Goal: Task Accomplishment & Management: Complete application form

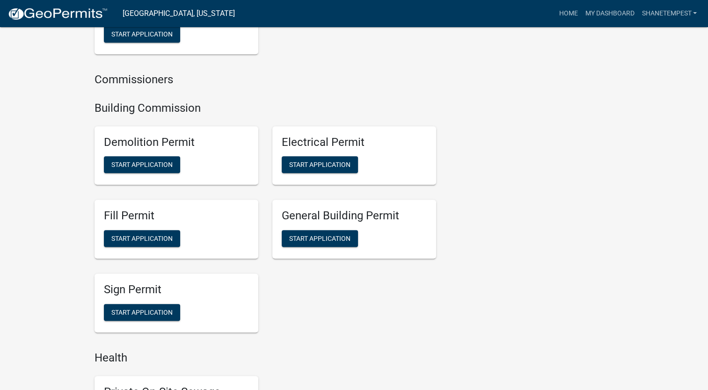
scroll to position [515, 0]
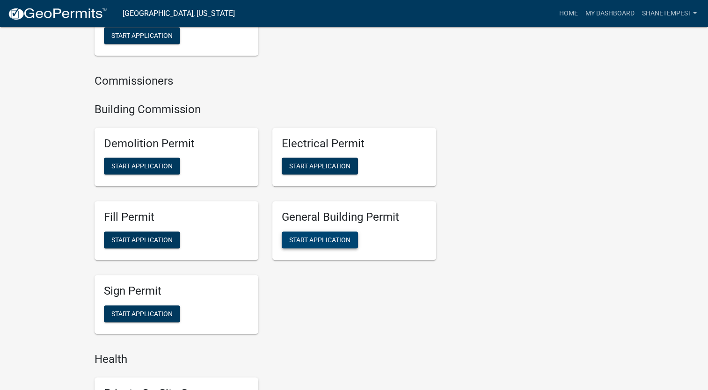
click at [338, 242] on span "Start Application" at bounding box center [319, 239] width 61 height 7
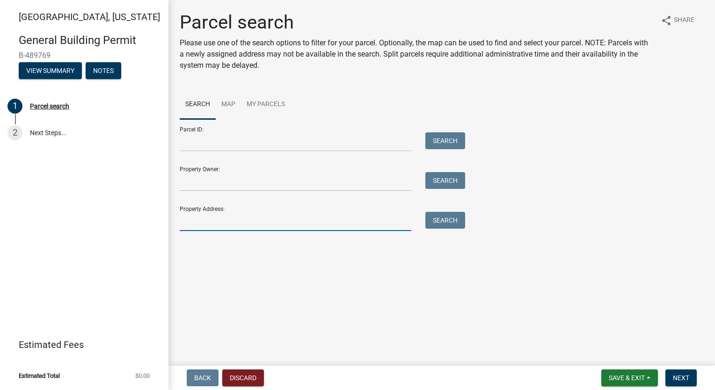
click at [213, 216] on input "Property Address:" at bounding box center [296, 221] width 232 height 19
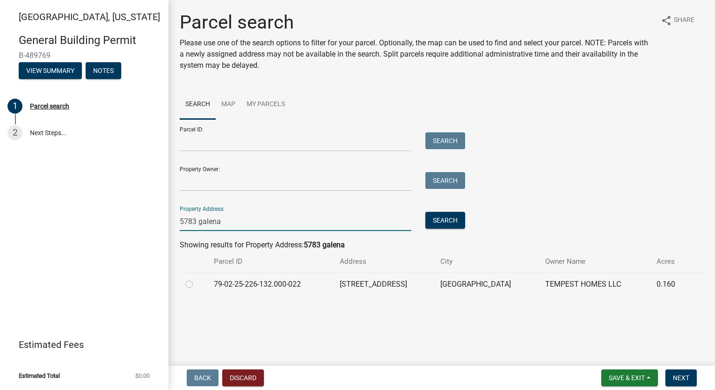
type input "5783 galena"
click at [197, 279] on label at bounding box center [197, 279] width 0 height 0
click at [197, 284] on input "radio" at bounding box center [200, 282] width 6 height 6
radio input "true"
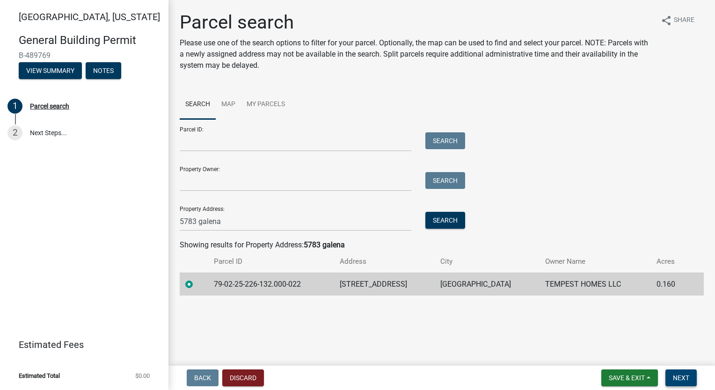
click at [688, 380] on span "Next" at bounding box center [681, 378] width 16 height 7
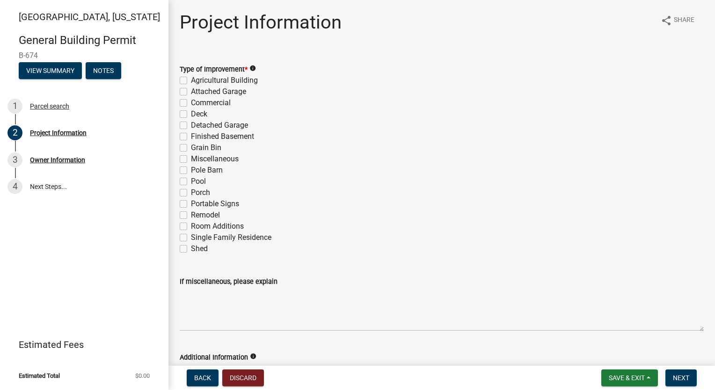
click at [191, 237] on label "Single Family Residence" at bounding box center [231, 237] width 81 height 11
click at [191, 237] on input "Single Family Residence" at bounding box center [194, 235] width 6 height 6
checkbox input "true"
checkbox input "false"
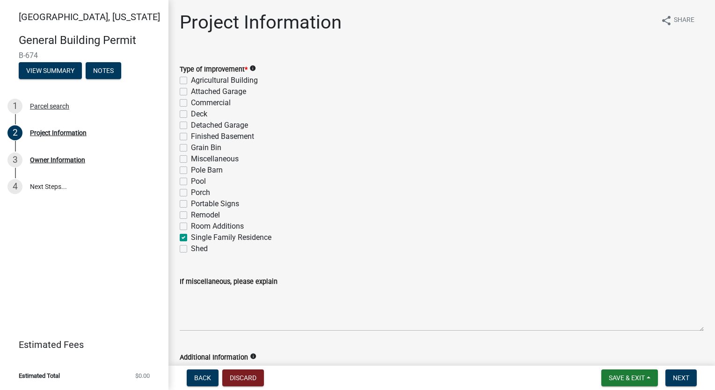
checkbox input "false"
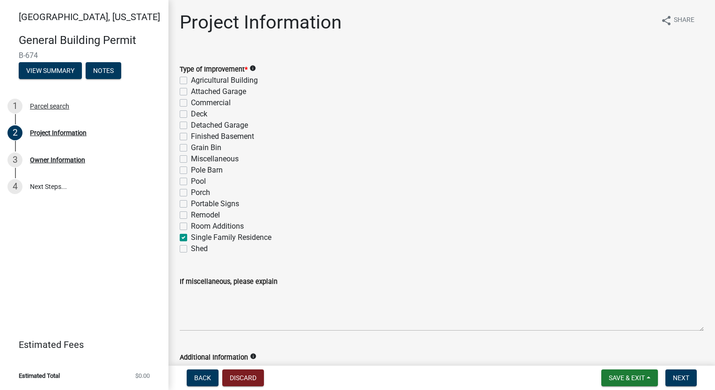
checkbox input "false"
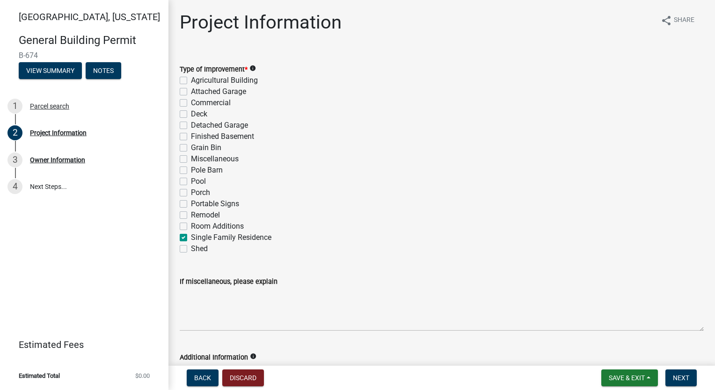
checkbox input "false"
checkbox input "true"
checkbox input "false"
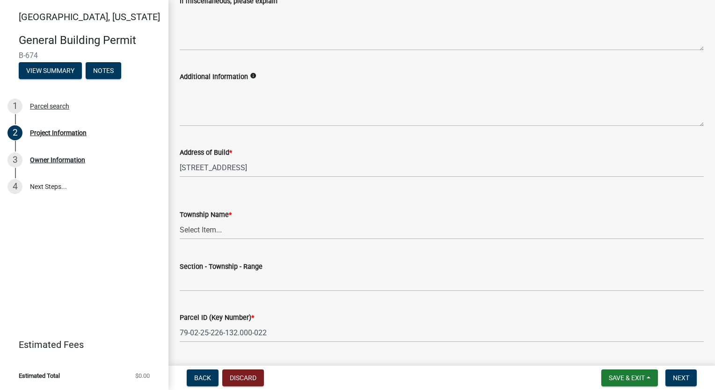
scroll to position [375, 0]
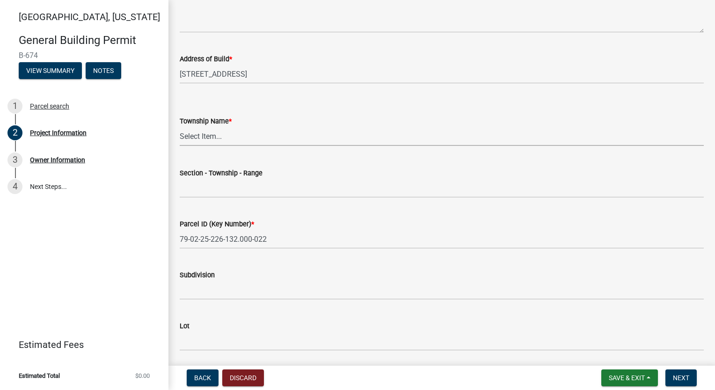
click at [240, 140] on select "Select Item... [PERSON_NAME] [PERSON_NAME] [GEOGRAPHIC_DATA][PERSON_NAME] Tippe…" at bounding box center [442, 136] width 524 height 19
click at [180, 127] on select "Select Item... [PERSON_NAME] [PERSON_NAME] [GEOGRAPHIC_DATA][PERSON_NAME] Tippe…" at bounding box center [442, 136] width 524 height 19
select select "f62e9ec7-2ce1-40c9-9d70-ac6e7ddc5d7c"
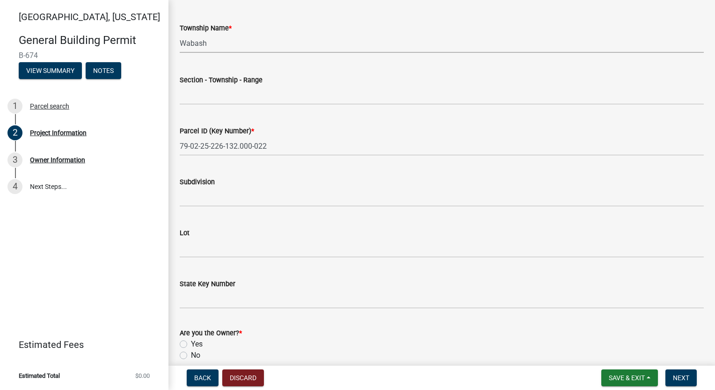
scroll to position [468, 0]
click at [231, 196] on input "Subdivision" at bounding box center [442, 196] width 524 height 19
type input "[PERSON_NAME] at [GEOGRAPHIC_DATA]"
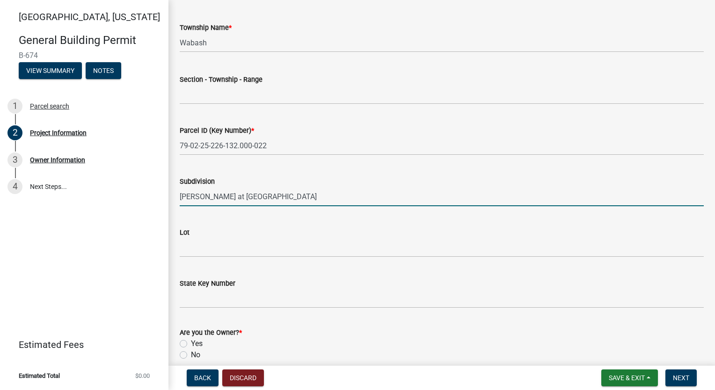
type input "25-24-5"
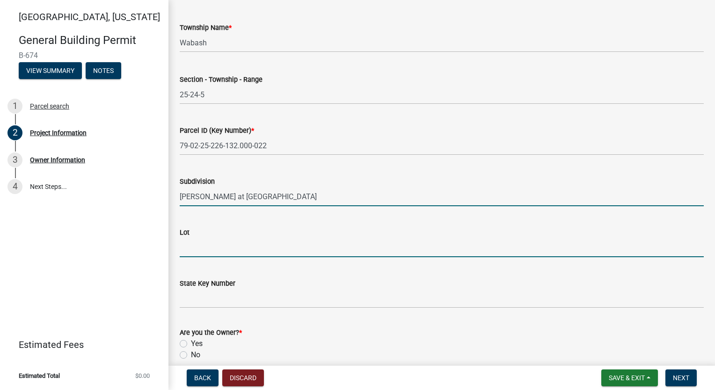
click at [218, 246] on input "Lot" at bounding box center [442, 247] width 524 height 19
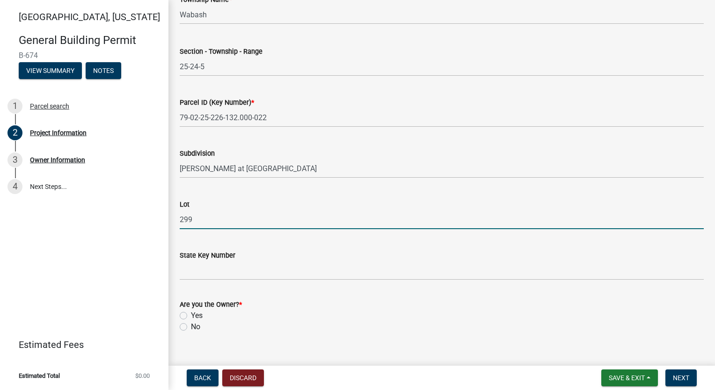
scroll to position [511, 0]
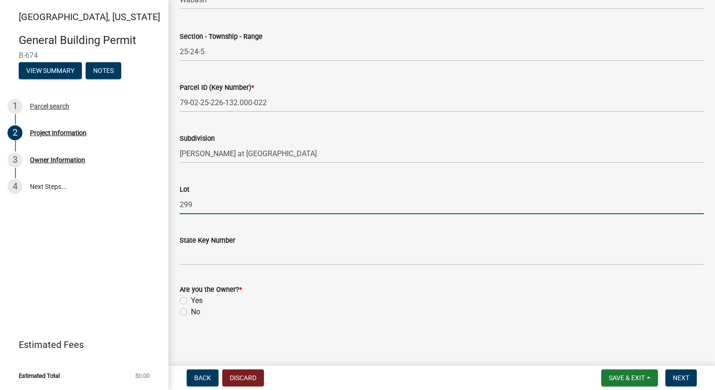
type input "299"
click at [191, 297] on label "Yes" at bounding box center [197, 300] width 12 height 11
click at [191, 297] on input "Yes" at bounding box center [194, 298] width 6 height 6
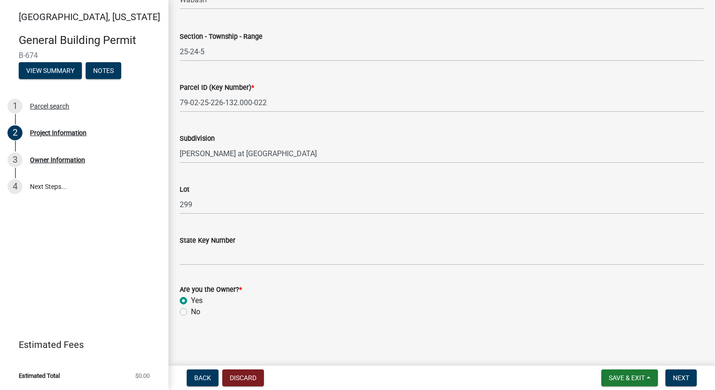
radio input "true"
click at [689, 375] on span "Next" at bounding box center [681, 378] width 16 height 7
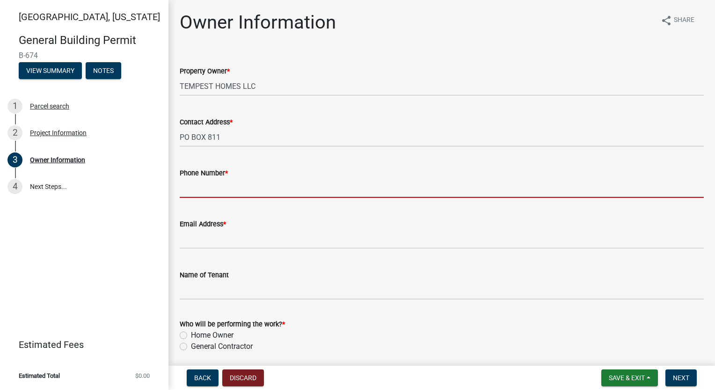
click at [190, 181] on input "Phone Number *" at bounding box center [442, 188] width 524 height 19
type input "7654186612"
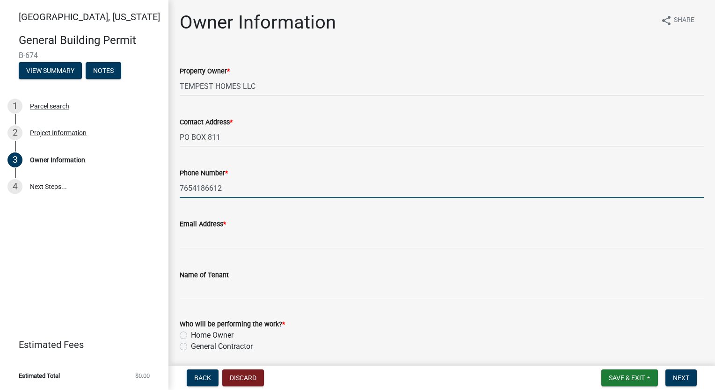
type input "[EMAIL_ADDRESS][DOMAIN_NAME]"
type input "[PERSON_NAME]"
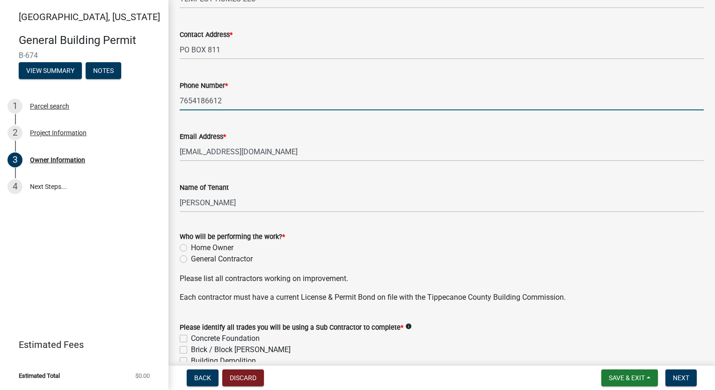
scroll to position [94, 0]
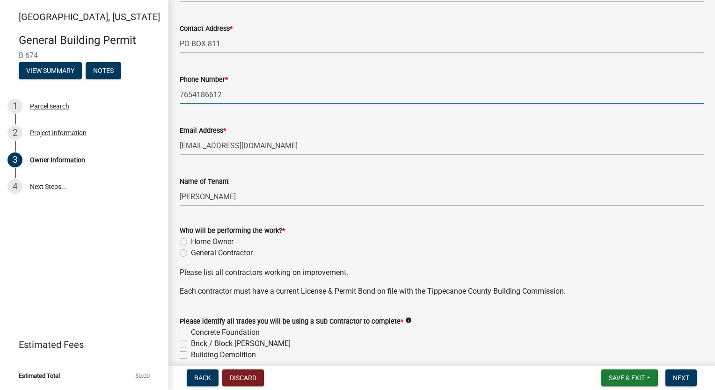
click at [191, 241] on label "Home Owner" at bounding box center [212, 241] width 43 height 11
click at [191, 241] on input "Home Owner" at bounding box center [194, 239] width 6 height 6
radio input "true"
click at [191, 255] on label "General Contractor" at bounding box center [222, 253] width 62 height 11
click at [191, 254] on input "General Contractor" at bounding box center [194, 251] width 6 height 6
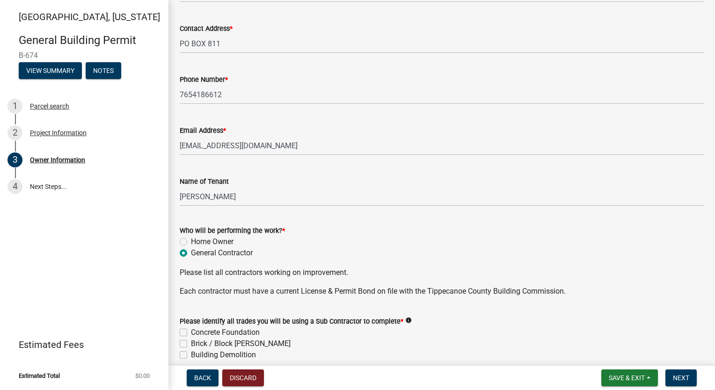
radio input "true"
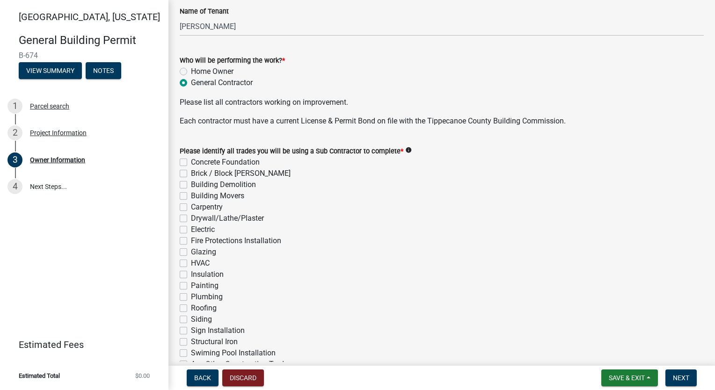
scroll to position [281, 0]
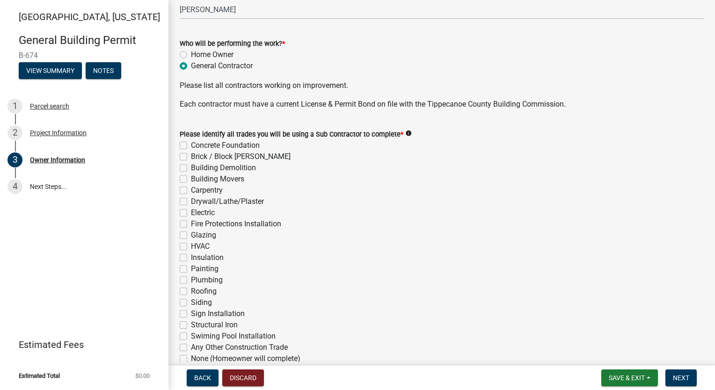
click at [191, 148] on label "Concrete Foundation" at bounding box center [225, 145] width 69 height 11
click at [191, 146] on input "Concrete Foundation" at bounding box center [194, 143] width 6 height 6
checkbox input "true"
checkbox input "false"
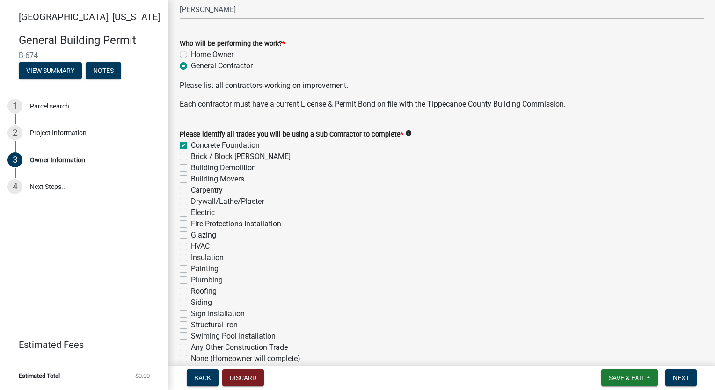
checkbox input "false"
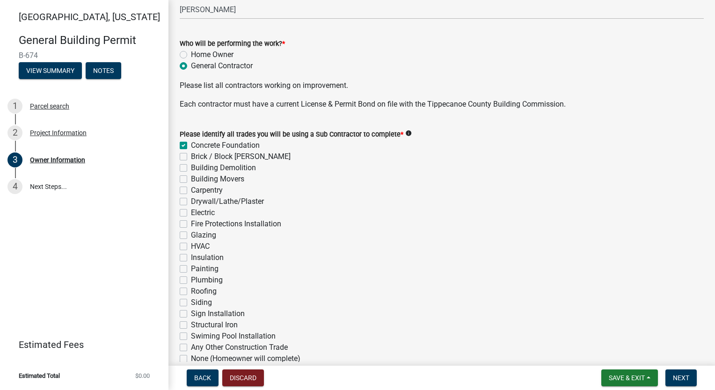
checkbox input "false"
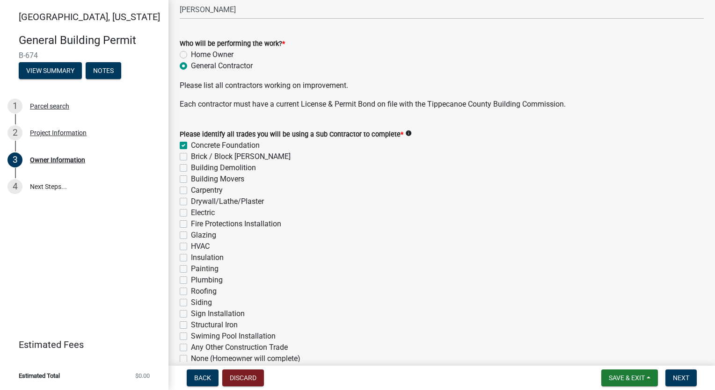
checkbox input "false"
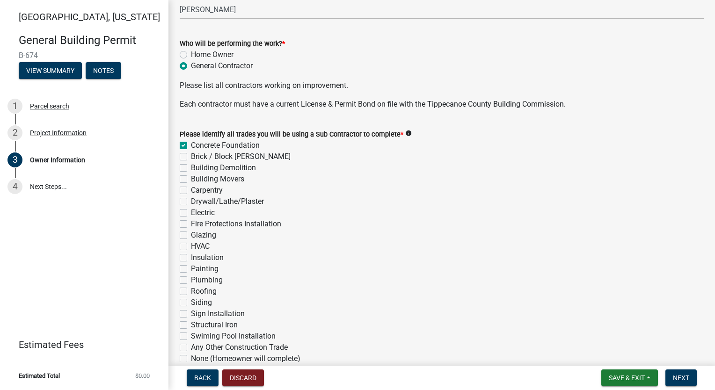
checkbox input "false"
click at [191, 158] on label "Brick / Block [PERSON_NAME]" at bounding box center [241, 156] width 100 height 11
click at [191, 157] on input "Brick / Block [PERSON_NAME]" at bounding box center [194, 154] width 6 height 6
checkbox input "true"
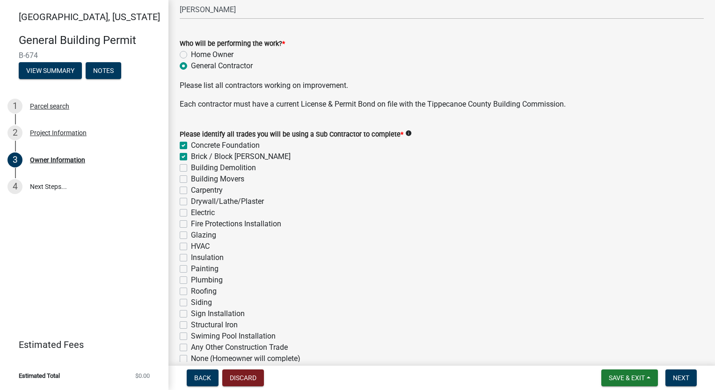
checkbox input "true"
checkbox input "false"
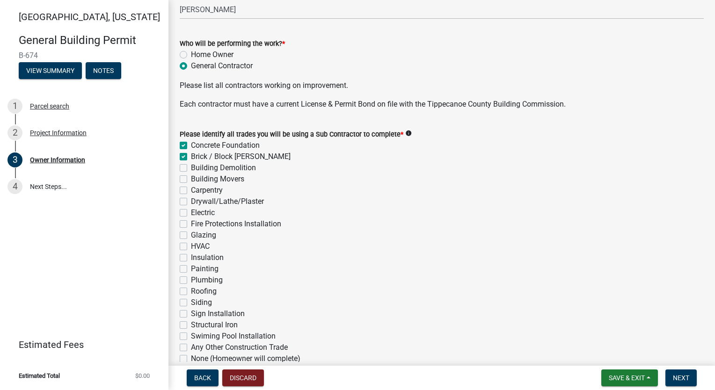
checkbox input "false"
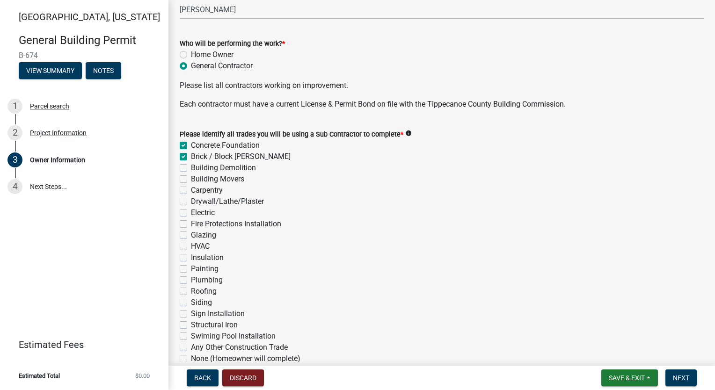
checkbox input "false"
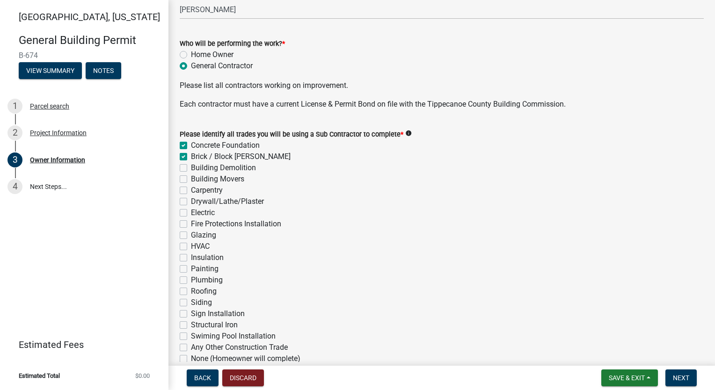
checkbox input "false"
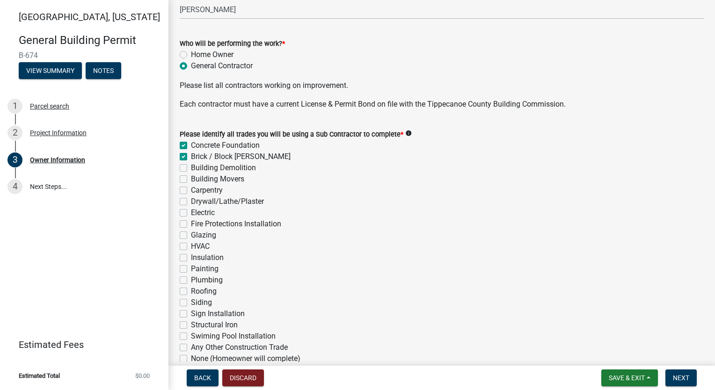
click at [191, 190] on label "Carpentry" at bounding box center [207, 190] width 32 height 11
click at [191, 190] on input "Carpentry" at bounding box center [194, 188] width 6 height 6
checkbox input "true"
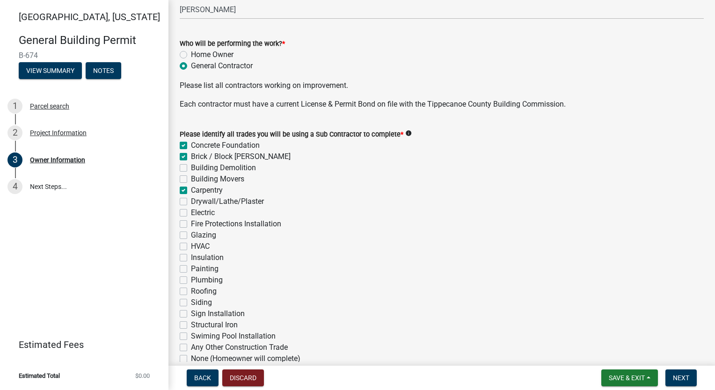
checkbox input "false"
checkbox input "true"
checkbox input "false"
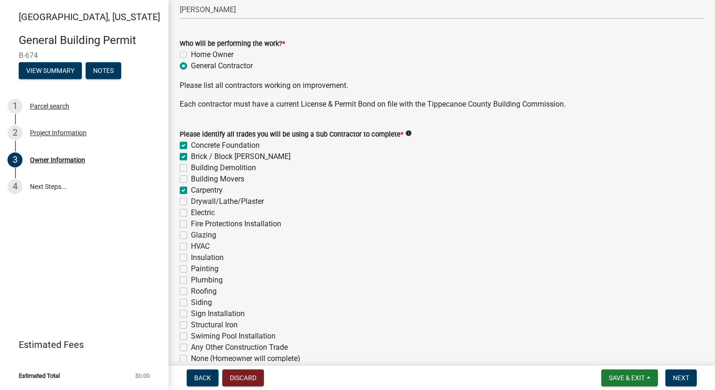
checkbox input "false"
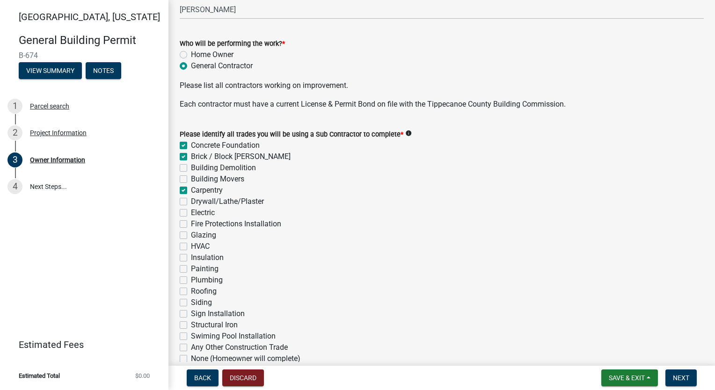
checkbox input "false"
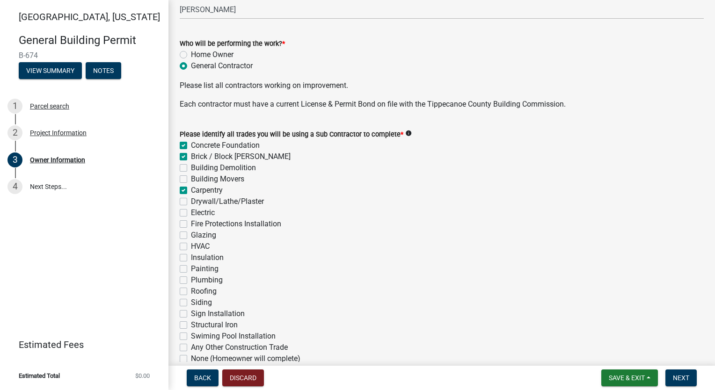
checkbox input "false"
click at [191, 202] on label "Drywall/Lathe/Plaster" at bounding box center [227, 201] width 73 height 11
click at [191, 202] on input "Drywall/Lathe/Plaster" at bounding box center [194, 199] width 6 height 6
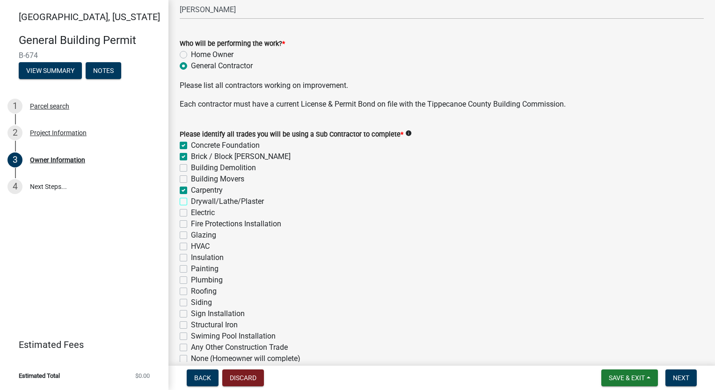
checkbox input "true"
checkbox input "false"
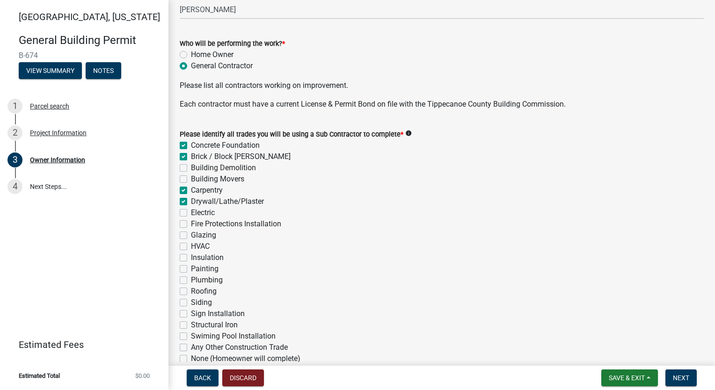
checkbox input "true"
checkbox input "false"
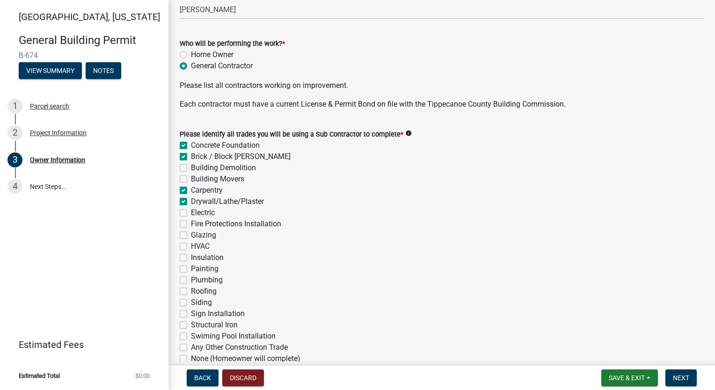
checkbox input "false"
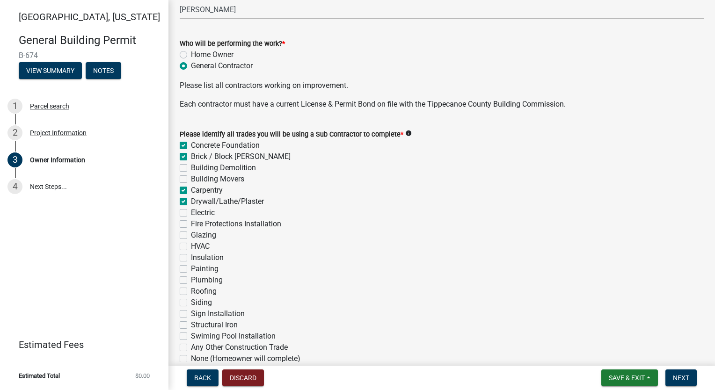
checkbox input "false"
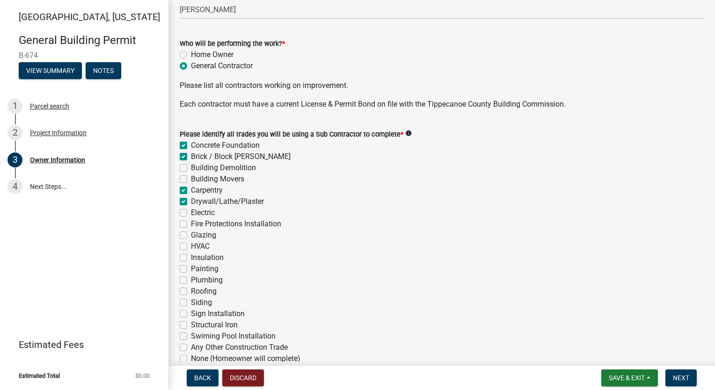
checkbox input "false"
click at [191, 215] on label "Electric" at bounding box center [203, 212] width 24 height 11
click at [191, 213] on input "Electric" at bounding box center [194, 210] width 6 height 6
checkbox input "true"
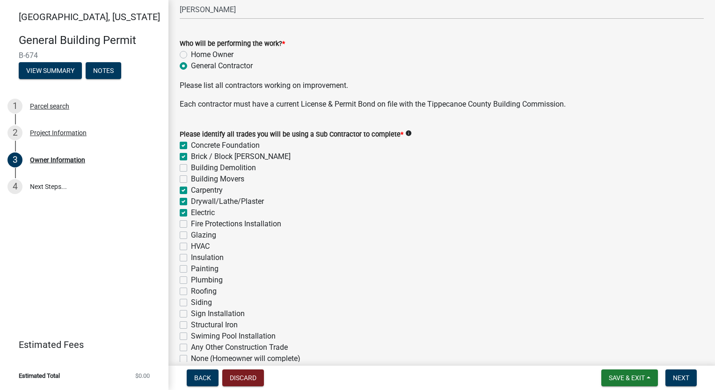
checkbox input "true"
checkbox input "false"
checkbox input "true"
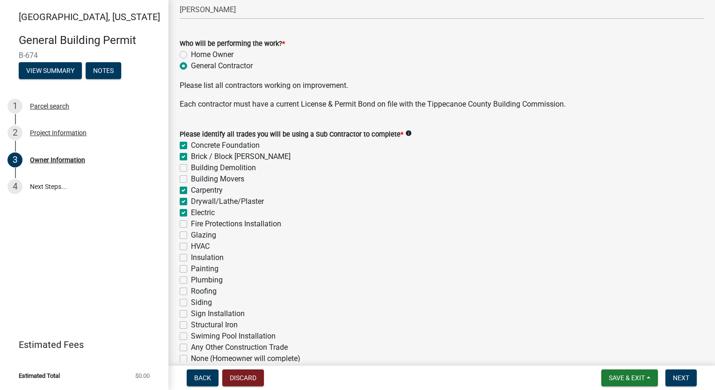
checkbox input "true"
checkbox input "false"
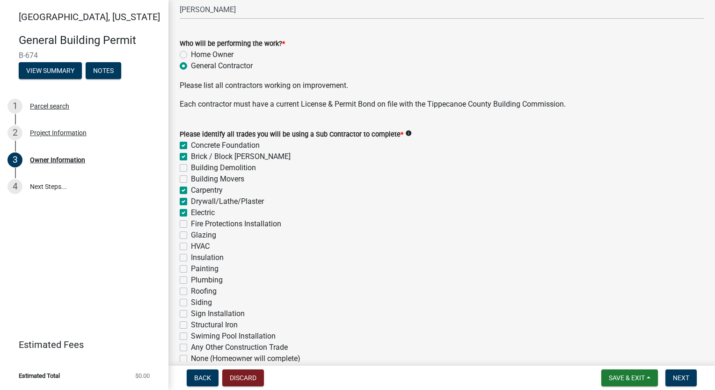
checkbox input "false"
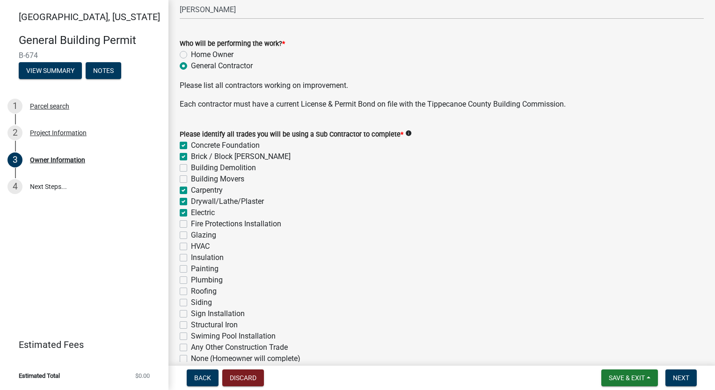
checkbox input "false"
click at [191, 245] on label "HVAC" at bounding box center [200, 246] width 19 height 11
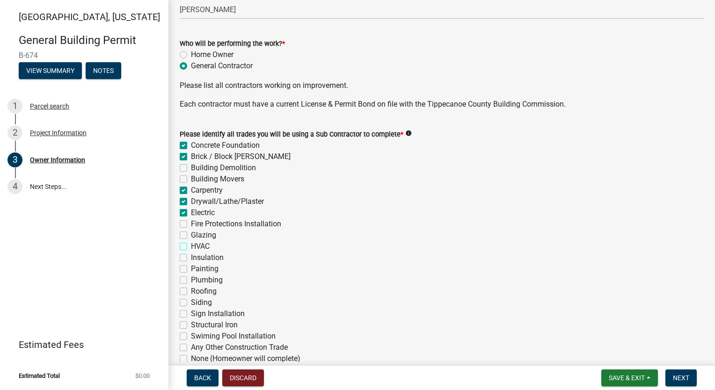
click at [191, 245] on input "HVAC" at bounding box center [194, 244] width 6 height 6
checkbox input "true"
checkbox input "false"
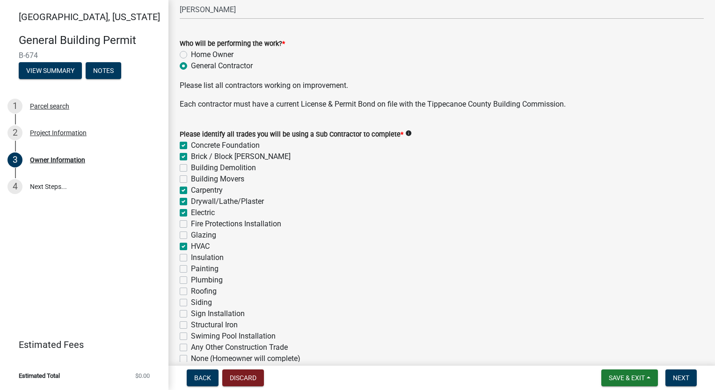
checkbox input "false"
checkbox input "true"
checkbox input "false"
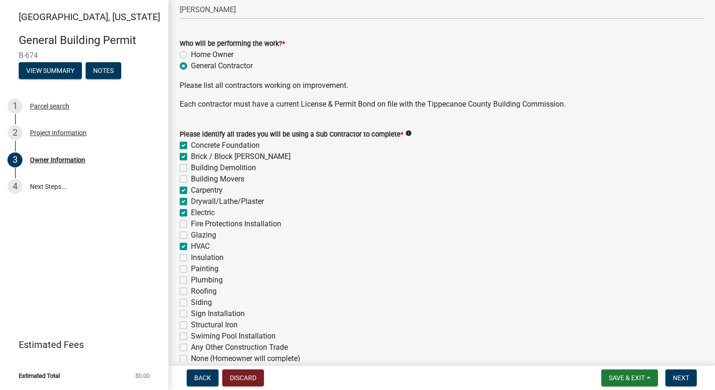
checkbox input "false"
checkbox input "true"
checkbox input "false"
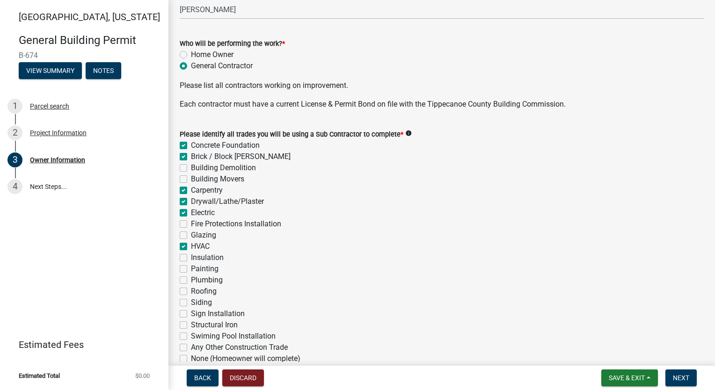
checkbox input "false"
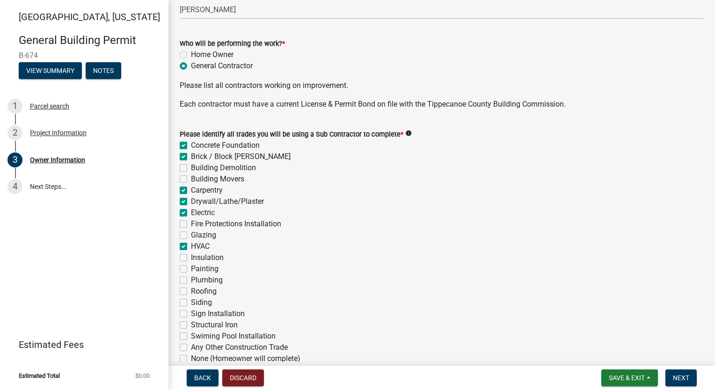
checkbox input "false"
click at [191, 257] on label "Insulation" at bounding box center [207, 257] width 33 height 11
click at [191, 257] on input "Insulation" at bounding box center [194, 255] width 6 height 6
checkbox input "true"
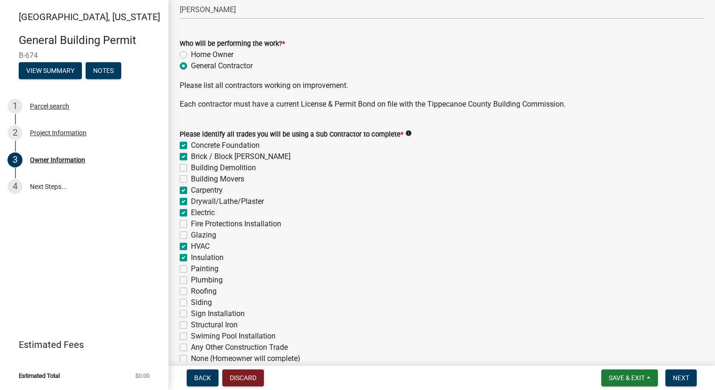
checkbox input "true"
checkbox input "false"
checkbox input "true"
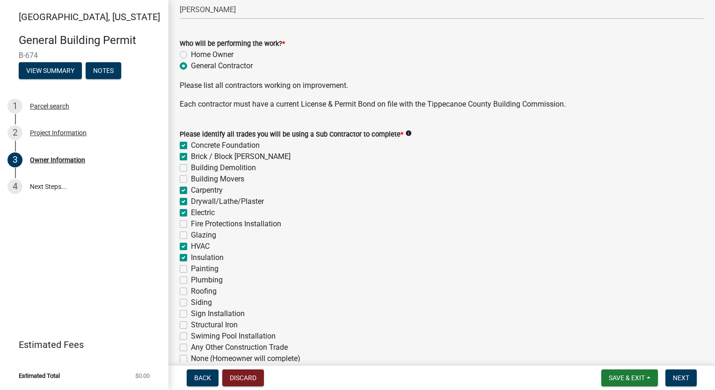
checkbox input "true"
checkbox input "false"
checkbox input "true"
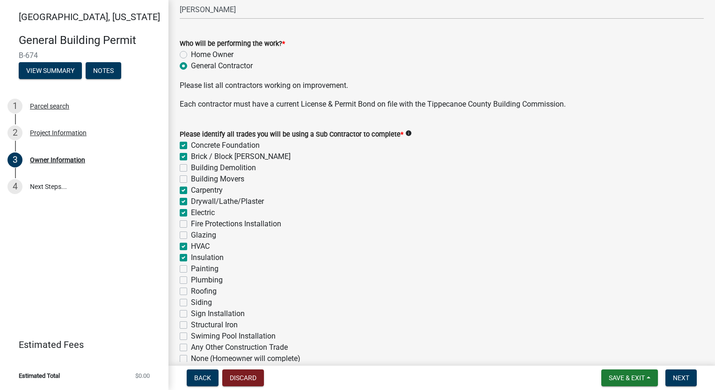
checkbox input "true"
checkbox input "false"
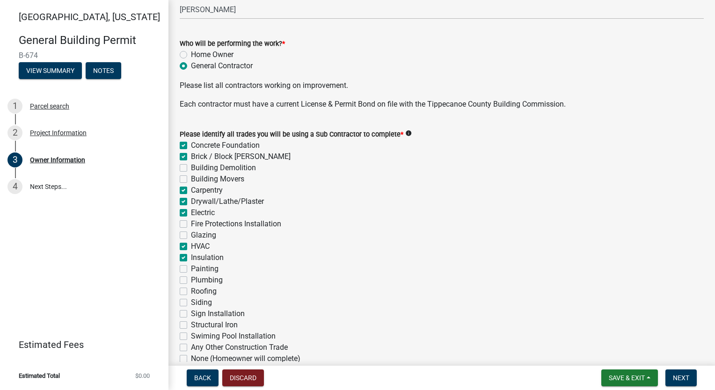
checkbox input "false"
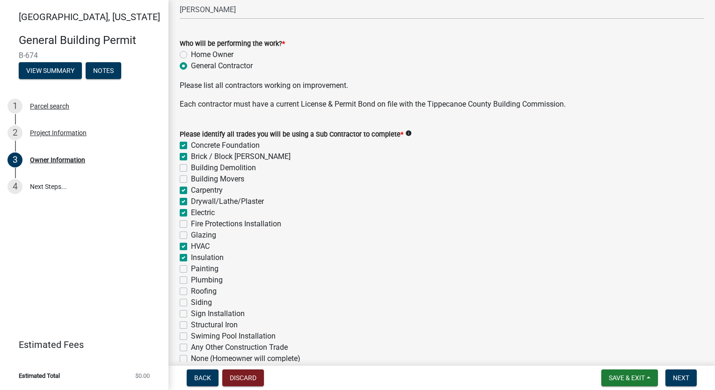
click at [191, 272] on label "Painting" at bounding box center [205, 269] width 28 height 11
click at [191, 270] on input "Painting" at bounding box center [194, 267] width 6 height 6
checkbox input "true"
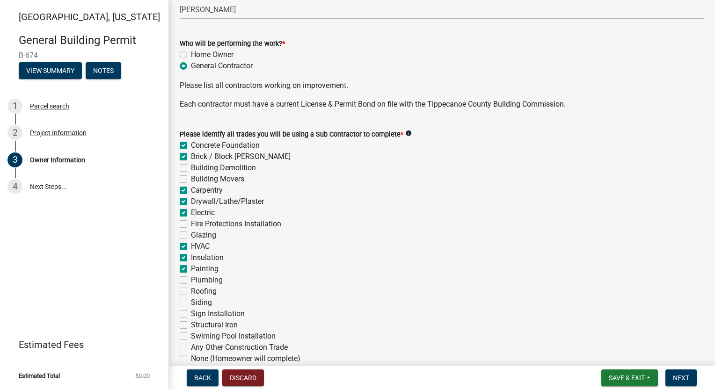
checkbox input "false"
checkbox input "true"
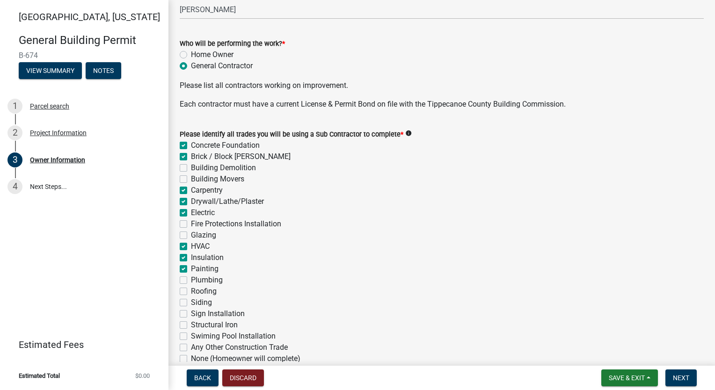
checkbox input "false"
checkbox input "true"
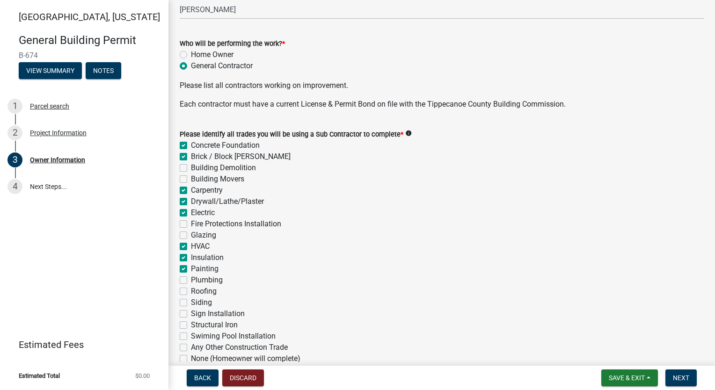
checkbox input "false"
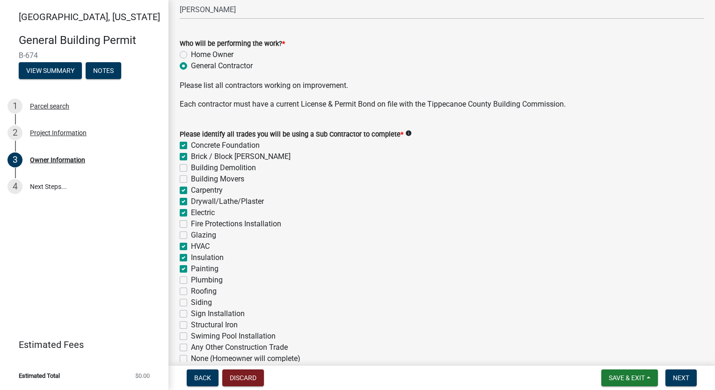
checkbox input "false"
click at [191, 283] on label "Plumbing" at bounding box center [207, 280] width 32 height 11
click at [191, 281] on input "Plumbing" at bounding box center [194, 278] width 6 height 6
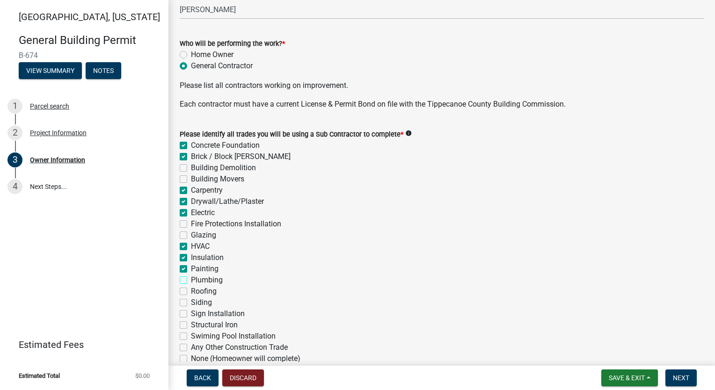
checkbox input "true"
checkbox input "false"
click at [191, 291] on label "Roofing" at bounding box center [204, 291] width 26 height 11
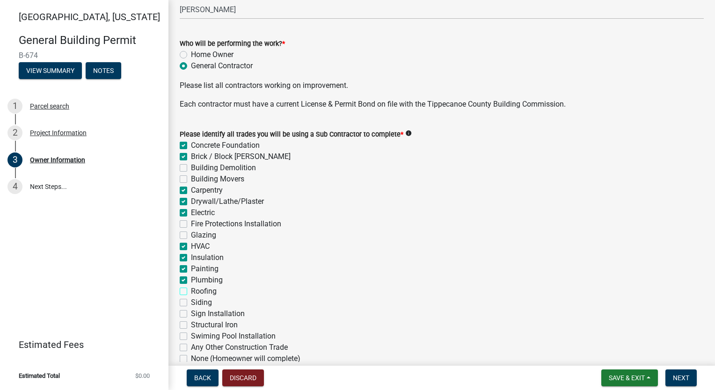
click at [191, 291] on input "Roofing" at bounding box center [194, 289] width 6 height 6
click at [191, 306] on label "Siding" at bounding box center [201, 302] width 21 height 11
click at [191, 303] on input "Siding" at bounding box center [194, 300] width 6 height 6
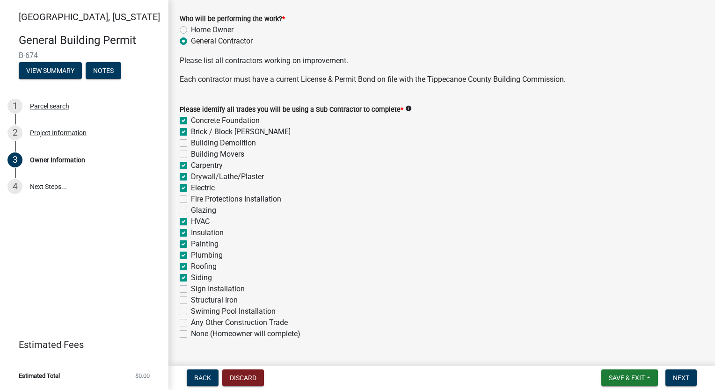
scroll to position [328, 0]
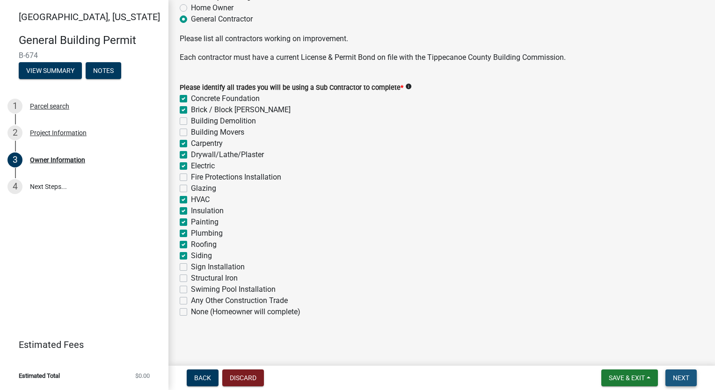
click at [677, 381] on span "Next" at bounding box center [681, 378] width 16 height 7
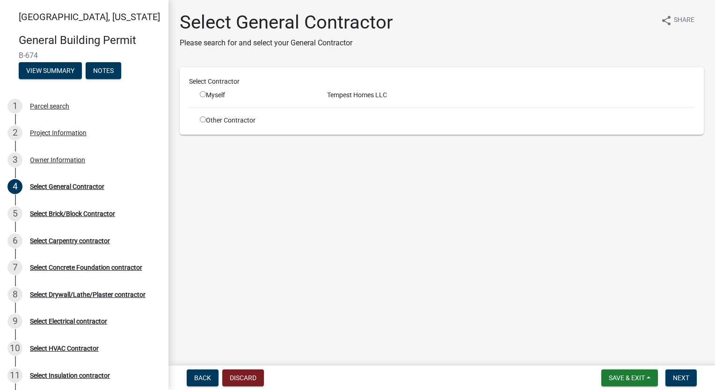
click at [203, 95] on input "radio" at bounding box center [203, 94] width 6 height 6
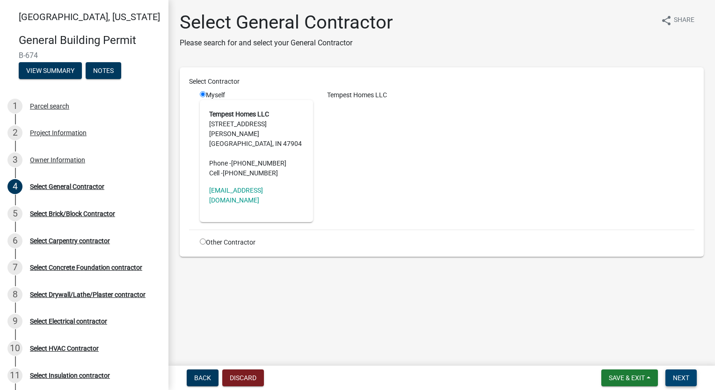
click at [688, 377] on span "Next" at bounding box center [681, 378] width 16 height 7
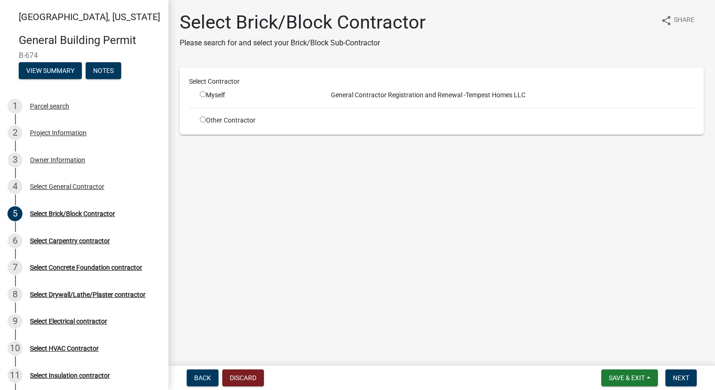
click at [203, 118] on input "radio" at bounding box center [203, 120] width 6 height 6
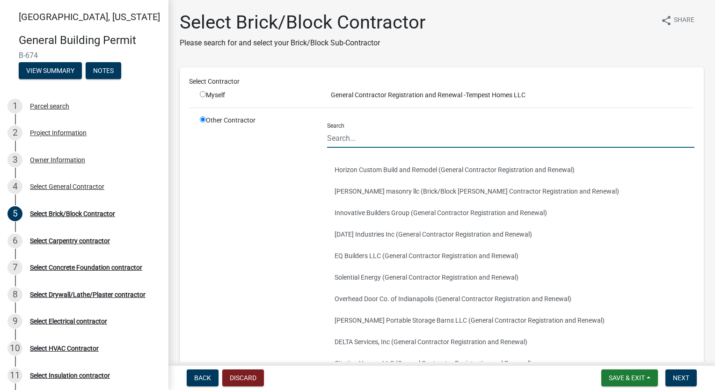
click at [377, 133] on input "Search" at bounding box center [510, 138] width 367 height 19
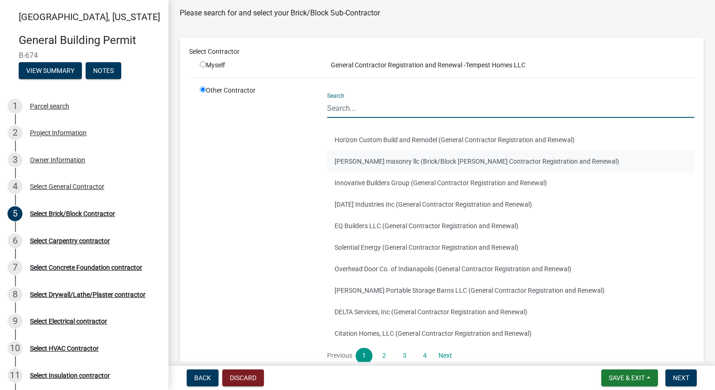
scroll to position [47, 0]
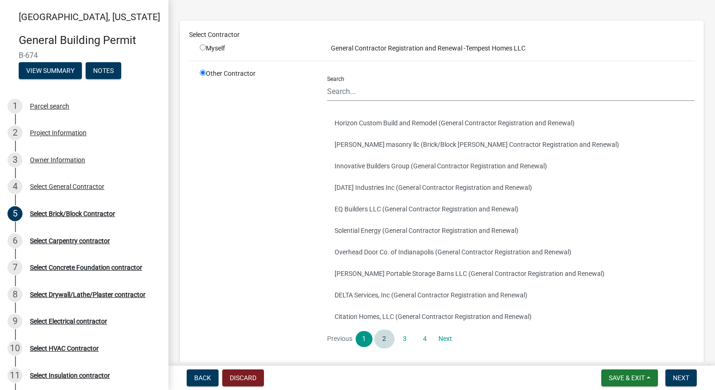
click at [388, 336] on link "2" at bounding box center [384, 339] width 17 height 16
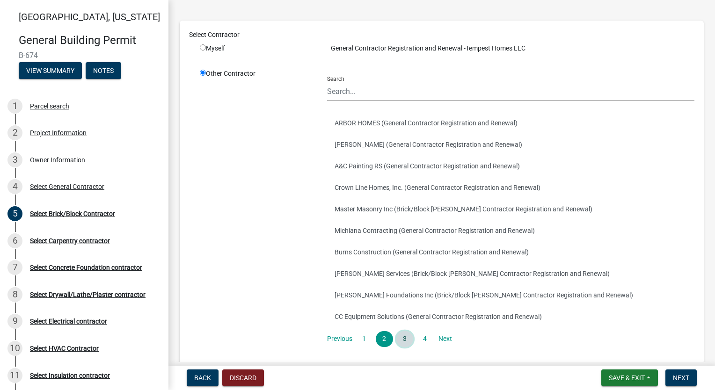
click at [404, 340] on link "3" at bounding box center [405, 339] width 17 height 16
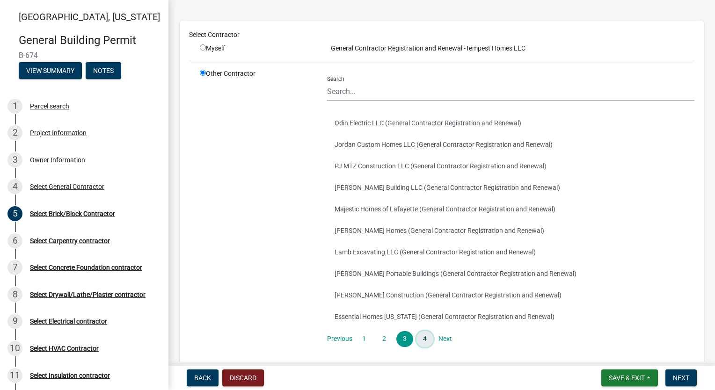
click at [421, 340] on link "4" at bounding box center [425, 339] width 17 height 16
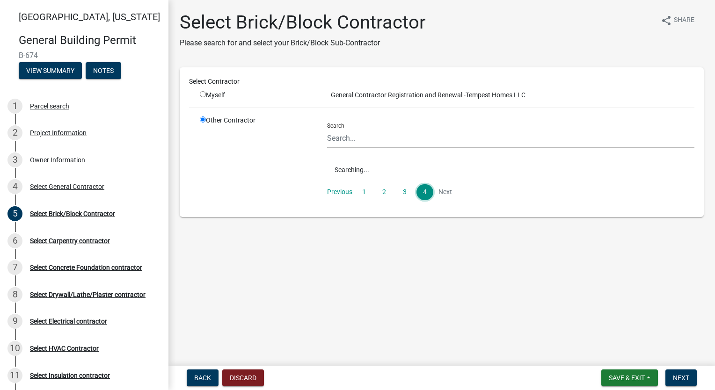
scroll to position [0, 0]
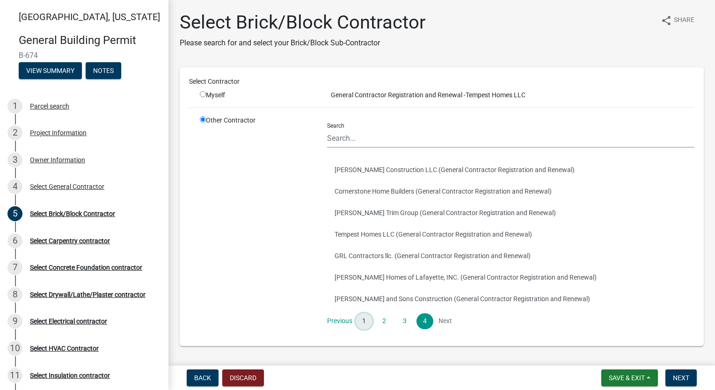
click at [365, 325] on link "1" at bounding box center [364, 322] width 17 height 16
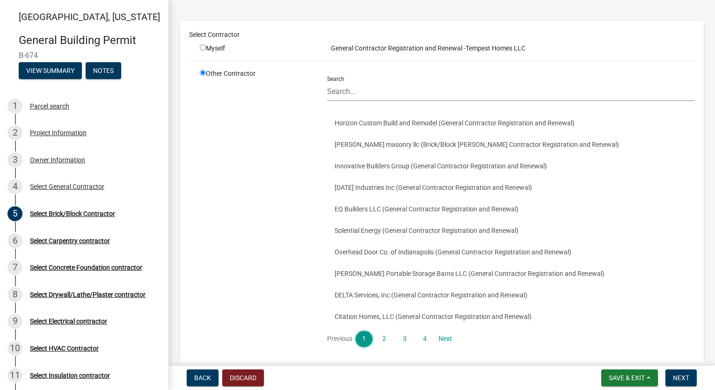
scroll to position [92, 0]
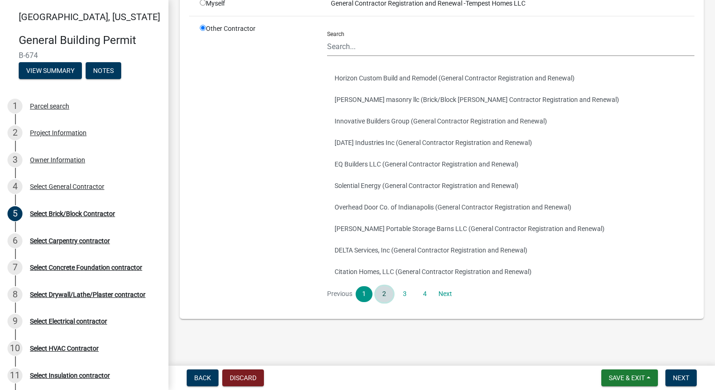
click at [383, 299] on link "2" at bounding box center [384, 295] width 17 height 16
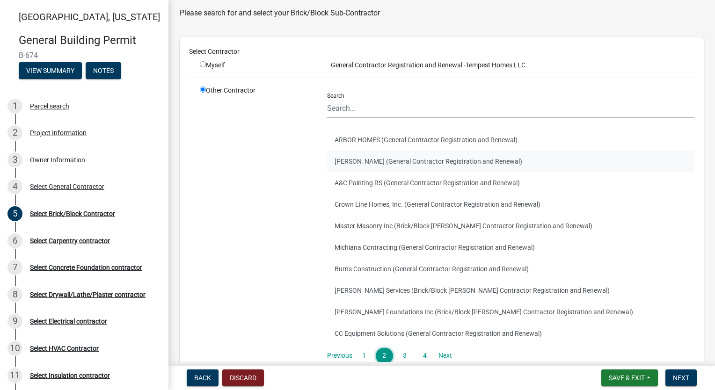
scroll to position [47, 0]
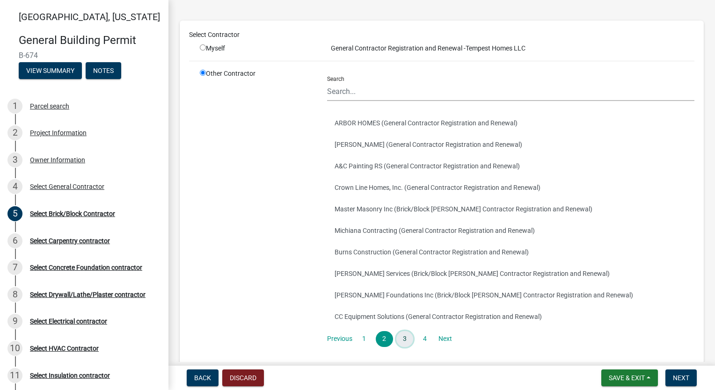
click at [403, 340] on link "3" at bounding box center [405, 339] width 17 height 16
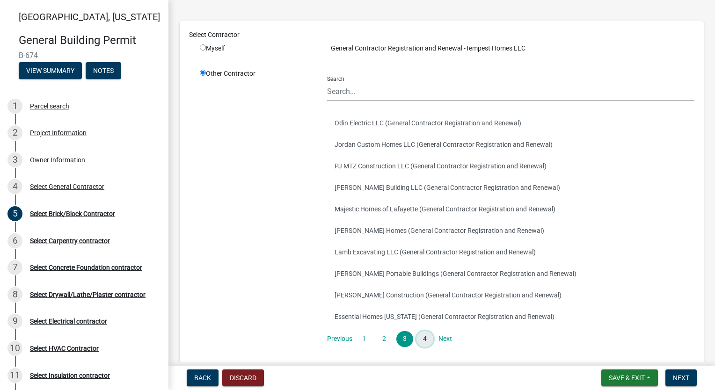
click at [426, 344] on link "4" at bounding box center [425, 339] width 17 height 16
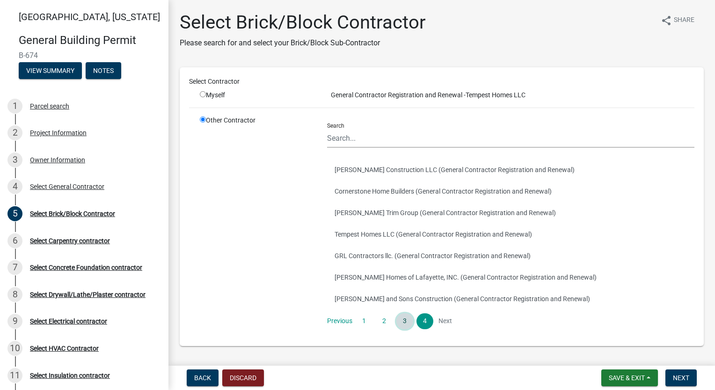
click at [409, 319] on link "3" at bounding box center [405, 322] width 17 height 16
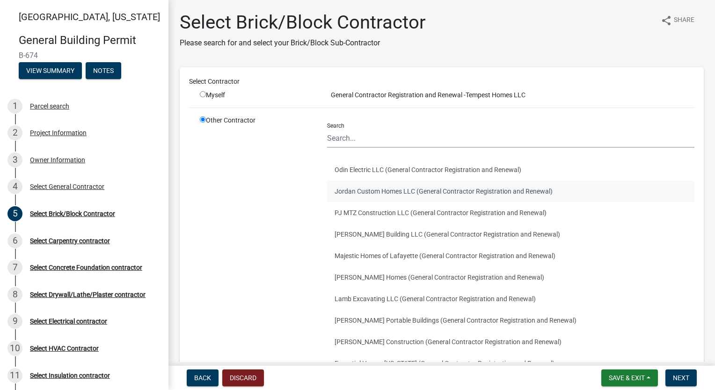
scroll to position [47, 0]
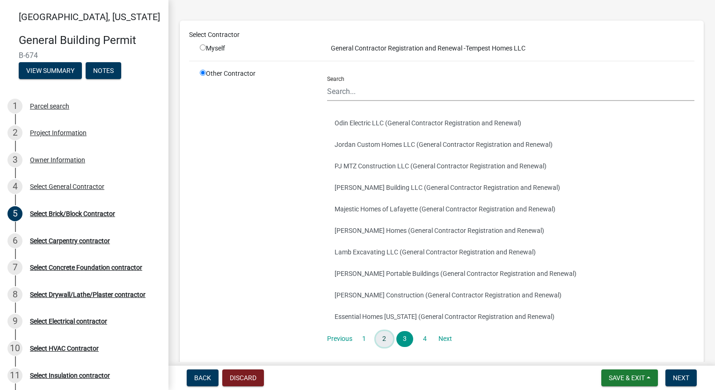
click at [380, 341] on link "2" at bounding box center [384, 339] width 17 height 16
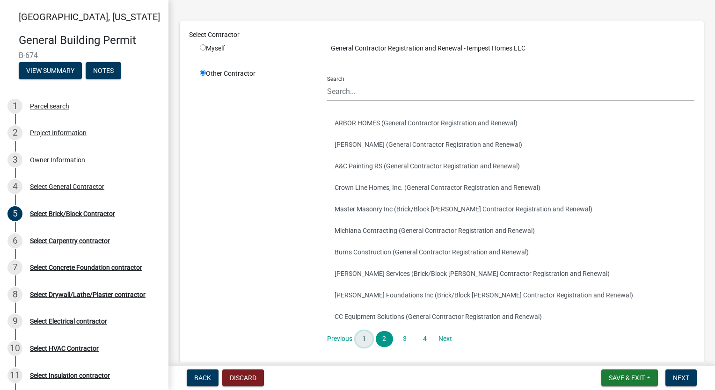
click at [361, 338] on link "1" at bounding box center [364, 339] width 17 height 16
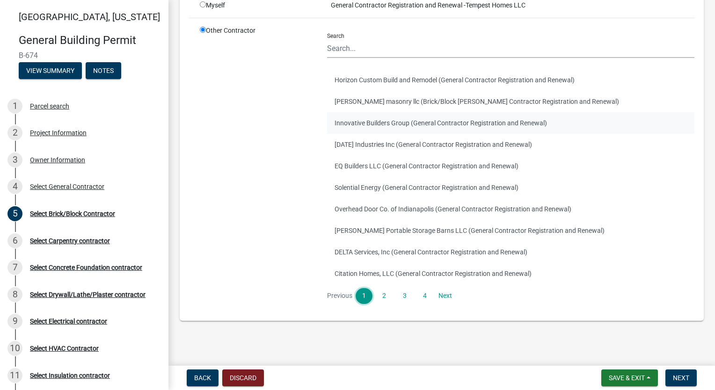
scroll to position [92, 0]
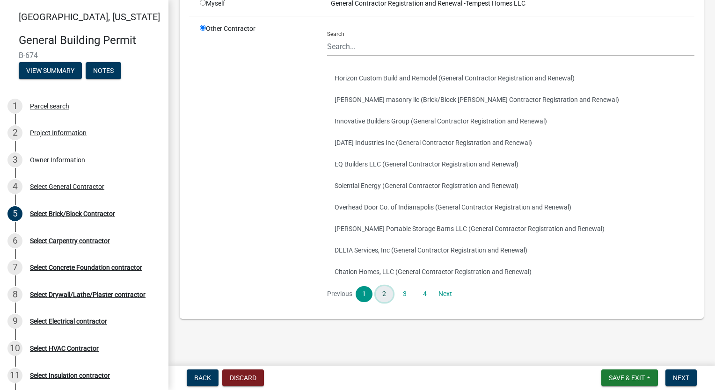
click at [377, 292] on link "2" at bounding box center [384, 295] width 17 height 16
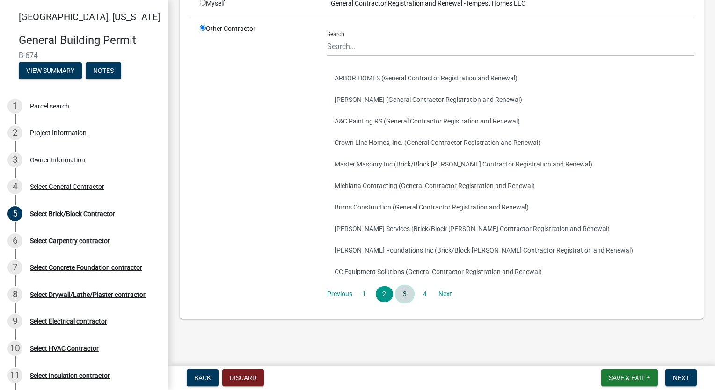
click at [409, 293] on link "3" at bounding box center [405, 295] width 17 height 16
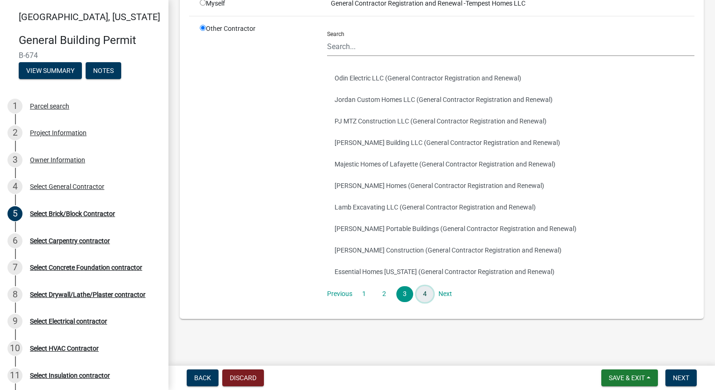
click at [424, 294] on link "4" at bounding box center [425, 295] width 17 height 16
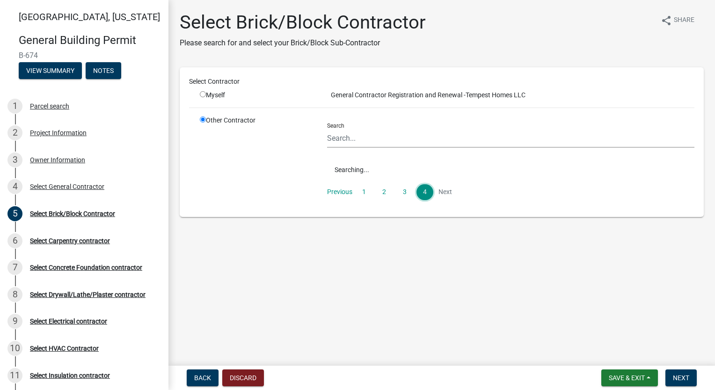
scroll to position [0, 0]
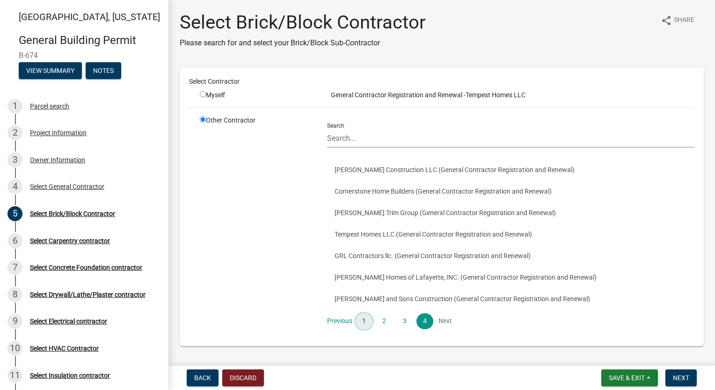
click at [360, 320] on link "1" at bounding box center [364, 322] width 17 height 16
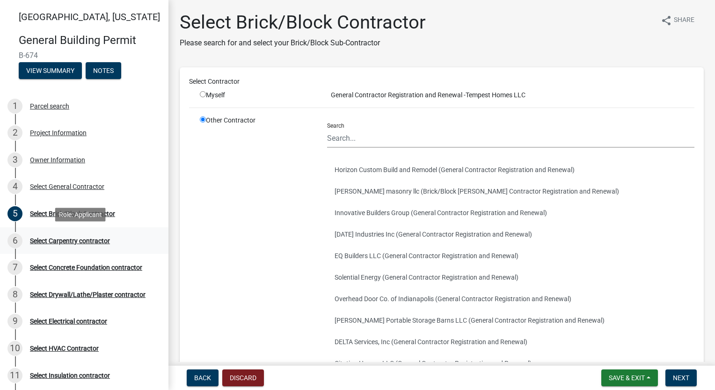
click at [88, 241] on div "Select Carpentry contractor" at bounding box center [70, 241] width 80 height 7
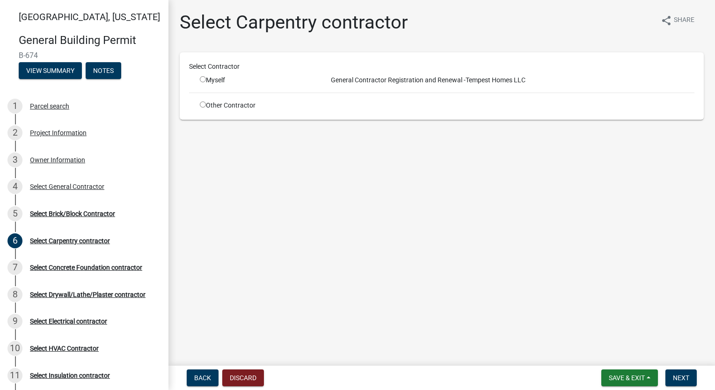
click at [204, 107] on input "radio" at bounding box center [203, 105] width 6 height 6
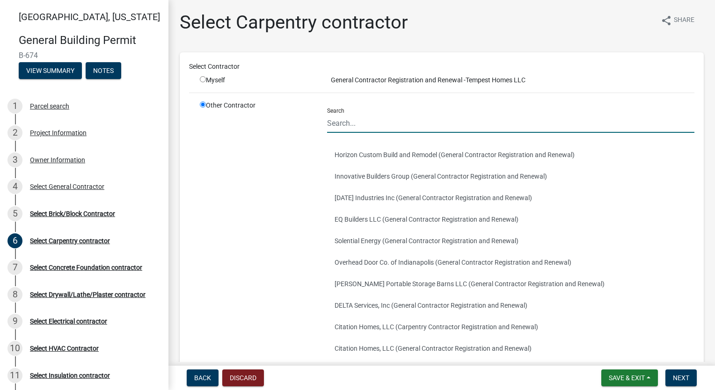
click at [366, 128] on input "Search" at bounding box center [510, 123] width 367 height 19
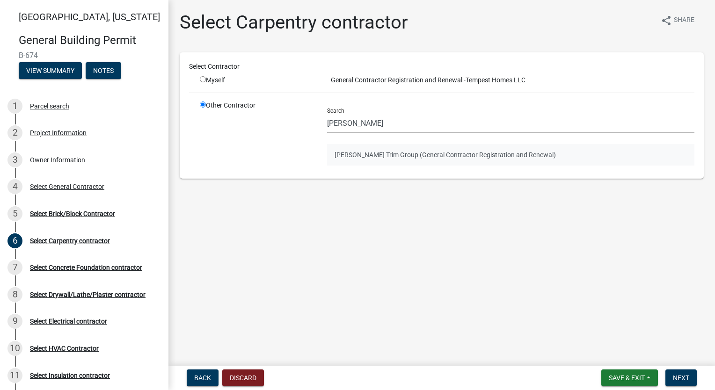
click at [379, 154] on button "[PERSON_NAME] Trim Group (General Contractor Registration and Renewal)" at bounding box center [510, 155] width 367 height 22
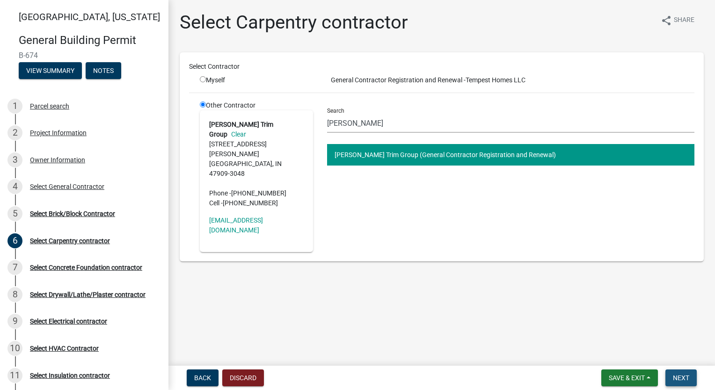
click at [686, 382] on button "Next" at bounding box center [681, 378] width 31 height 17
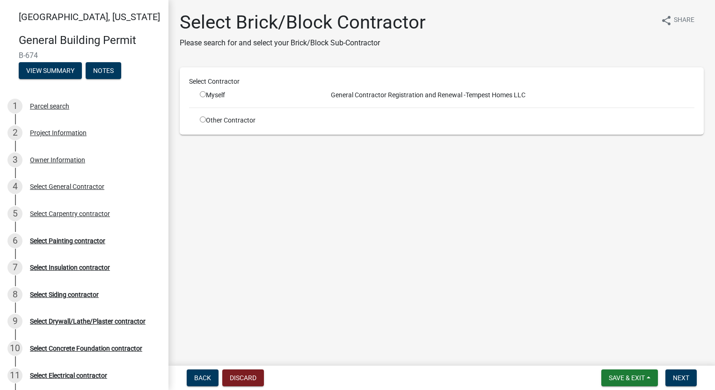
click at [201, 118] on input "radio" at bounding box center [203, 120] width 6 height 6
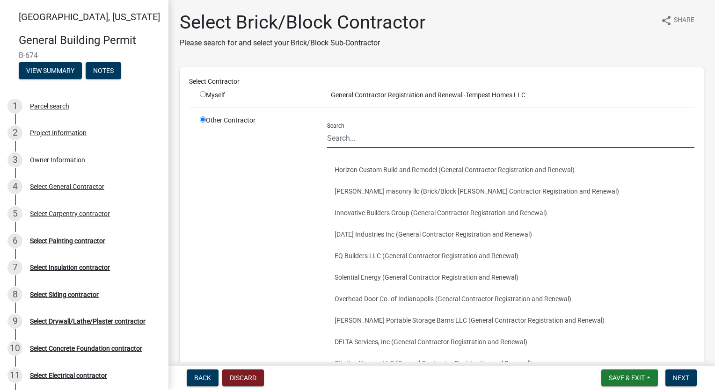
click at [391, 130] on input "Search" at bounding box center [510, 138] width 367 height 19
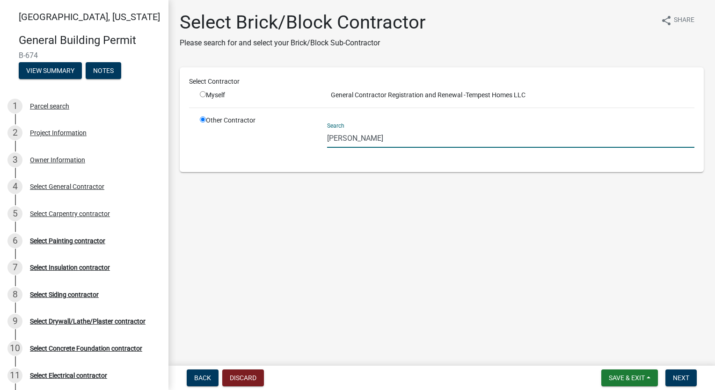
drag, startPoint x: 386, startPoint y: 136, endPoint x: 224, endPoint y: 142, distance: 161.6
click at [224, 142] on div "Other Contractor Search [PERSON_NAME]" at bounding box center [447, 139] width 509 height 47
drag, startPoint x: 401, startPoint y: 135, endPoint x: 272, endPoint y: 138, distance: 129.2
click at [272, 138] on div "Other Contractor Search [PERSON_NAME]" at bounding box center [447, 139] width 509 height 47
click at [307, 206] on main "Select Brick/Block Contractor Please search for and select your Brick/Block Sub…" at bounding box center [442, 181] width 547 height 362
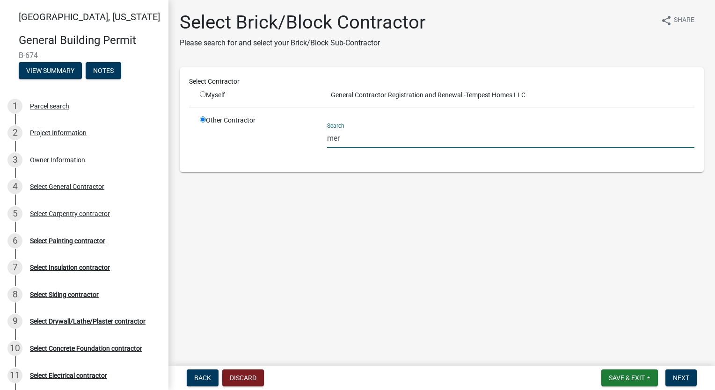
drag, startPoint x: 361, startPoint y: 135, endPoint x: 261, endPoint y: 126, distance: 101.0
click at [261, 126] on div "Other Contractor Search mer" at bounding box center [447, 139] width 509 height 47
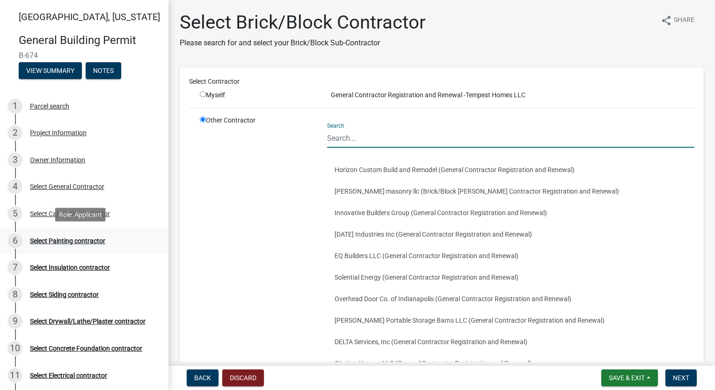
click at [79, 239] on div "Select Painting contractor" at bounding box center [67, 241] width 75 height 7
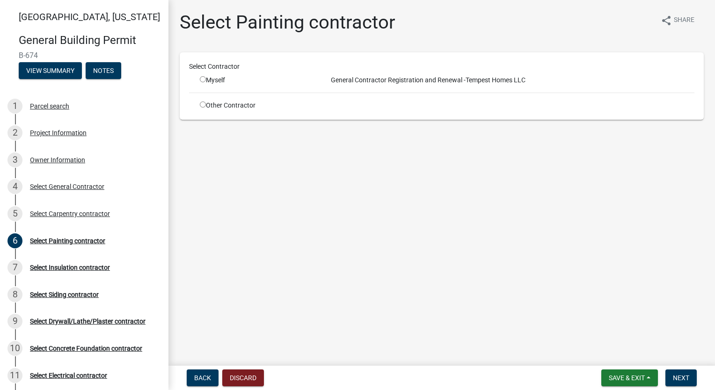
click at [200, 104] on input "radio" at bounding box center [203, 105] width 6 height 6
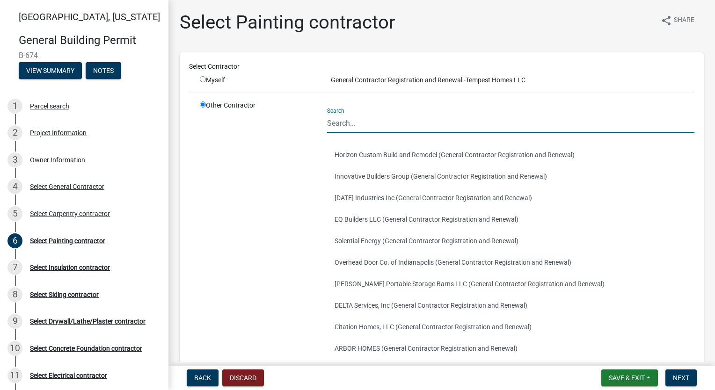
click at [366, 125] on input "Search" at bounding box center [510, 123] width 367 height 19
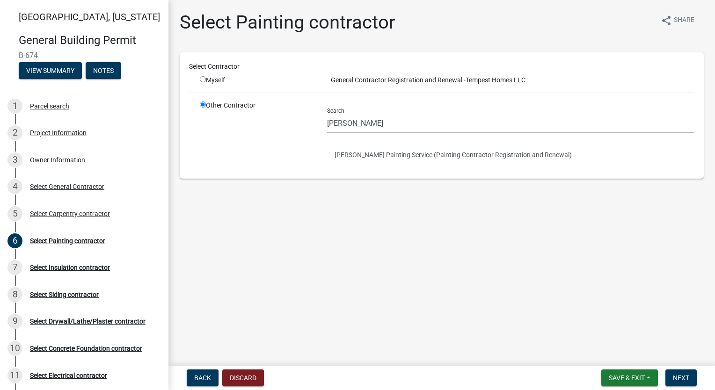
click at [380, 158] on button "[PERSON_NAME] Painting Service (Painting Contractor Registration and Renewal)" at bounding box center [510, 155] width 367 height 22
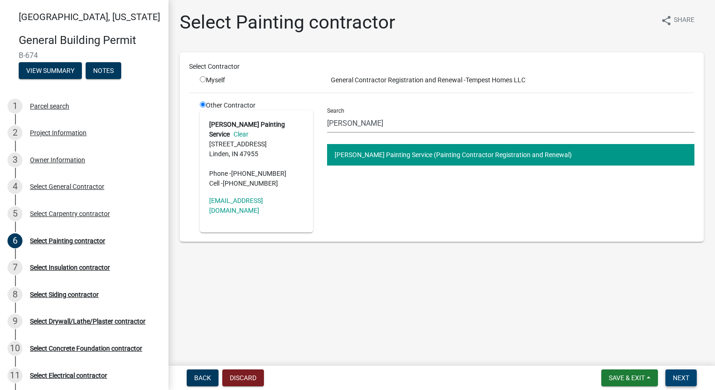
click at [686, 383] on button "Next" at bounding box center [681, 378] width 31 height 17
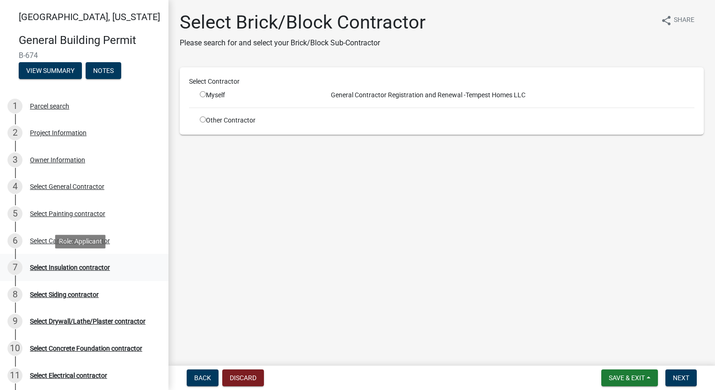
click at [94, 269] on div "Select Insulation contractor" at bounding box center [70, 268] width 80 height 7
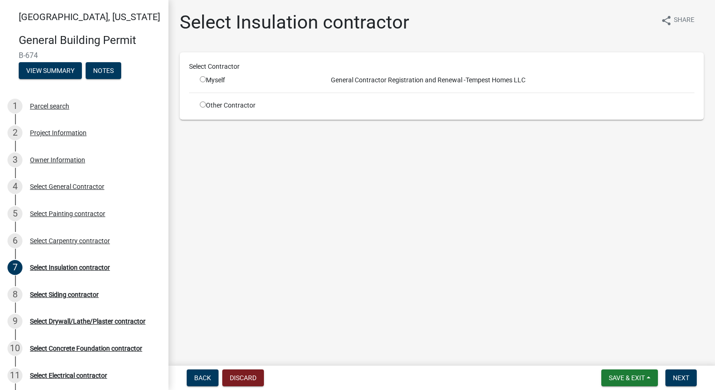
click at [204, 109] on div "Other Contractor" at bounding box center [256, 106] width 127 height 10
click at [204, 103] on input "radio" at bounding box center [203, 105] width 6 height 6
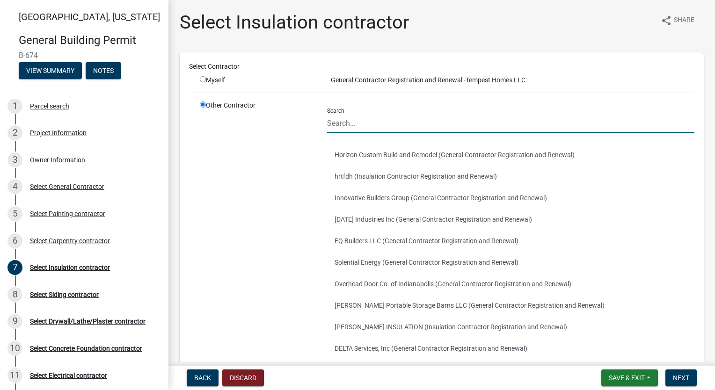
click at [416, 128] on input "Search" at bounding box center [510, 123] width 367 height 19
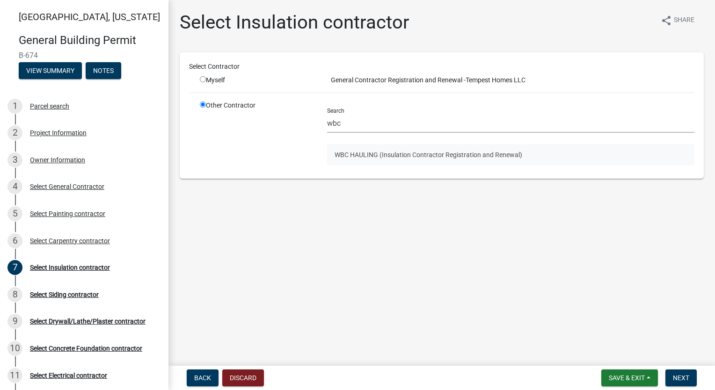
click at [405, 154] on button "WBC HAULING (Insulation Contractor Registration and Renewal)" at bounding box center [510, 155] width 367 height 22
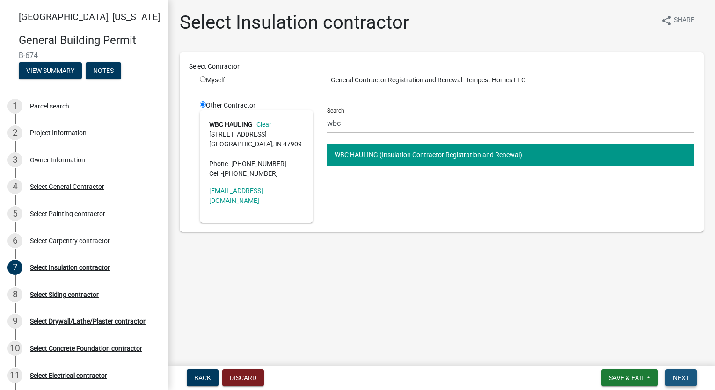
click at [676, 380] on span "Next" at bounding box center [681, 378] width 16 height 7
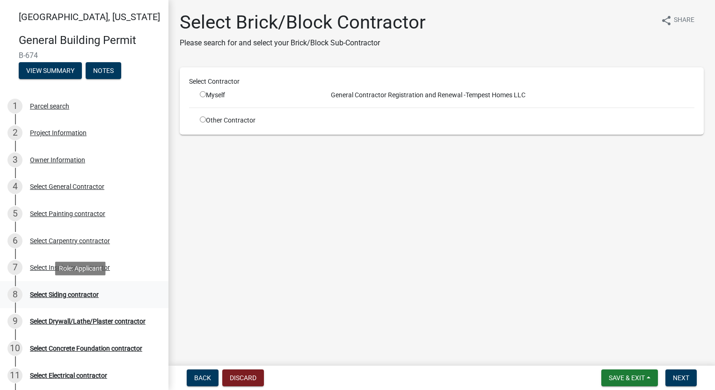
click at [47, 289] on div "8 Select Siding contractor" at bounding box center [80, 294] width 146 height 15
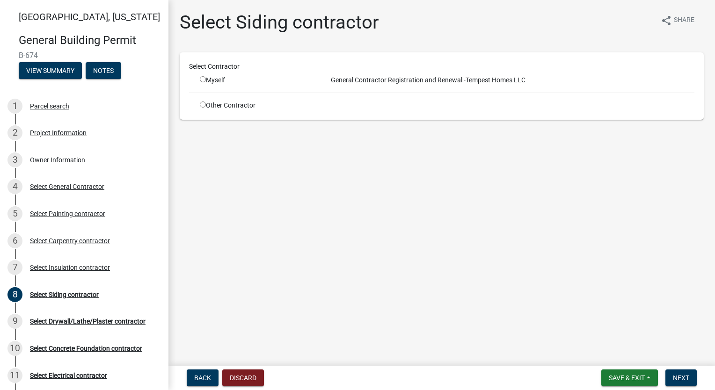
click at [203, 104] on input "radio" at bounding box center [203, 105] width 6 height 6
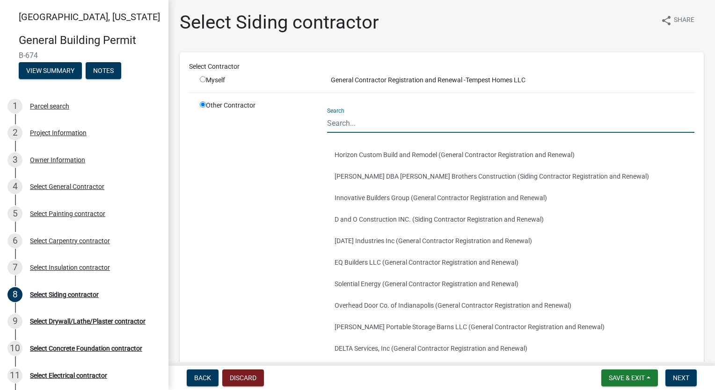
click at [367, 124] on input "Search" at bounding box center [510, 123] width 367 height 19
click at [306, 189] on div "Other Contractor" at bounding box center [256, 244] width 127 height 286
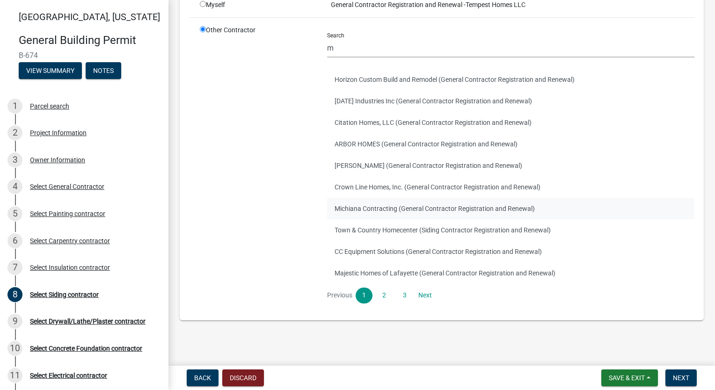
scroll to position [77, 0]
click at [394, 295] on ul "Previous 1 2 3 Next" at bounding box center [510, 295] width 367 height 16
click at [384, 295] on link "2" at bounding box center [384, 295] width 17 height 16
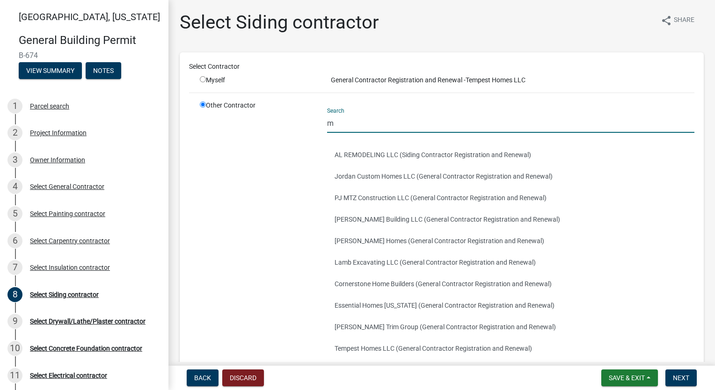
drag, startPoint x: 365, startPoint y: 123, endPoint x: 220, endPoint y: 127, distance: 145.2
click at [220, 127] on div "Other Contractor Search m AL REMODELING LLC (Siding Contractor Registration and…" at bounding box center [447, 244] width 509 height 286
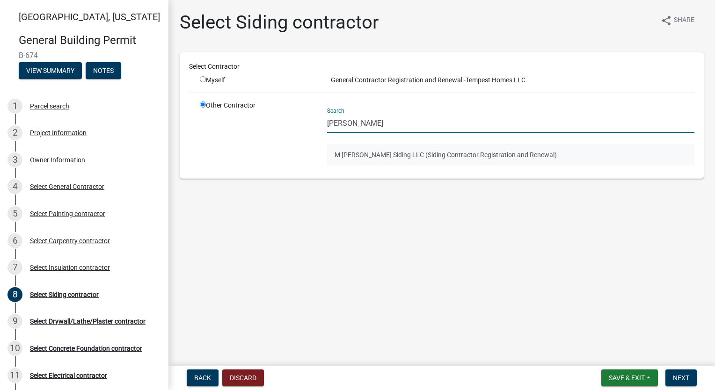
click at [413, 150] on button "M [PERSON_NAME] Siding LLC (Siding Contractor Registration and Renewal)" at bounding box center [510, 155] width 367 height 22
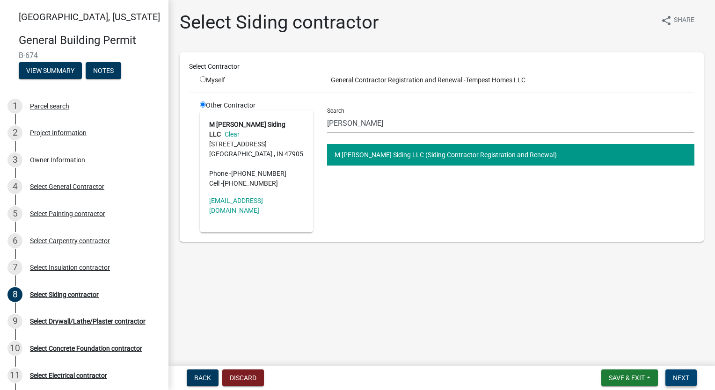
click at [687, 377] on span "Next" at bounding box center [681, 378] width 16 height 7
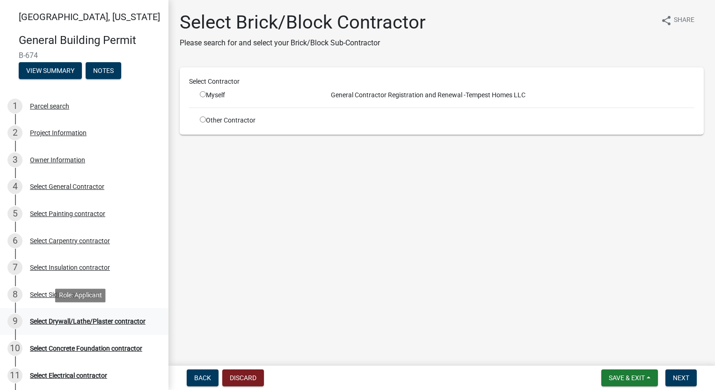
click at [101, 322] on div "Select Drywall/Lathe/Plaster contractor" at bounding box center [88, 321] width 116 height 7
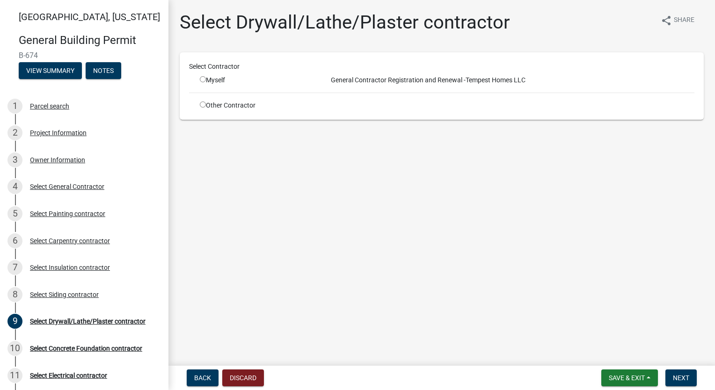
click at [202, 104] on input "radio" at bounding box center [203, 105] width 6 height 6
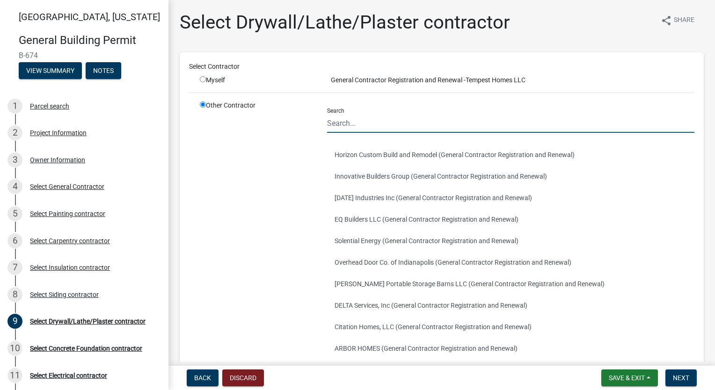
click at [396, 117] on input "Search" at bounding box center [510, 123] width 367 height 19
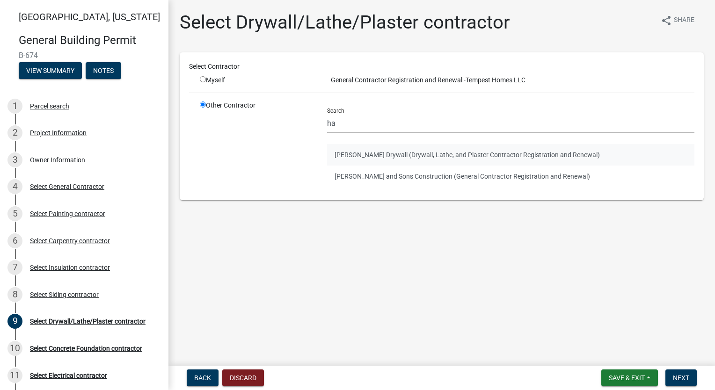
click at [406, 158] on button "[PERSON_NAME] Drywall (Drywall, Lathe, and Plaster Contractor Registration and …" at bounding box center [510, 155] width 367 height 22
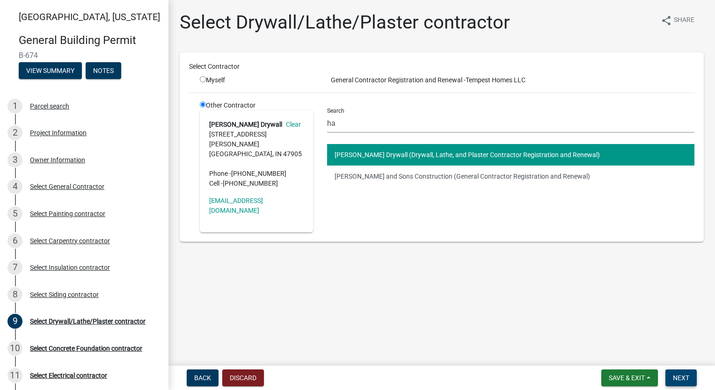
click at [679, 379] on span "Next" at bounding box center [681, 378] width 16 height 7
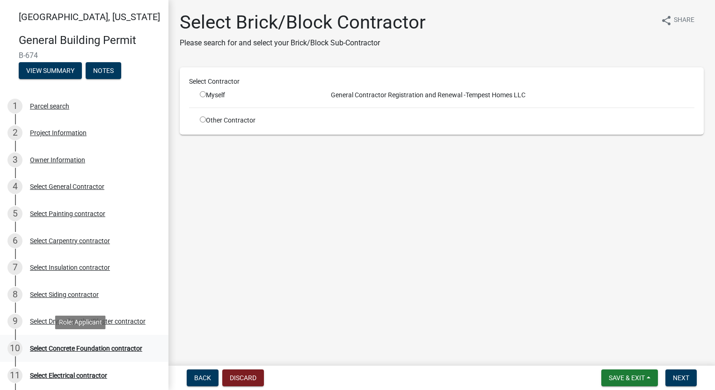
click at [101, 347] on div "Select Concrete Foundation contractor" at bounding box center [86, 348] width 112 height 7
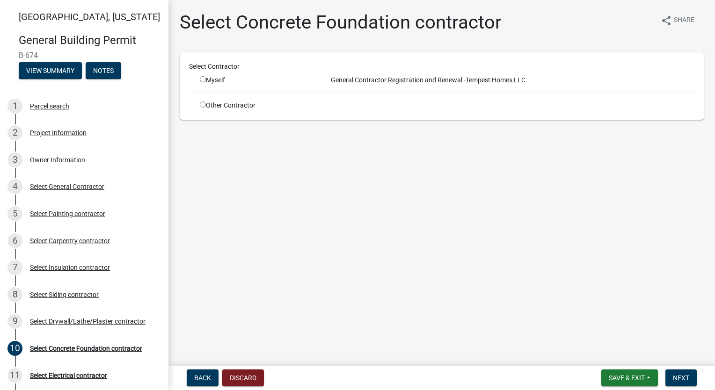
click at [204, 107] on input "radio" at bounding box center [203, 105] width 6 height 6
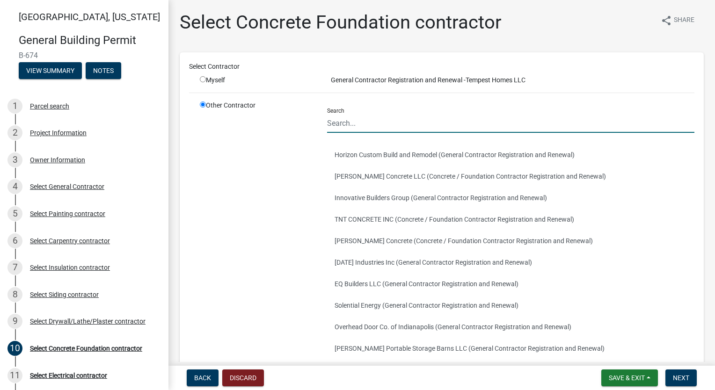
click at [347, 119] on input "Search" at bounding box center [510, 123] width 367 height 19
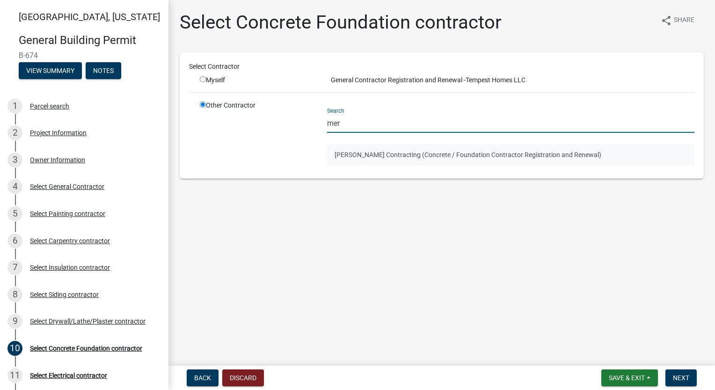
click at [396, 151] on button "[PERSON_NAME] Contracting (Concrete / Foundation Contractor Registration and Re…" at bounding box center [510, 155] width 367 height 22
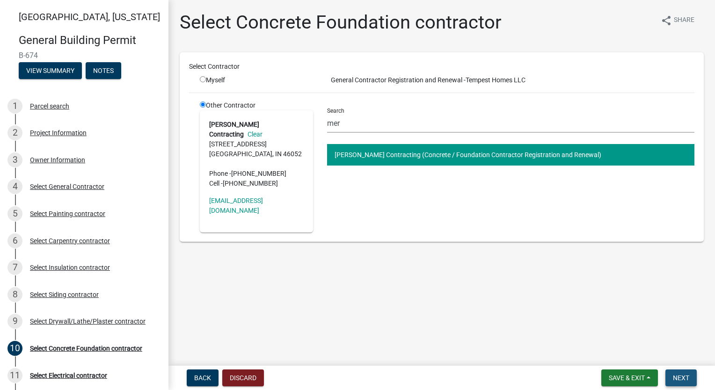
click at [674, 377] on span "Next" at bounding box center [681, 378] width 16 height 7
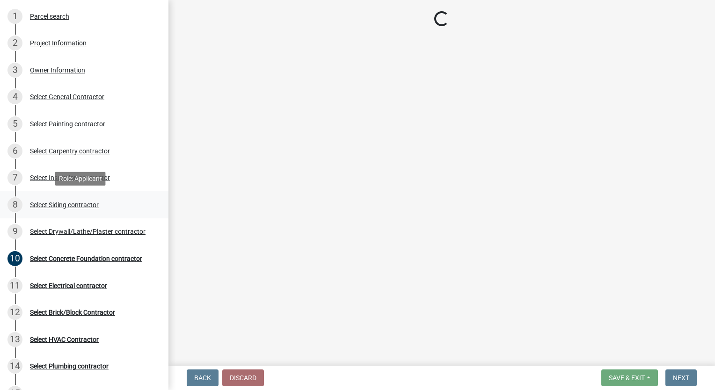
scroll to position [94, 0]
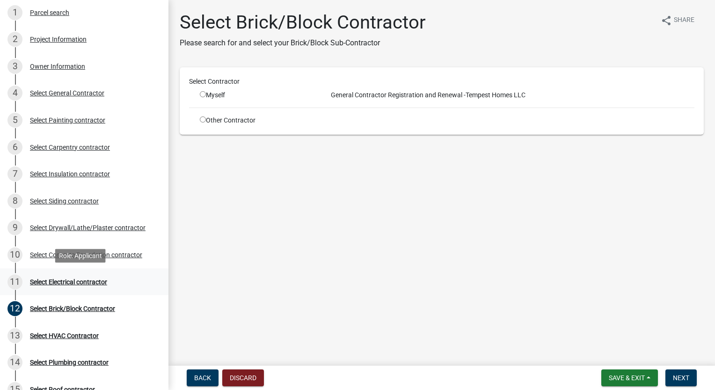
click at [82, 280] on div "Select Electrical contractor" at bounding box center [68, 282] width 77 height 7
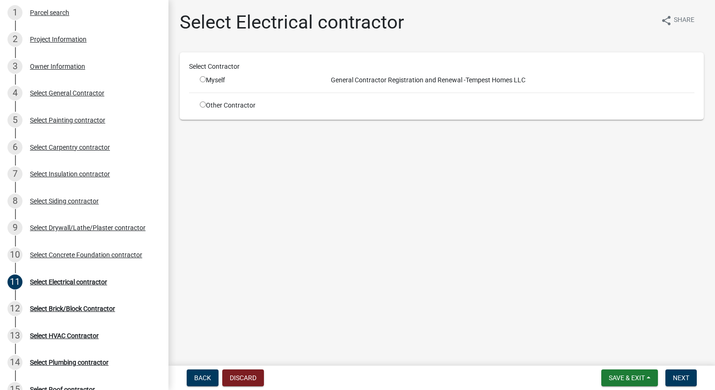
click at [204, 104] on input "radio" at bounding box center [203, 105] width 6 height 6
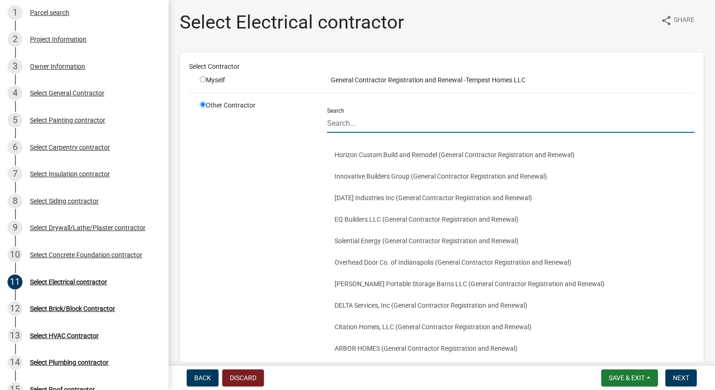
click at [378, 121] on input "Search" at bounding box center [510, 123] width 367 height 19
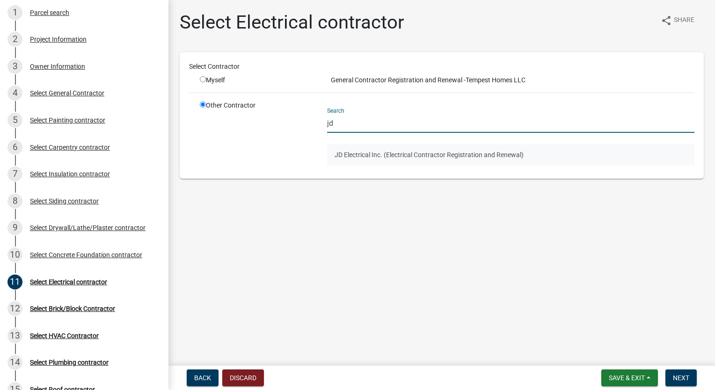
click at [382, 156] on button "JD Electrical Inc. (Electrical Contractor Registration and Renewal)" at bounding box center [510, 155] width 367 height 22
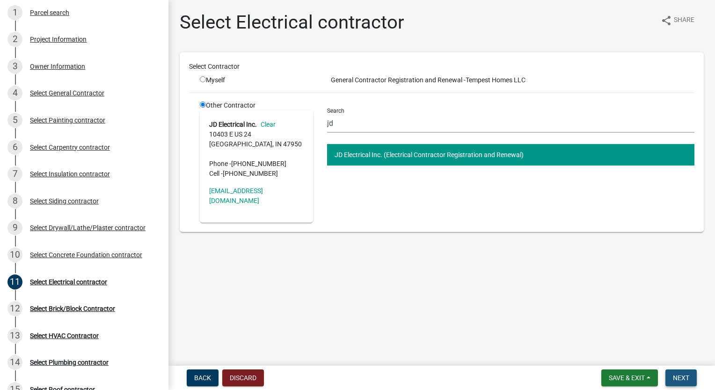
click at [680, 374] on button "Next" at bounding box center [681, 378] width 31 height 17
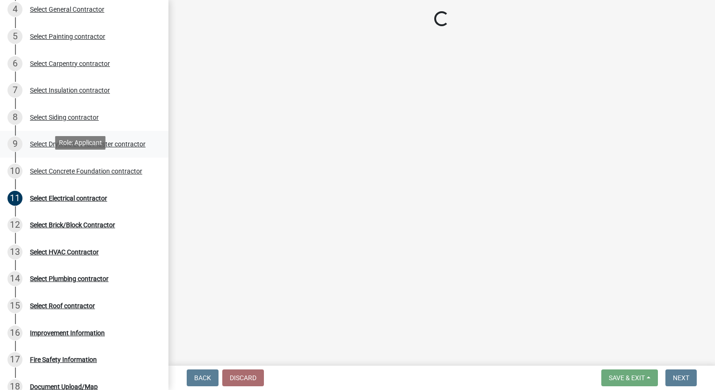
scroll to position [187, 0]
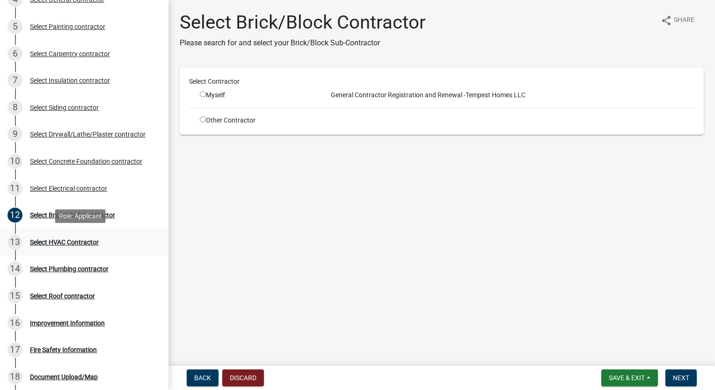
click at [68, 238] on div "13 Select HVAC Contractor" at bounding box center [80, 242] width 146 height 15
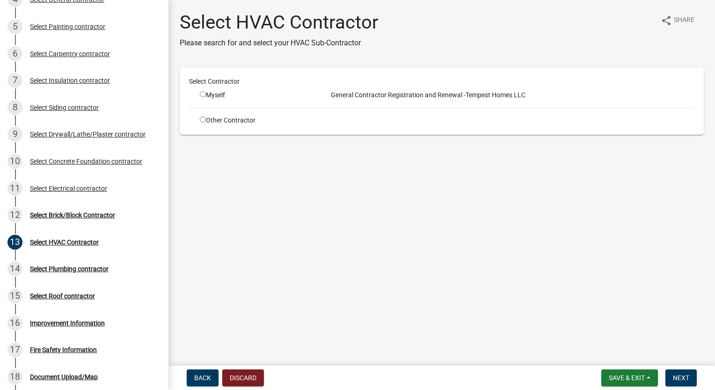
click at [203, 118] on input "radio" at bounding box center [203, 120] width 6 height 6
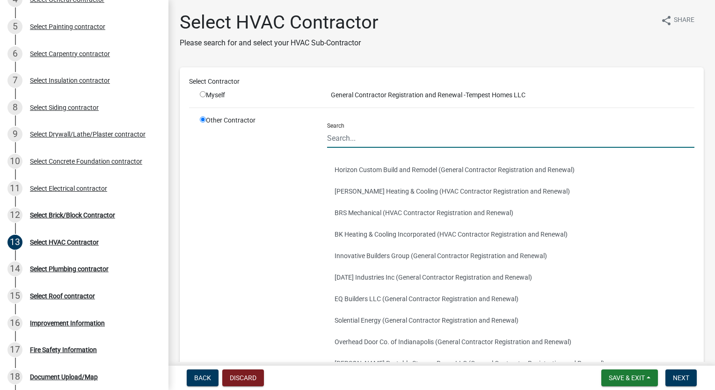
click at [377, 145] on input "Search" at bounding box center [510, 138] width 367 height 19
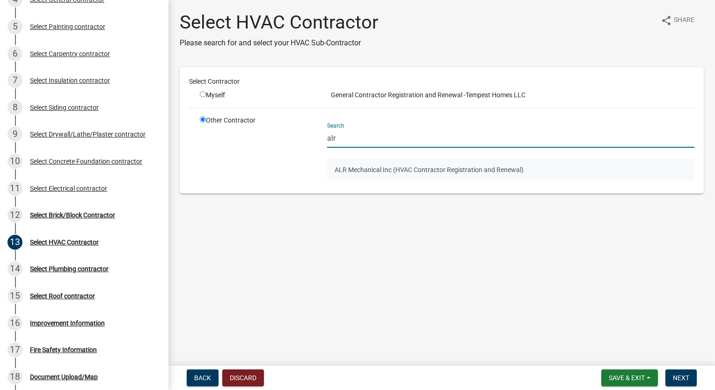
click at [368, 176] on button "ALR Mechanical Inc (HVAC Contractor Registration and Renewal)" at bounding box center [510, 170] width 367 height 22
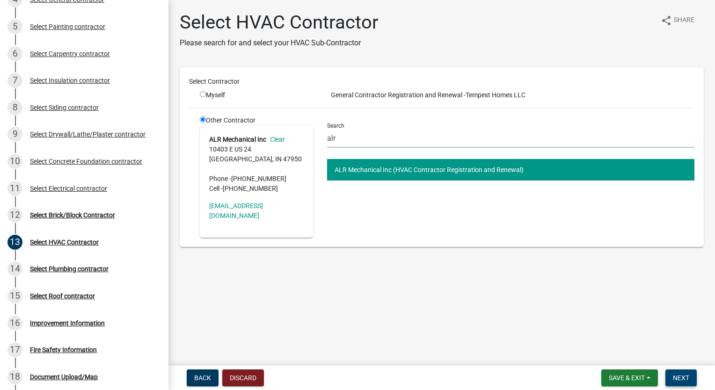
click at [687, 379] on span "Next" at bounding box center [681, 378] width 16 height 7
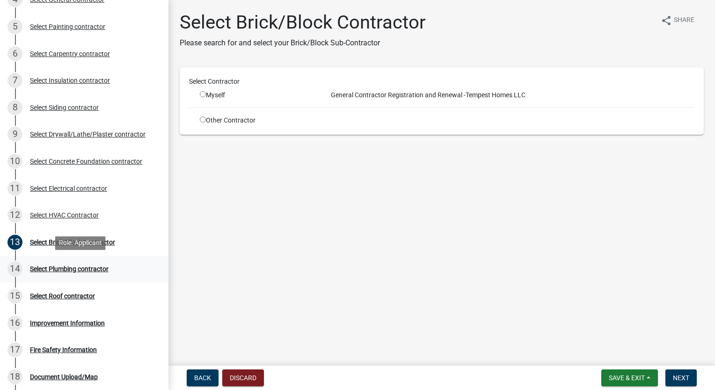
click at [71, 267] on div "Select Plumbing contractor" at bounding box center [69, 269] width 79 height 7
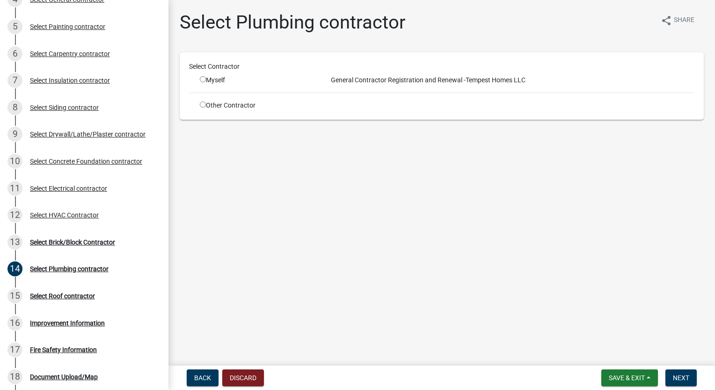
click at [209, 114] on div "Select Contractor Myself General Contractor Registration and Renewal - Tempest …" at bounding box center [442, 85] width 524 height 67
click at [208, 104] on div "Other Contractor" at bounding box center [256, 106] width 127 height 10
click at [200, 104] on input "radio" at bounding box center [203, 105] width 6 height 6
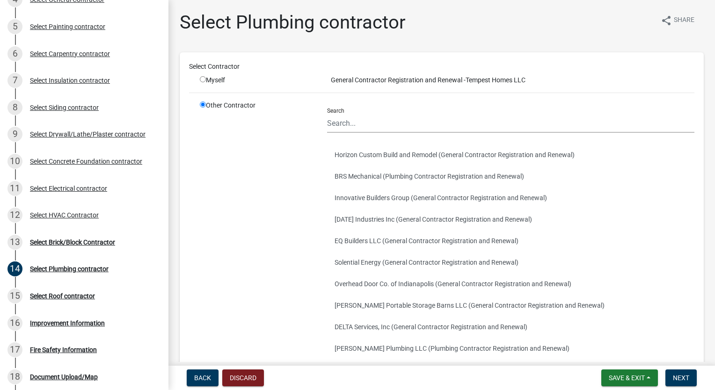
click at [376, 113] on div "Search" at bounding box center [510, 117] width 367 height 32
click at [371, 125] on input "Search" at bounding box center [510, 123] width 367 height 19
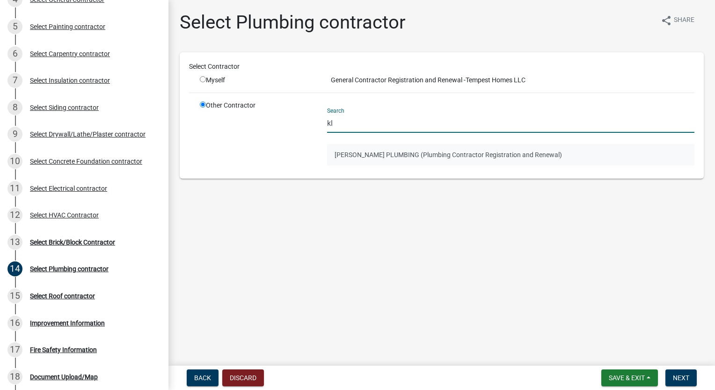
click at [356, 150] on button "[PERSON_NAME] PLUMBING (Plumbing Contractor Registration and Renewal)" at bounding box center [510, 155] width 367 height 22
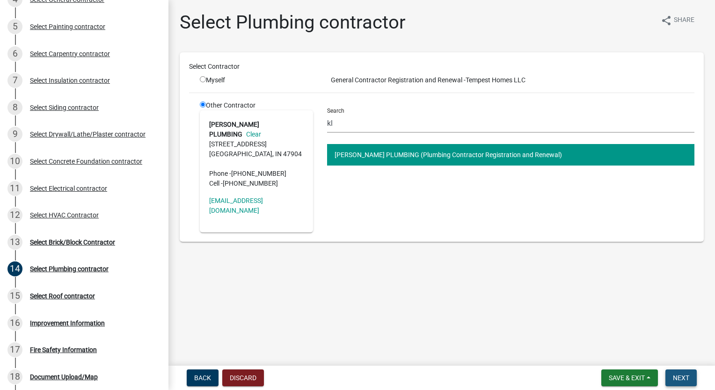
click at [678, 380] on span "Next" at bounding box center [681, 378] width 16 height 7
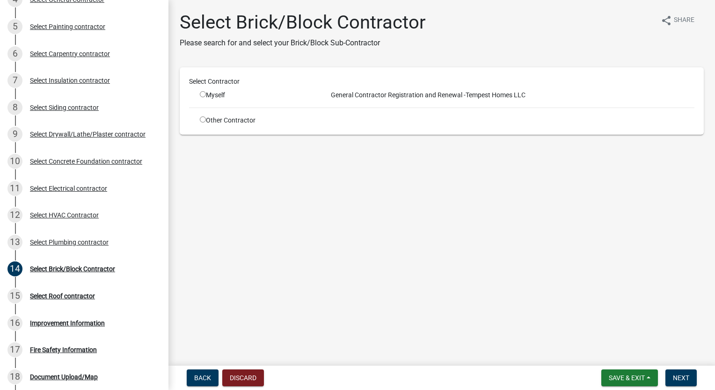
click at [205, 121] on input "radio" at bounding box center [203, 120] width 6 height 6
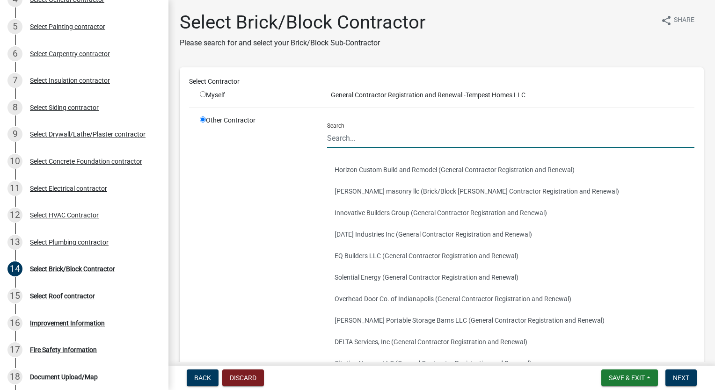
click at [382, 134] on input "Search" at bounding box center [510, 138] width 367 height 19
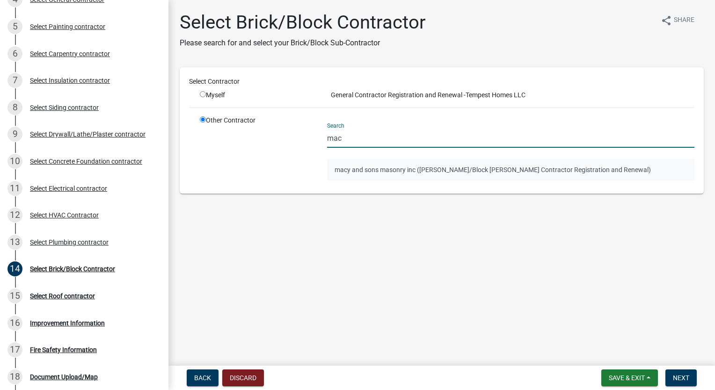
click at [396, 166] on button "macy and sons masonry inc ([PERSON_NAME]/Block [PERSON_NAME] Contractor Registr…" at bounding box center [510, 170] width 367 height 22
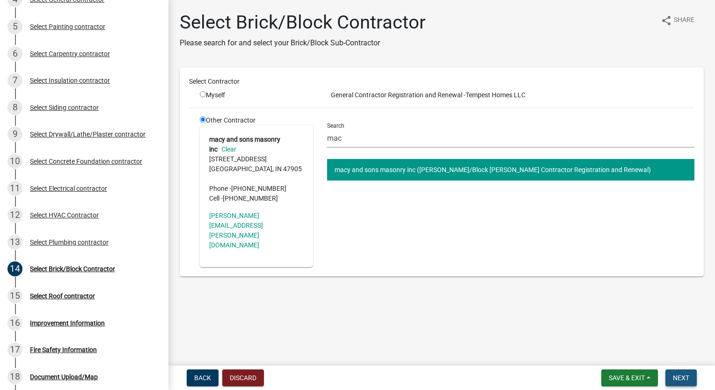
click at [680, 375] on span "Next" at bounding box center [681, 378] width 16 height 7
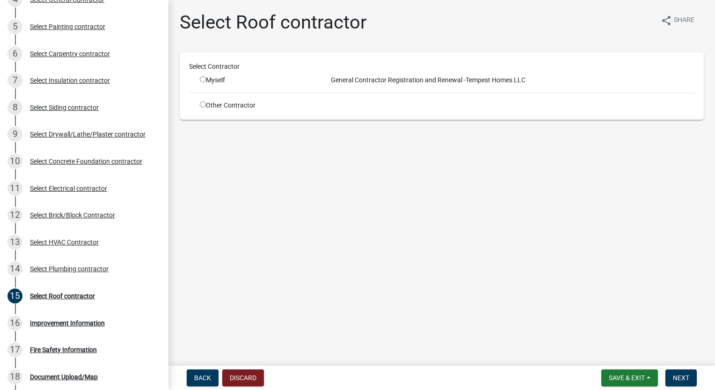
click at [203, 106] on input "radio" at bounding box center [203, 105] width 6 height 6
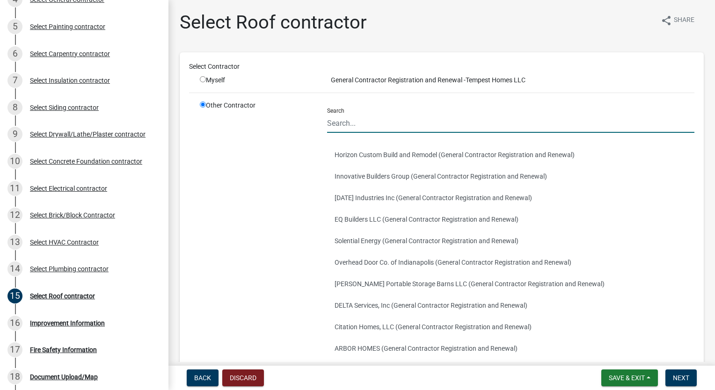
click at [410, 123] on input "Search" at bounding box center [510, 123] width 367 height 19
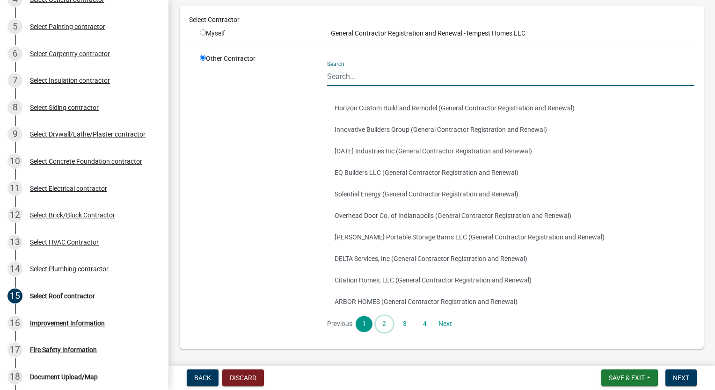
click at [382, 322] on link "2" at bounding box center [384, 324] width 17 height 16
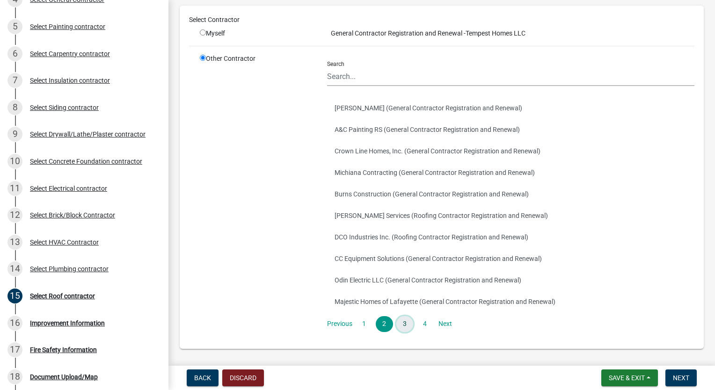
click at [402, 323] on link "3" at bounding box center [405, 324] width 17 height 16
click at [423, 325] on link "4" at bounding box center [425, 324] width 17 height 16
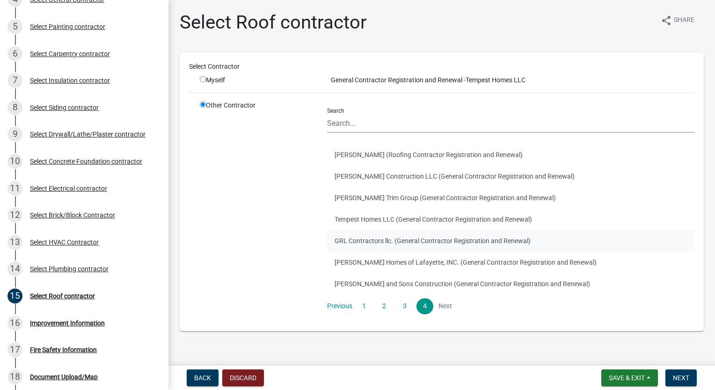
click at [468, 240] on button "GRL Contractors llc. (General Contractor Registration and Renewal)" at bounding box center [510, 241] width 367 height 22
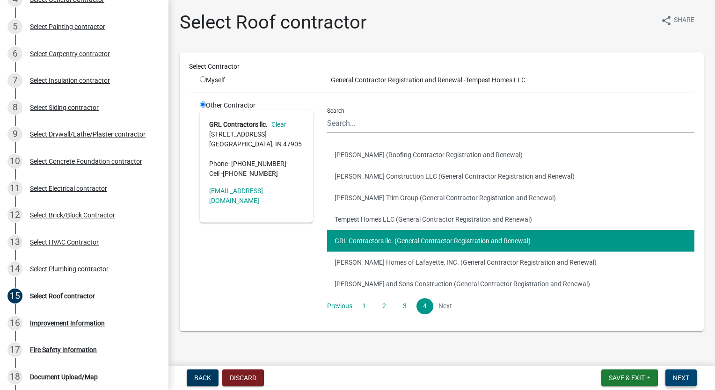
click at [685, 375] on span "Next" at bounding box center [681, 378] width 16 height 7
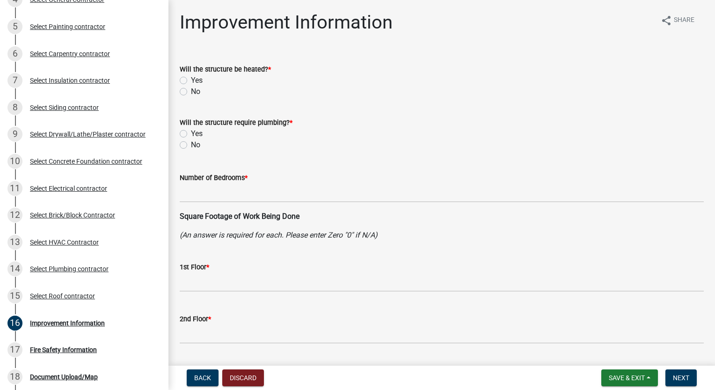
click at [191, 79] on label "Yes" at bounding box center [197, 80] width 12 height 11
click at [191, 79] on input "Yes" at bounding box center [194, 78] width 6 height 6
click at [191, 134] on label "Yes" at bounding box center [197, 133] width 12 height 11
click at [191, 134] on input "Yes" at bounding box center [194, 131] width 6 height 6
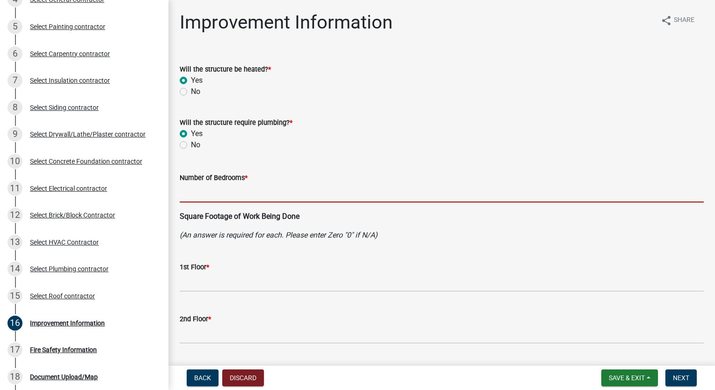
click at [204, 199] on input "text" at bounding box center [442, 193] width 524 height 19
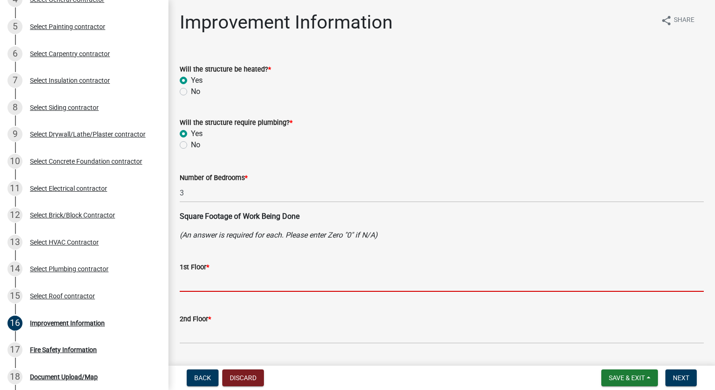
click at [236, 292] on input "text" at bounding box center [442, 282] width 524 height 19
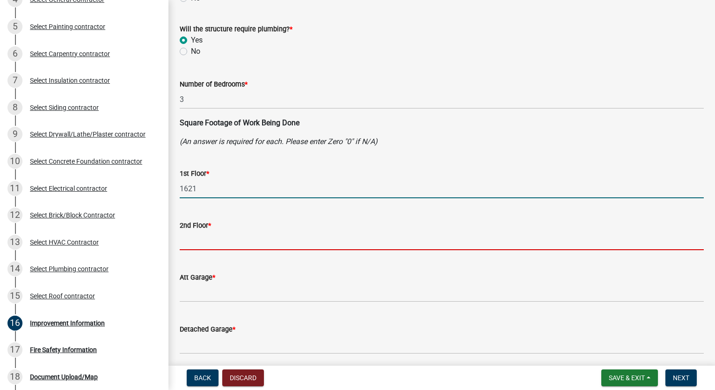
click at [233, 244] on input "text" at bounding box center [442, 240] width 524 height 19
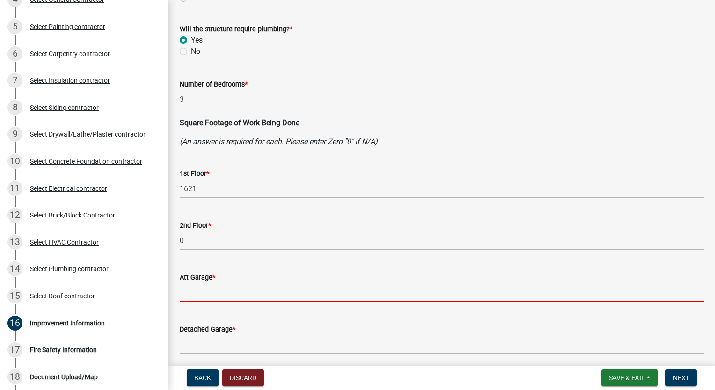
click at [275, 291] on input "text" at bounding box center [442, 292] width 524 height 19
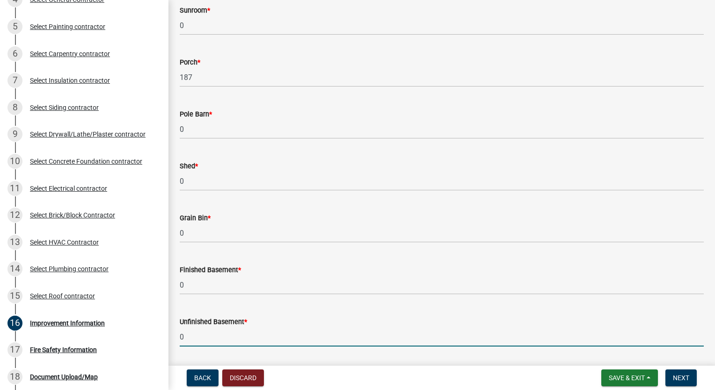
scroll to position [725, 0]
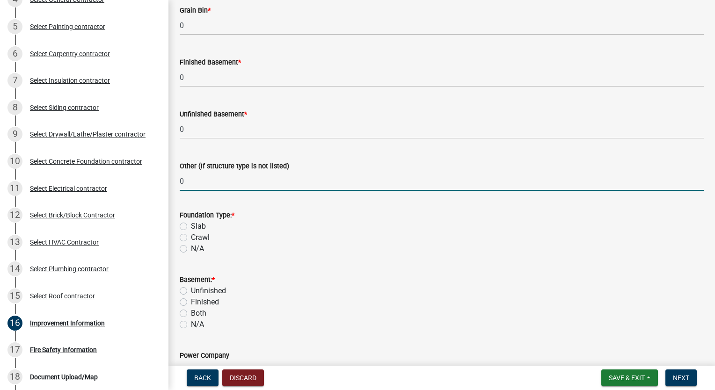
click at [191, 228] on label "Slab" at bounding box center [198, 226] width 15 height 11
click at [191, 227] on input "Slab" at bounding box center [194, 224] width 6 height 6
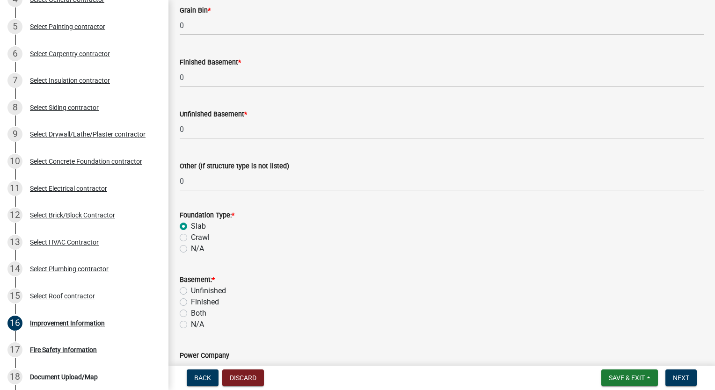
click at [191, 323] on label "N/A" at bounding box center [197, 324] width 13 height 11
click at [191, 323] on input "N/A" at bounding box center [194, 322] width 6 height 6
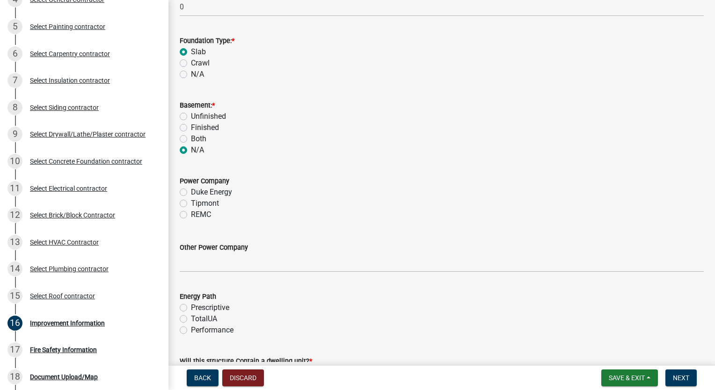
scroll to position [912, 0]
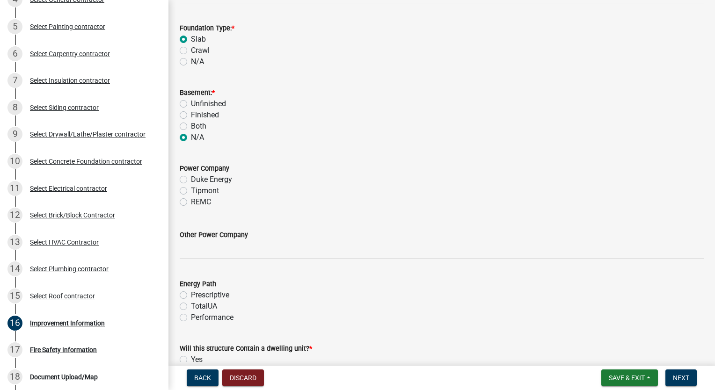
click at [191, 191] on label "Tipmont" at bounding box center [205, 190] width 28 height 11
click at [191, 191] on input "Tipmont" at bounding box center [194, 188] width 6 height 6
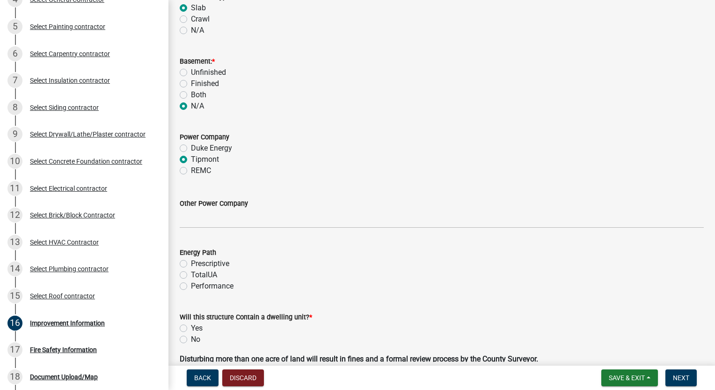
scroll to position [1006, 0]
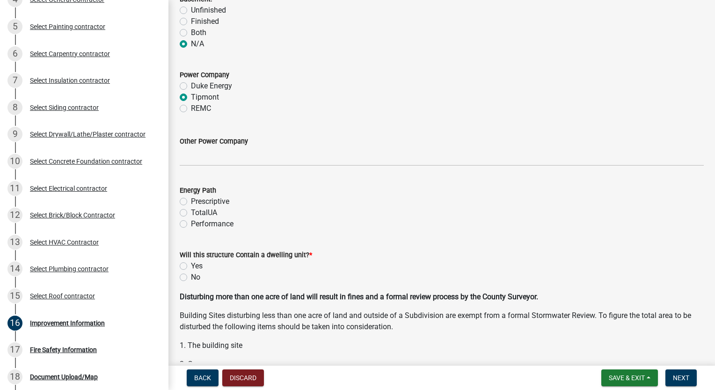
click at [191, 224] on label "Performance" at bounding box center [212, 224] width 43 height 11
click at [191, 224] on input "Performance" at bounding box center [194, 222] width 6 height 6
click at [191, 265] on label "Yes" at bounding box center [197, 266] width 12 height 11
click at [191, 265] on input "Yes" at bounding box center [194, 264] width 6 height 6
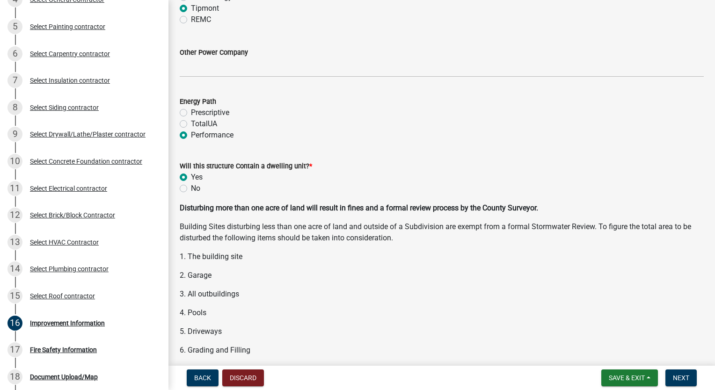
scroll to position [1242, 0]
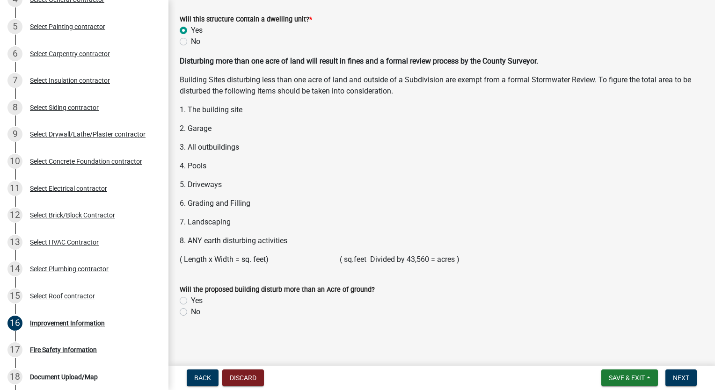
click at [191, 310] on label "No" at bounding box center [195, 312] width 9 height 11
click at [191, 310] on input "No" at bounding box center [194, 310] width 6 height 6
click at [682, 375] on span "Next" at bounding box center [681, 378] width 16 height 7
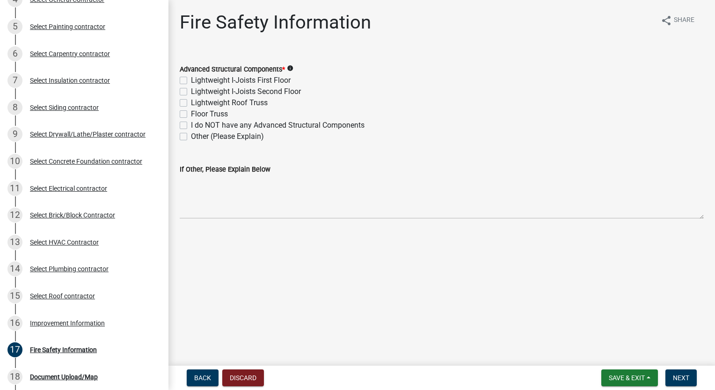
click at [191, 104] on label "Lightweight Roof Truss" at bounding box center [229, 102] width 77 height 11
click at [191, 103] on input "Lightweight Roof Truss" at bounding box center [194, 100] width 6 height 6
click at [678, 375] on span "Next" at bounding box center [681, 378] width 16 height 7
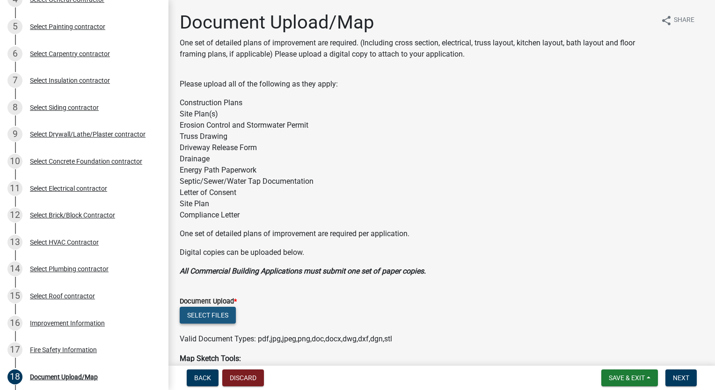
click at [209, 309] on button "Select files" at bounding box center [208, 315] width 56 height 17
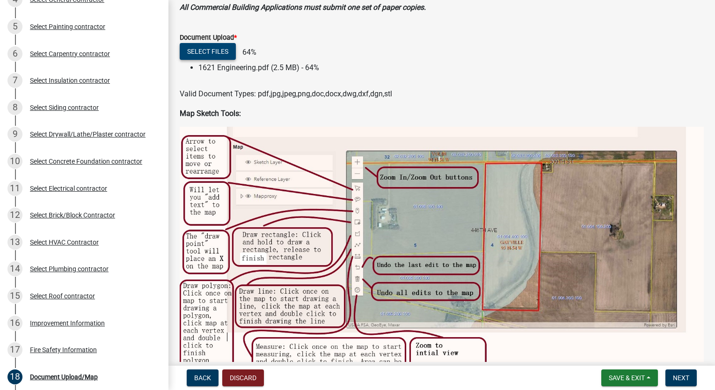
scroll to position [281, 0]
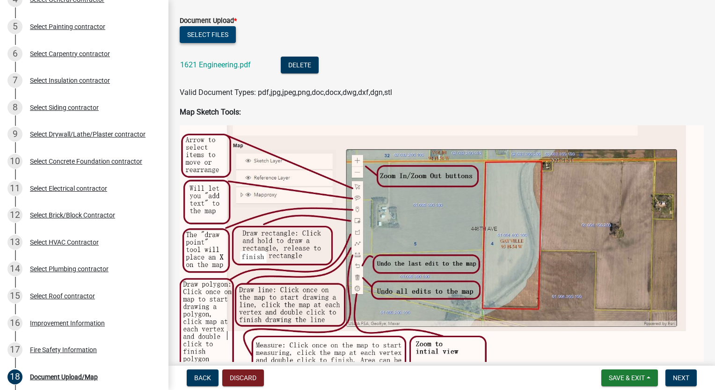
click at [225, 32] on button "Select files" at bounding box center [208, 34] width 56 height 17
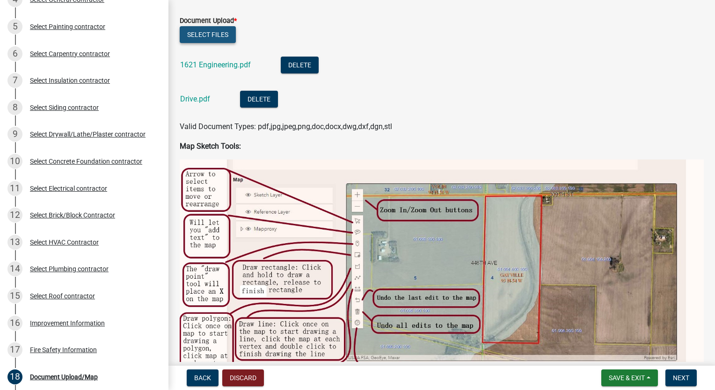
click at [192, 29] on button "Select files" at bounding box center [208, 34] width 56 height 17
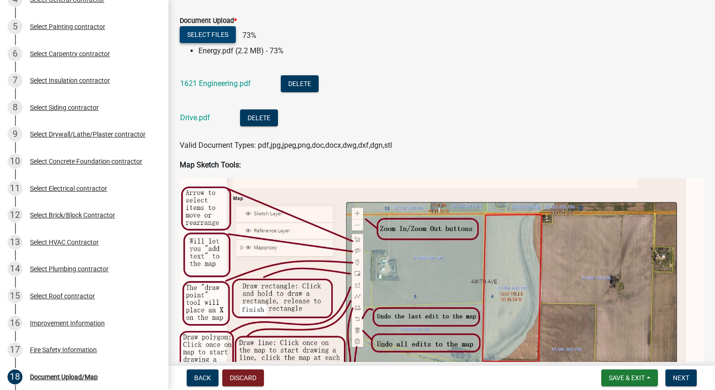
click at [215, 39] on button "Select files" at bounding box center [208, 34] width 56 height 17
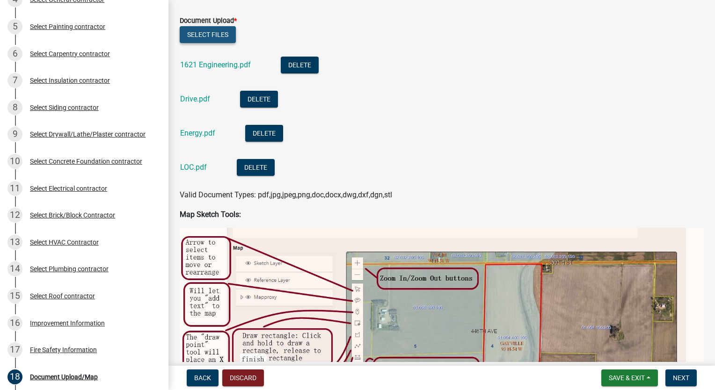
click at [224, 38] on button "Select files" at bounding box center [208, 34] width 56 height 17
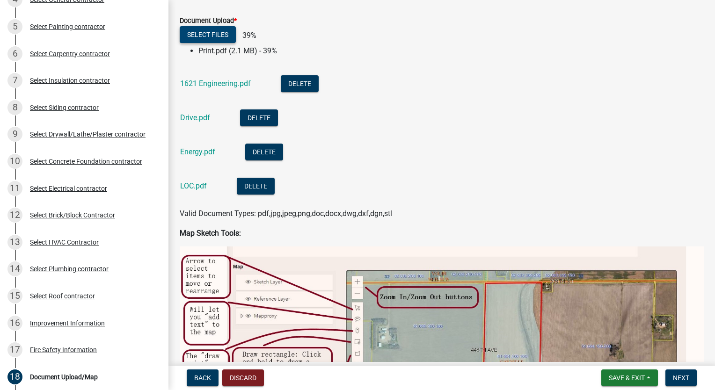
click at [206, 32] on button "Select files" at bounding box center [208, 34] width 56 height 17
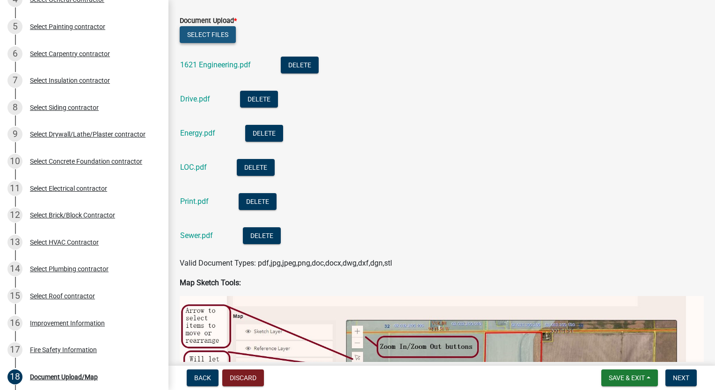
click at [220, 30] on button "Select files" at bounding box center [208, 34] width 56 height 17
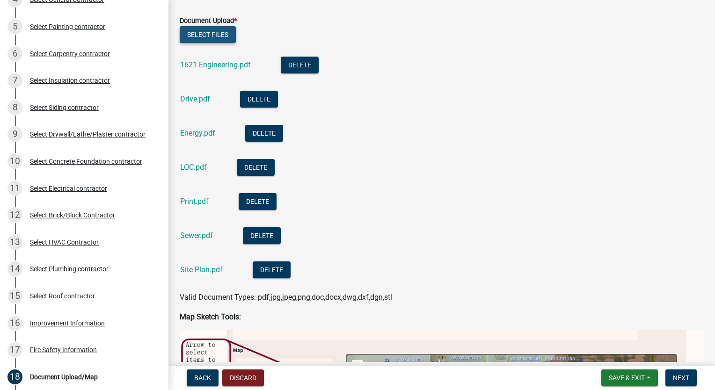
click at [214, 34] on button "Select files" at bounding box center [208, 34] width 56 height 17
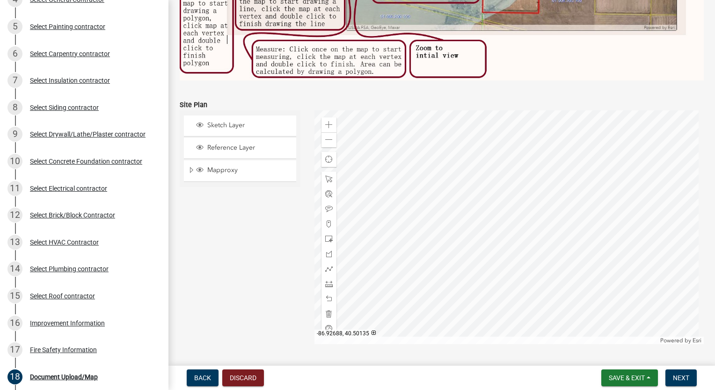
scroll to position [840, 0]
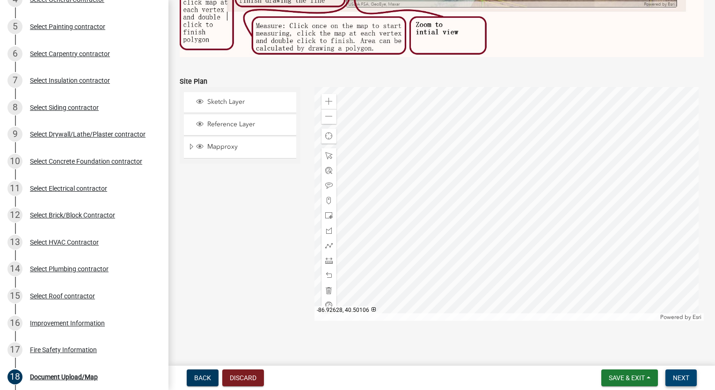
click at [686, 379] on span "Next" at bounding box center [681, 378] width 16 height 7
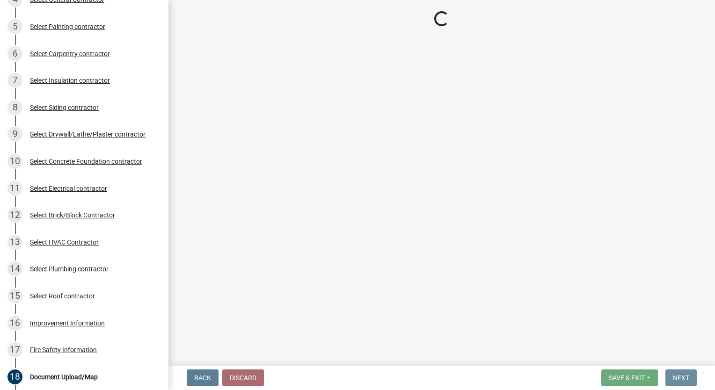
scroll to position [0, 0]
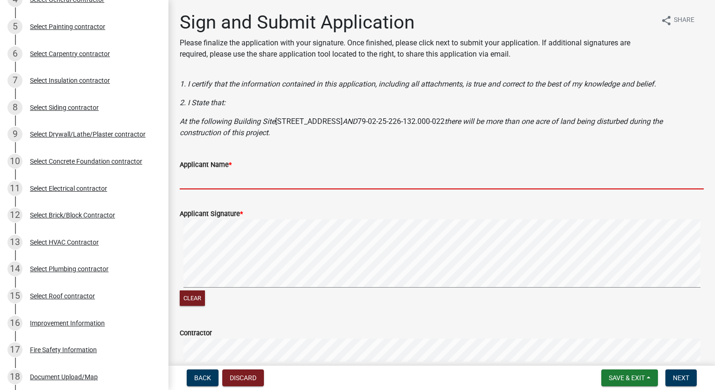
click at [212, 174] on input "Applicant Name *" at bounding box center [442, 179] width 524 height 19
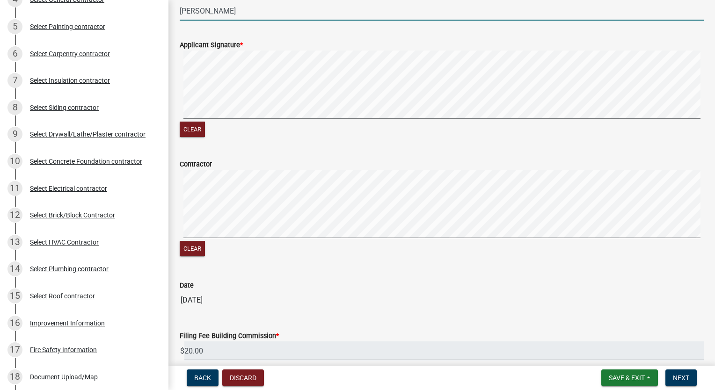
scroll to position [212, 0]
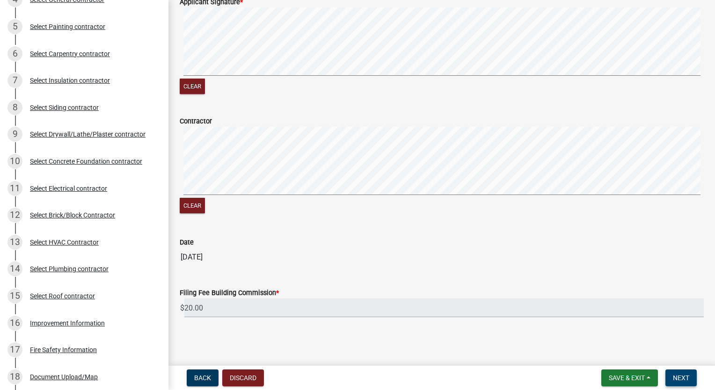
click at [678, 379] on span "Next" at bounding box center [681, 378] width 16 height 7
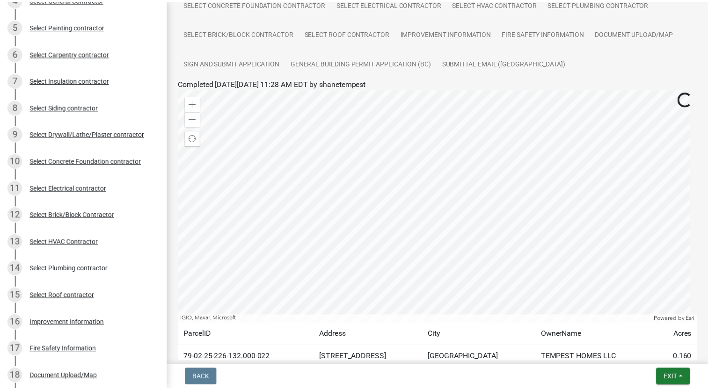
scroll to position [203, 0]
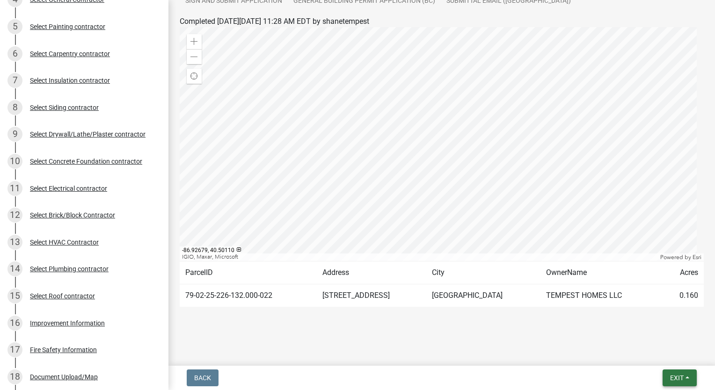
click at [677, 375] on span "Exit" at bounding box center [677, 378] width 14 height 7
click at [669, 351] on button "Save & Exit" at bounding box center [660, 354] width 75 height 22
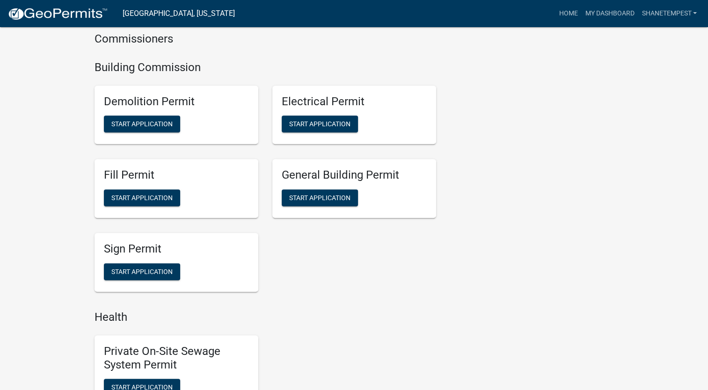
scroll to position [562, 0]
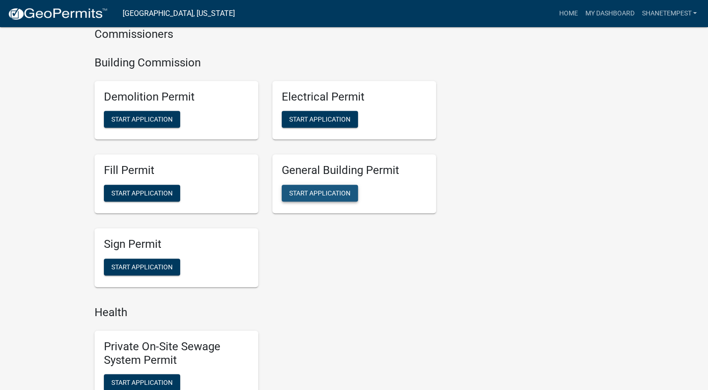
click at [316, 197] on button "Start Application" at bounding box center [320, 193] width 76 height 17
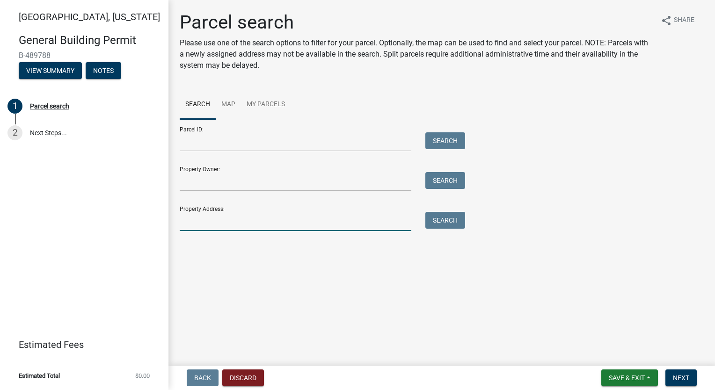
click at [220, 219] on input "Property Address:" at bounding box center [296, 221] width 232 height 19
click at [440, 224] on button "Search" at bounding box center [446, 220] width 40 height 17
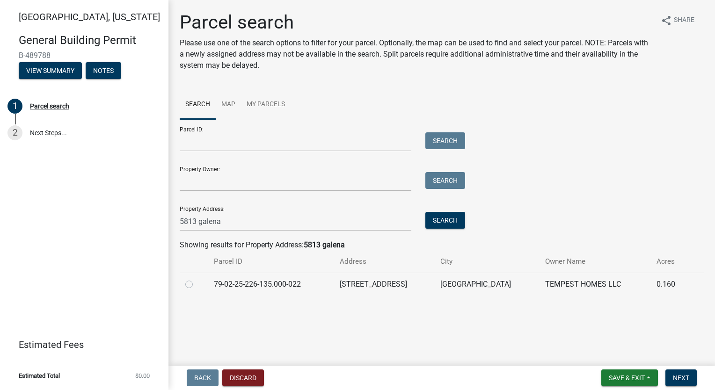
drag, startPoint x: 190, startPoint y: 285, endPoint x: 196, endPoint y: 286, distance: 6.2
click at [197, 279] on label at bounding box center [197, 279] width 0 height 0
click at [197, 285] on input "radio" at bounding box center [200, 282] width 6 height 6
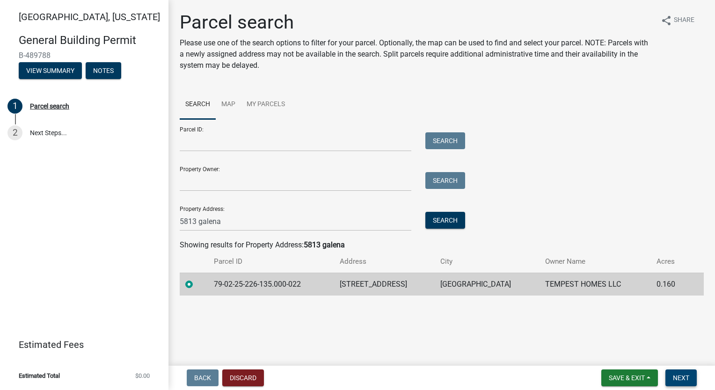
click at [683, 377] on span "Next" at bounding box center [681, 378] width 16 height 7
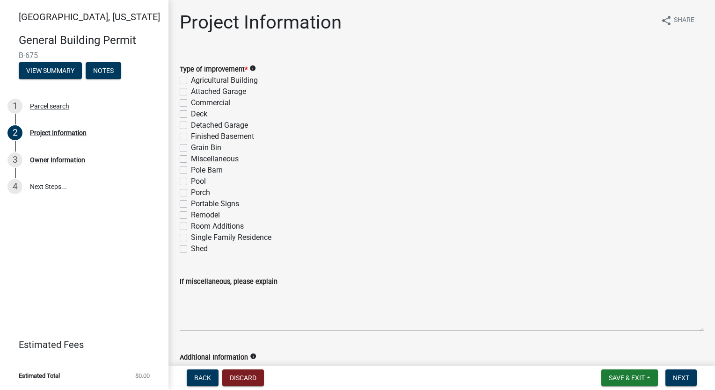
click at [191, 236] on label "Single Family Residence" at bounding box center [231, 237] width 81 height 11
click at [191, 236] on input "Single Family Residence" at bounding box center [194, 235] width 6 height 6
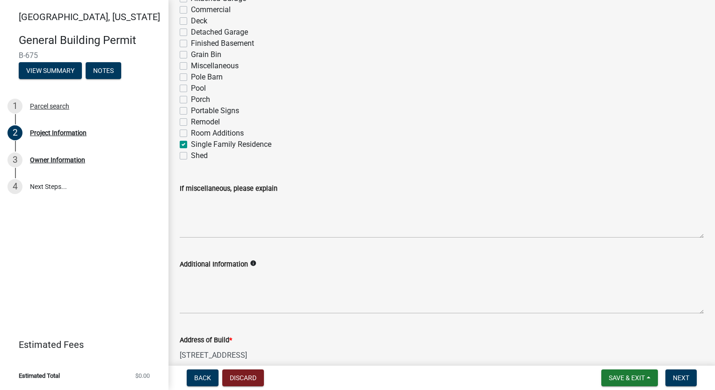
scroll to position [281, 0]
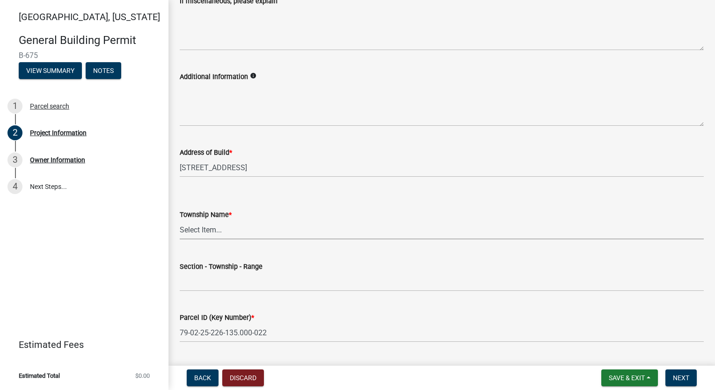
click at [234, 233] on select "Select Item... [PERSON_NAME] [PERSON_NAME] [GEOGRAPHIC_DATA][PERSON_NAME] Tippe…" at bounding box center [442, 229] width 524 height 19
click at [180, 220] on select "Select Item... [PERSON_NAME] [PERSON_NAME] [GEOGRAPHIC_DATA][PERSON_NAME] Tippe…" at bounding box center [442, 229] width 524 height 19
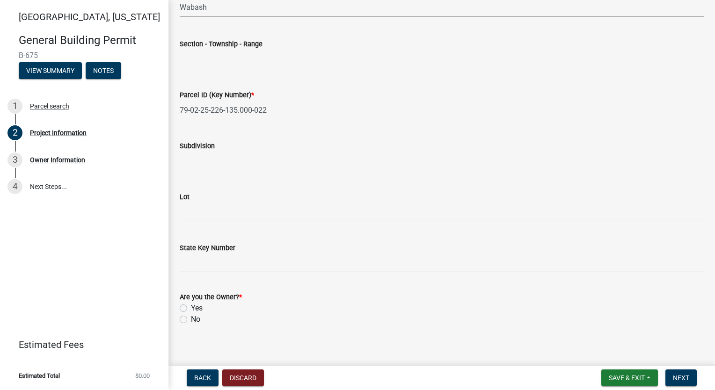
scroll to position [511, 0]
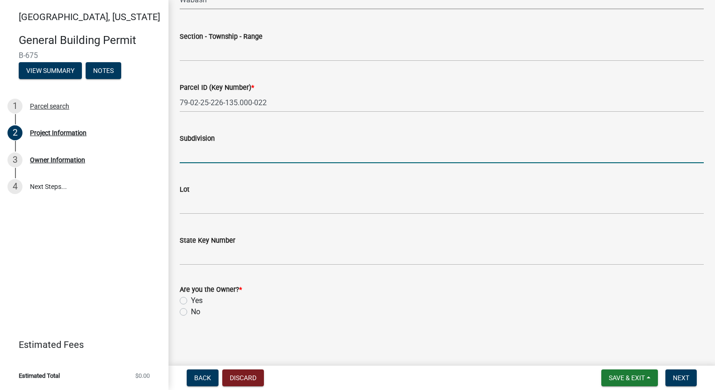
click at [211, 148] on input "Subdivision" at bounding box center [442, 153] width 524 height 19
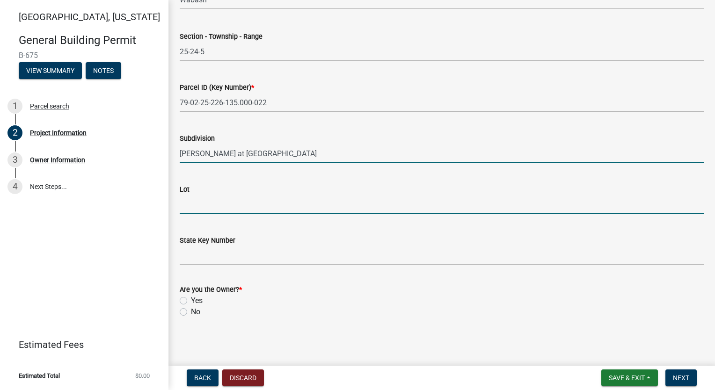
click at [235, 203] on input "Lot" at bounding box center [442, 204] width 524 height 19
click at [191, 300] on label "Yes" at bounding box center [197, 300] width 12 height 11
click at [191, 300] on input "Yes" at bounding box center [194, 298] width 6 height 6
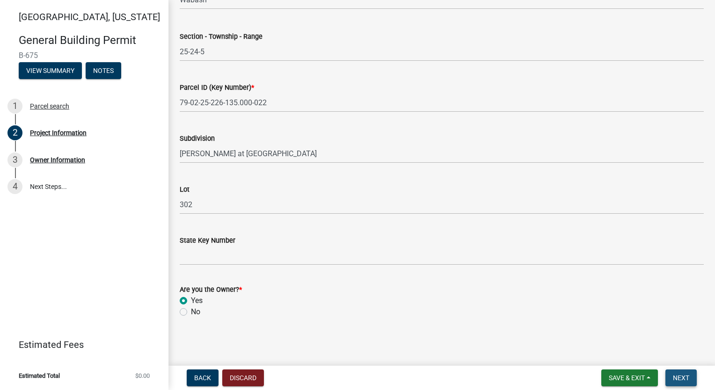
click at [690, 375] on button "Next" at bounding box center [681, 378] width 31 height 17
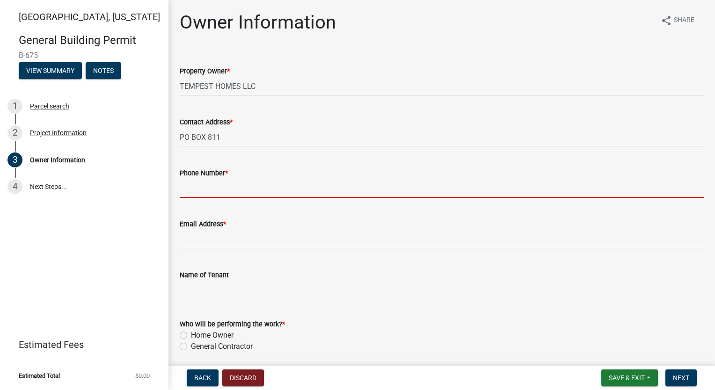
click at [204, 192] on input "Phone Number *" at bounding box center [442, 188] width 524 height 19
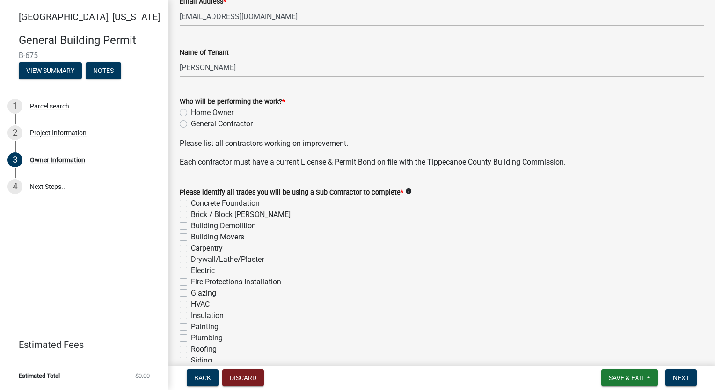
scroll to position [234, 0]
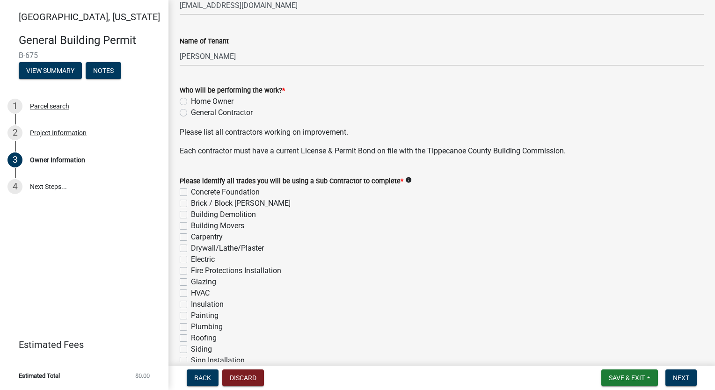
click at [191, 110] on label "General Contractor" at bounding box center [222, 112] width 62 height 11
click at [191, 110] on input "General Contractor" at bounding box center [194, 110] width 6 height 6
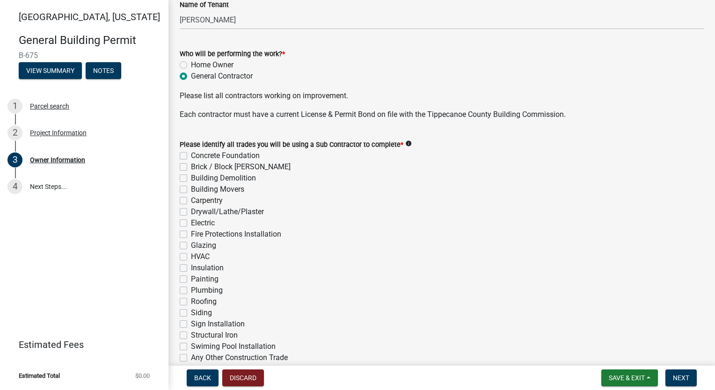
scroll to position [328, 0]
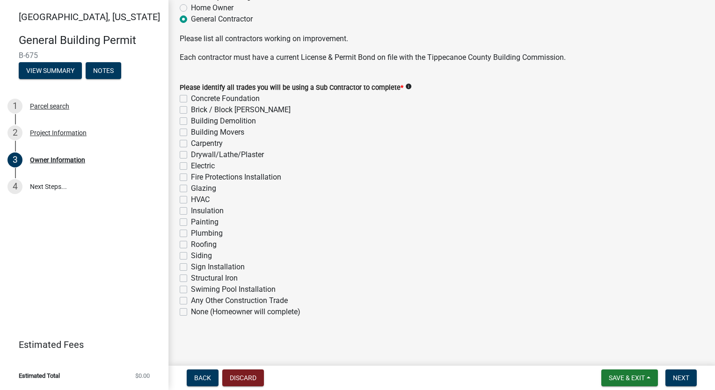
click at [191, 100] on label "Concrete Foundation" at bounding box center [225, 98] width 69 height 11
click at [191, 99] on input "Concrete Foundation" at bounding box center [194, 96] width 6 height 6
click at [184, 114] on div "Brick / Block [PERSON_NAME]" at bounding box center [442, 109] width 524 height 11
click at [191, 111] on label "Brick / Block [PERSON_NAME]" at bounding box center [241, 109] width 100 height 11
click at [191, 110] on input "Brick / Block [PERSON_NAME]" at bounding box center [194, 107] width 6 height 6
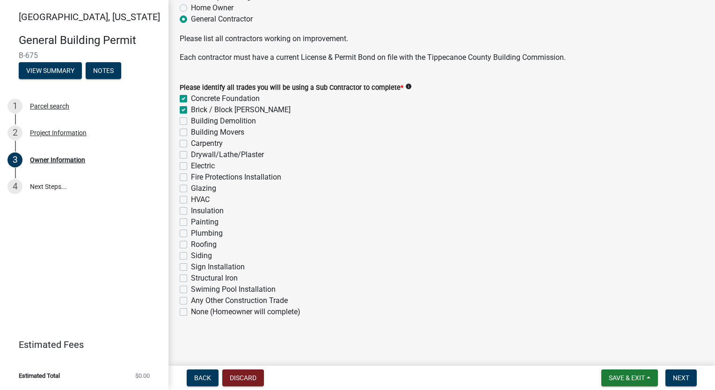
click at [191, 142] on label "Carpentry" at bounding box center [207, 143] width 32 height 11
click at [191, 142] on input "Carpentry" at bounding box center [194, 141] width 6 height 6
click at [191, 155] on label "Drywall/Lathe/Plaster" at bounding box center [227, 154] width 73 height 11
click at [191, 155] on input "Drywall/Lathe/Plaster" at bounding box center [194, 152] width 6 height 6
click at [191, 166] on label "Electric" at bounding box center [203, 166] width 24 height 11
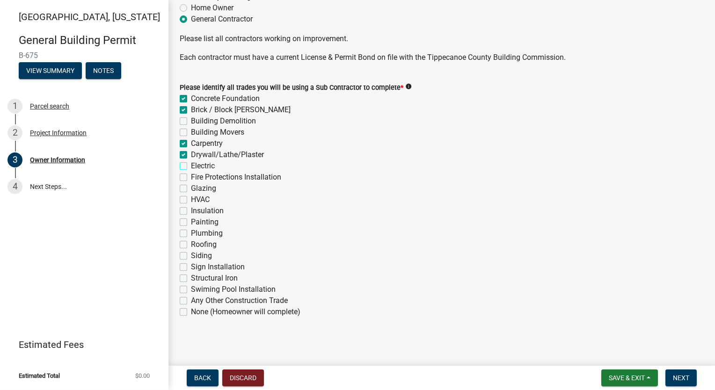
click at [191, 166] on input "Electric" at bounding box center [194, 164] width 6 height 6
click at [191, 197] on label "HVAC" at bounding box center [200, 199] width 19 height 11
click at [191, 197] on input "HVAC" at bounding box center [194, 197] width 6 height 6
click at [191, 209] on label "Insulation" at bounding box center [207, 211] width 33 height 11
click at [191, 209] on input "Insulation" at bounding box center [194, 209] width 6 height 6
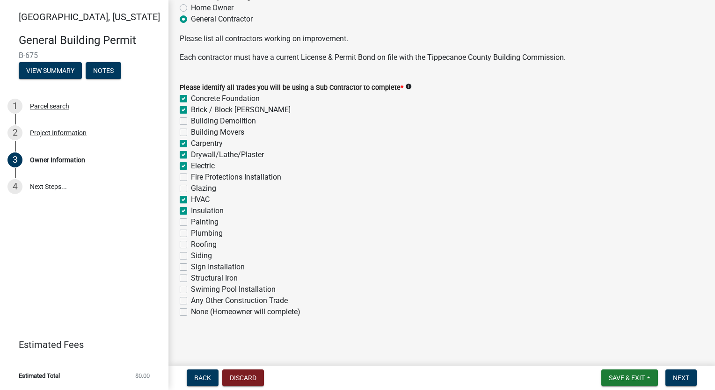
click at [191, 220] on label "Painting" at bounding box center [205, 222] width 28 height 11
click at [191, 220] on input "Painting" at bounding box center [194, 220] width 6 height 6
click at [191, 234] on label "Plumbing" at bounding box center [207, 233] width 32 height 11
click at [191, 234] on input "Plumbing" at bounding box center [194, 231] width 6 height 6
click at [191, 245] on label "Roofing" at bounding box center [204, 244] width 26 height 11
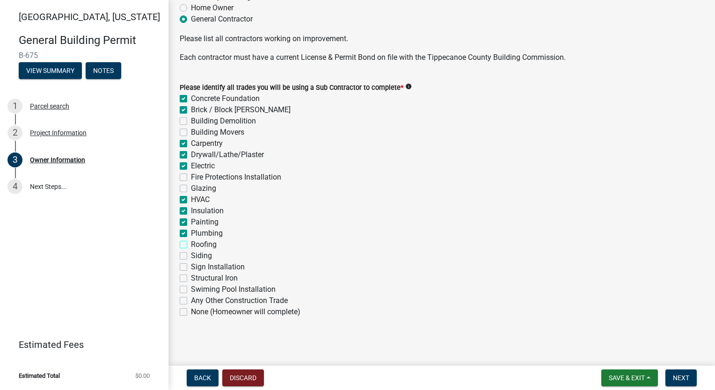
click at [191, 245] on input "Roofing" at bounding box center [194, 242] width 6 height 6
click at [191, 255] on label "Siding" at bounding box center [201, 255] width 21 height 11
click at [191, 255] on input "Siding" at bounding box center [194, 253] width 6 height 6
click at [670, 374] on button "Next" at bounding box center [681, 378] width 31 height 17
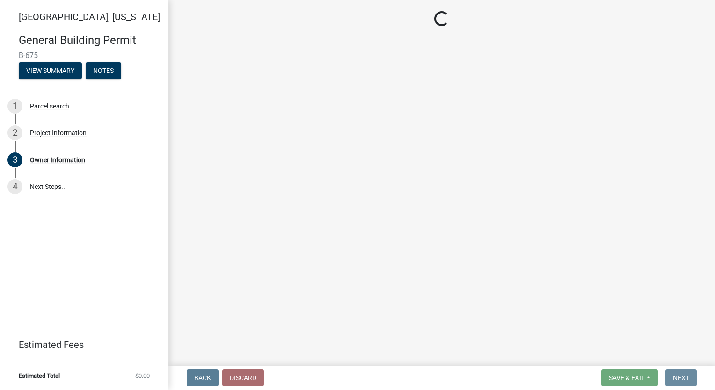
scroll to position [0, 0]
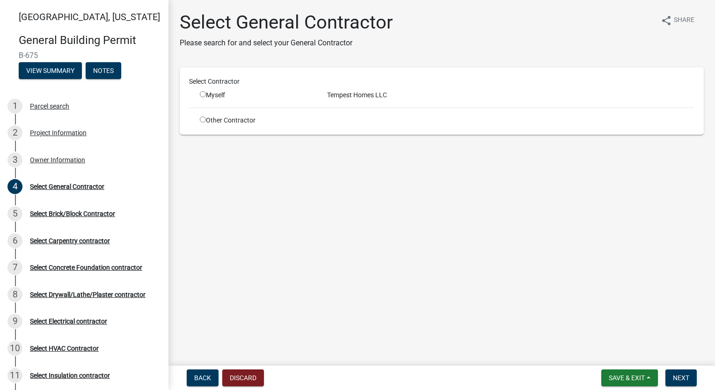
click at [203, 95] on input "radio" at bounding box center [203, 94] width 6 height 6
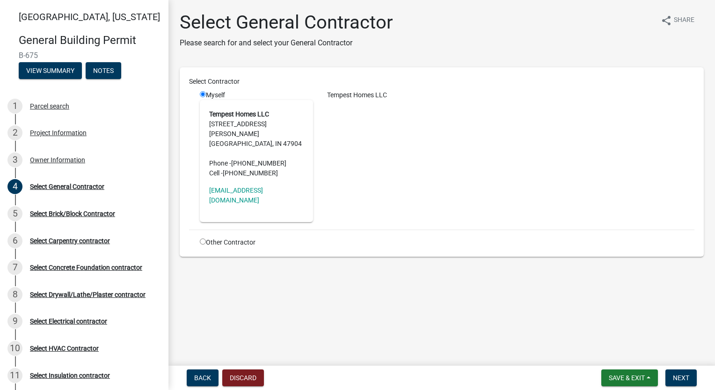
click at [243, 111] on strong "Tempest Homes LLC" at bounding box center [239, 113] width 60 height 7
click at [380, 190] on div "Tempest Homes LLC" at bounding box center [511, 156] width 382 height 132
click at [678, 375] on span "Next" at bounding box center [681, 378] width 16 height 7
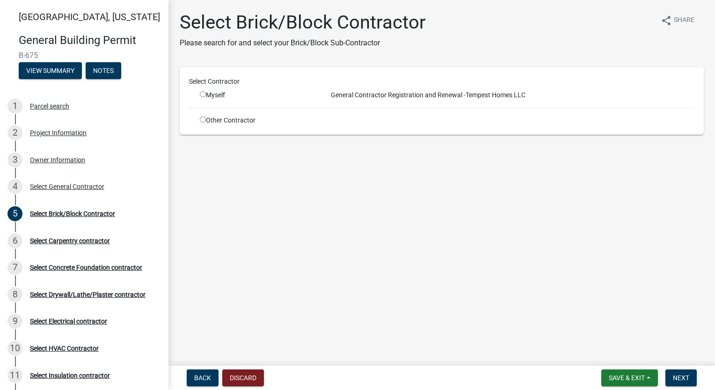
click at [209, 115] on div "Select Contractor Myself General Contractor Registration and Renewal - Tempest …" at bounding box center [442, 101] width 506 height 49
click at [199, 120] on div "Other Contractor" at bounding box center [256, 121] width 127 height 10
click at [204, 119] on input "radio" at bounding box center [203, 120] width 6 height 6
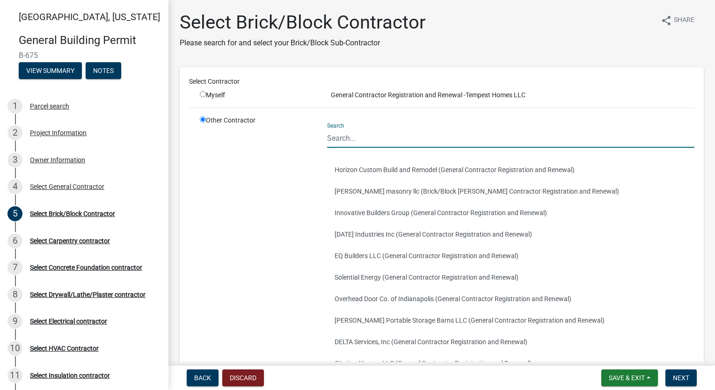
click at [384, 143] on input "Search" at bounding box center [510, 138] width 367 height 19
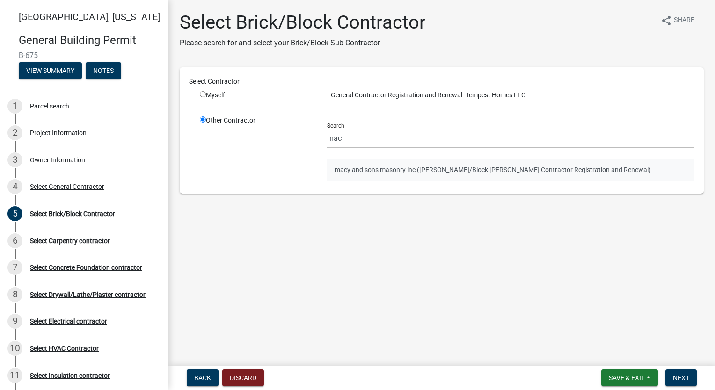
click at [327, 172] on button "macy and sons masonry inc ([PERSON_NAME]/Block [PERSON_NAME] Contractor Registr…" at bounding box center [510, 170] width 367 height 22
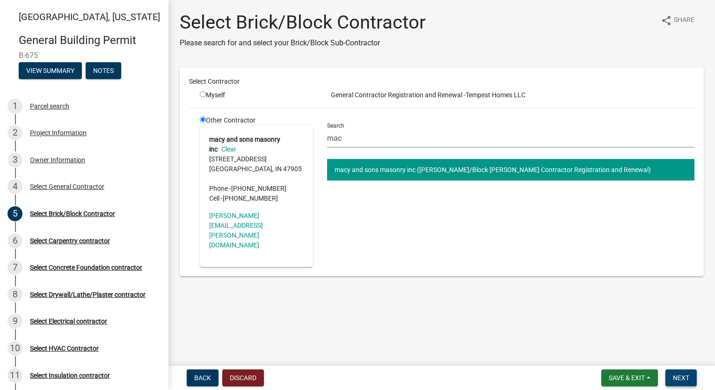
click at [687, 378] on span "Next" at bounding box center [681, 378] width 16 height 7
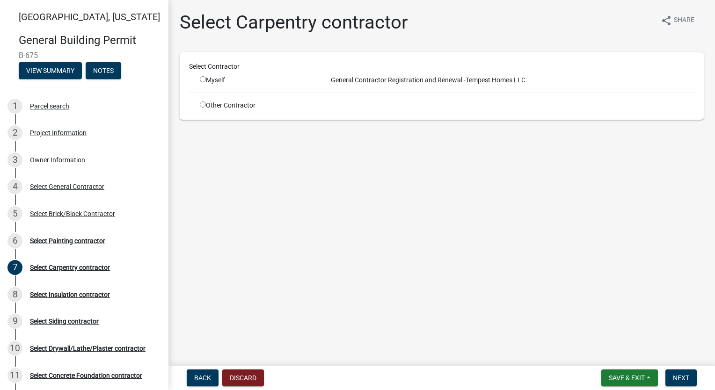
click at [200, 103] on input "radio" at bounding box center [203, 105] width 6 height 6
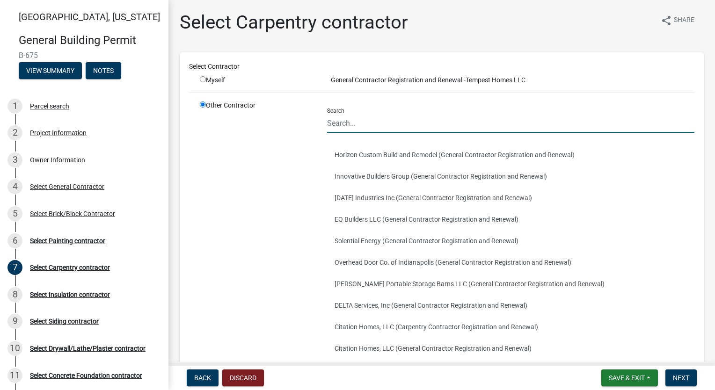
click at [365, 122] on input "Search" at bounding box center [510, 123] width 367 height 19
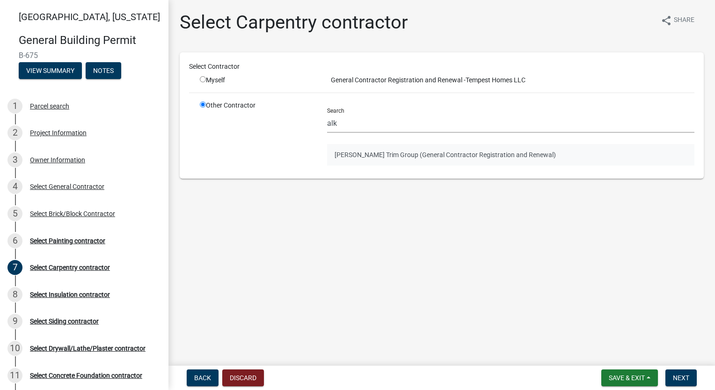
click at [339, 154] on button "[PERSON_NAME] Trim Group (General Contractor Registration and Renewal)" at bounding box center [510, 155] width 367 height 22
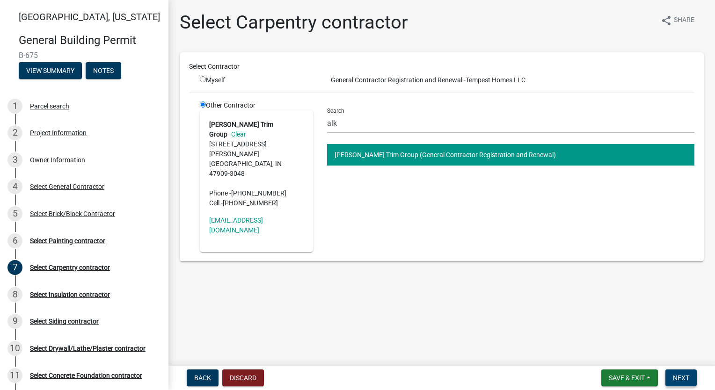
click at [682, 377] on span "Next" at bounding box center [681, 378] width 16 height 7
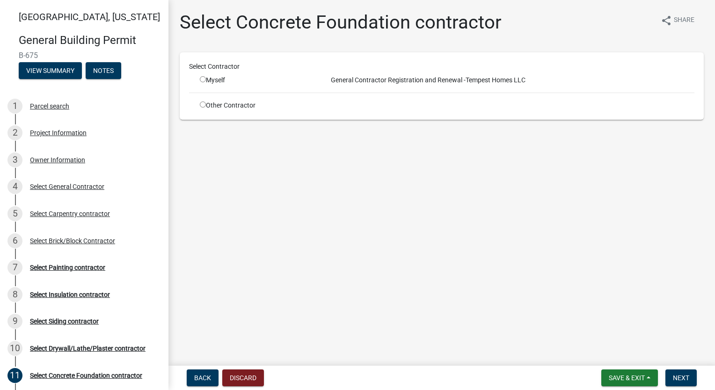
click at [198, 106] on div "Other Contractor" at bounding box center [256, 106] width 127 height 10
click at [202, 103] on input "radio" at bounding box center [203, 105] width 6 height 6
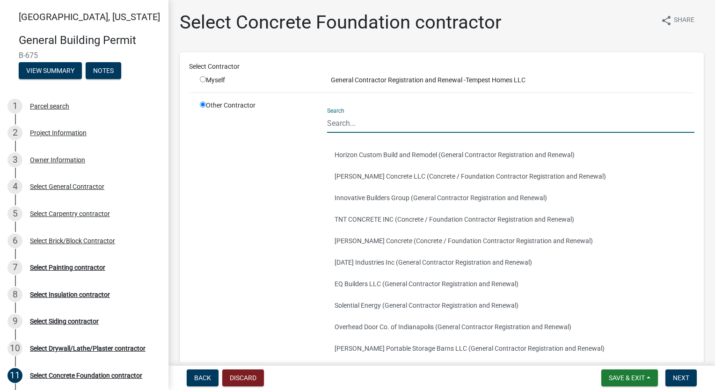
click at [396, 126] on input "Search" at bounding box center [510, 123] width 367 height 19
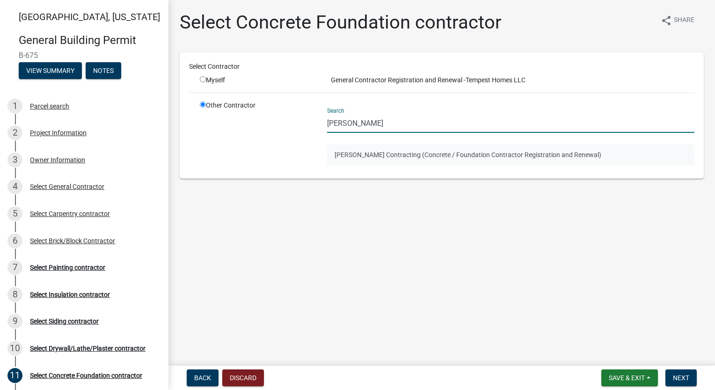
click at [380, 150] on button "[PERSON_NAME] Contracting (Concrete / Foundation Contractor Registration and Re…" at bounding box center [510, 155] width 367 height 22
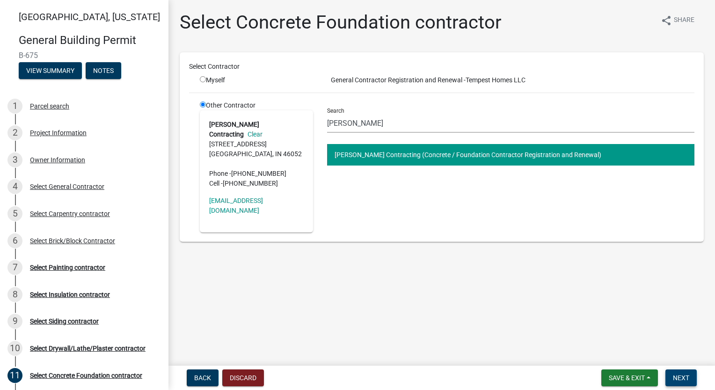
click at [687, 376] on span "Next" at bounding box center [681, 378] width 16 height 7
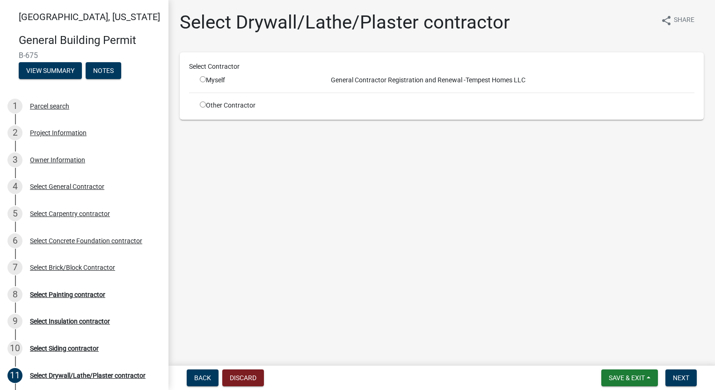
click at [202, 101] on div "Select Contractor Myself General Contractor Registration and Renewal - Tempest …" at bounding box center [442, 86] width 506 height 49
click at [203, 104] on input "radio" at bounding box center [203, 105] width 6 height 6
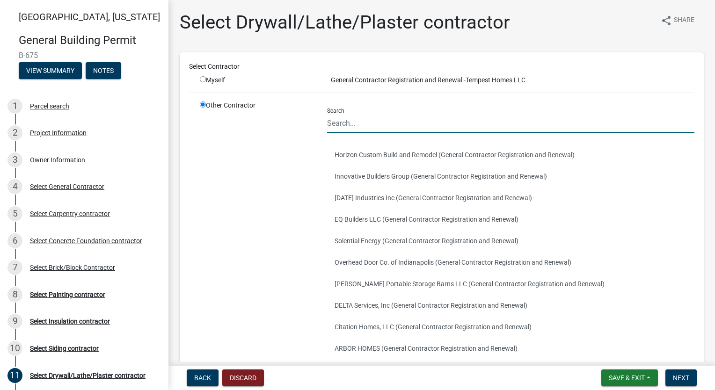
click at [392, 123] on input "Search" at bounding box center [510, 123] width 367 height 19
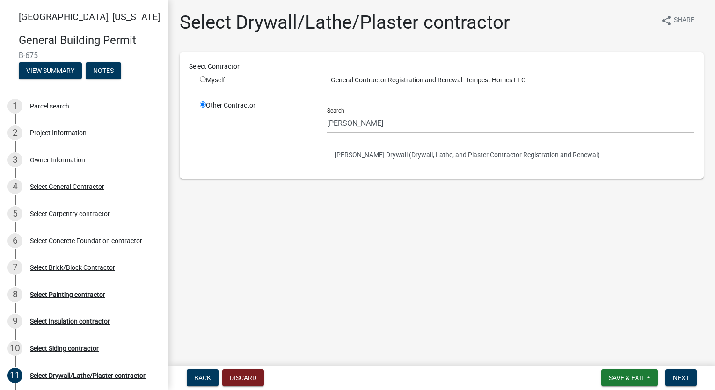
click at [397, 154] on button "[PERSON_NAME] Drywall (Drywall, Lathe, and Plaster Contractor Registration and …" at bounding box center [510, 155] width 367 height 22
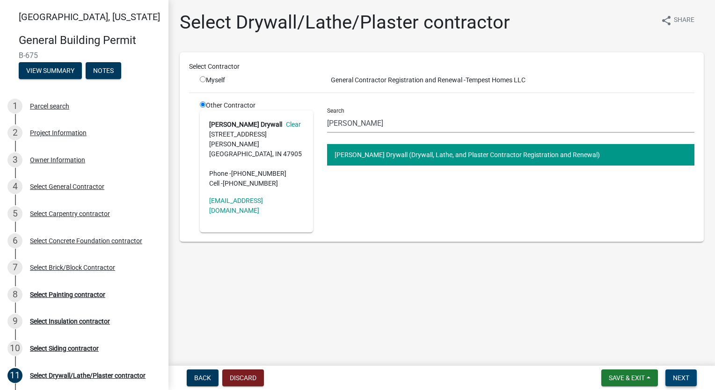
click at [680, 375] on span "Next" at bounding box center [681, 378] width 16 height 7
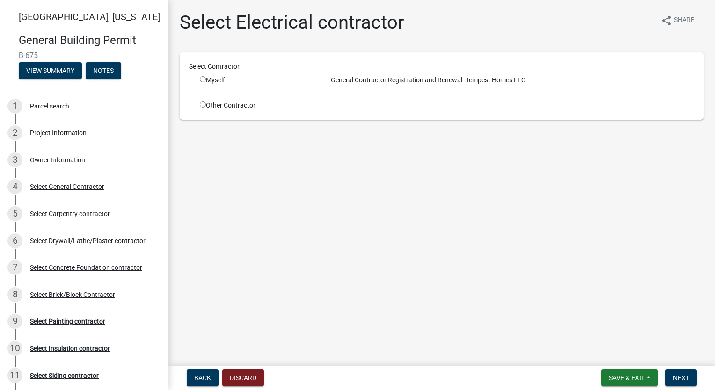
click at [206, 107] on div "Other Contractor" at bounding box center [256, 106] width 127 height 10
click at [203, 108] on div "Other Contractor" at bounding box center [256, 106] width 127 height 10
drag, startPoint x: 197, startPoint y: 103, endPoint x: 208, endPoint y: 107, distance: 11.8
click at [198, 103] on div "Other Contractor" at bounding box center [256, 106] width 127 height 10
click at [208, 108] on div "Other Contractor" at bounding box center [256, 106] width 127 height 10
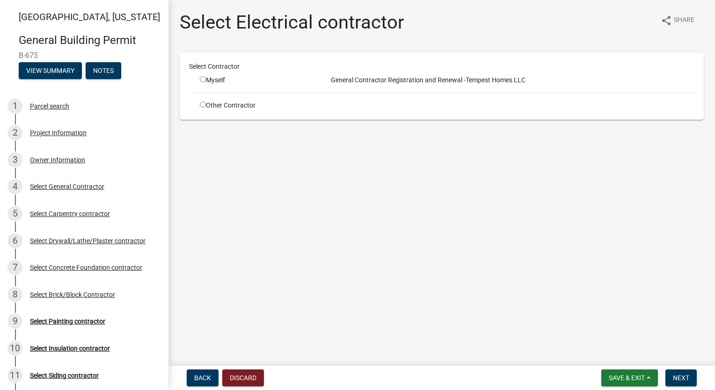
click at [205, 104] on input "radio" at bounding box center [203, 105] width 6 height 6
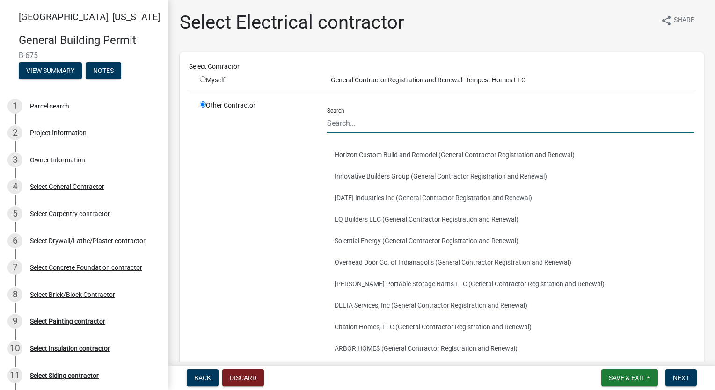
click at [377, 123] on input "Search" at bounding box center [510, 123] width 367 height 19
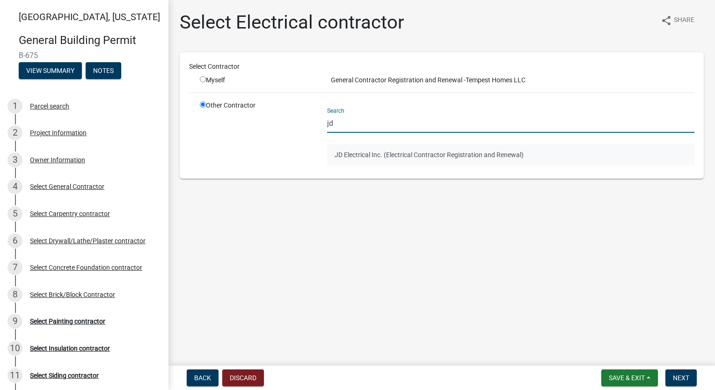
click at [438, 148] on button "JD Electrical Inc. (Electrical Contractor Registration and Renewal)" at bounding box center [510, 155] width 367 height 22
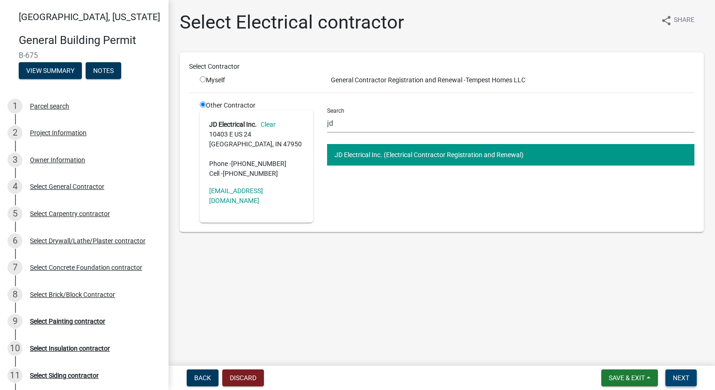
click at [666, 378] on button "Next" at bounding box center [681, 378] width 31 height 17
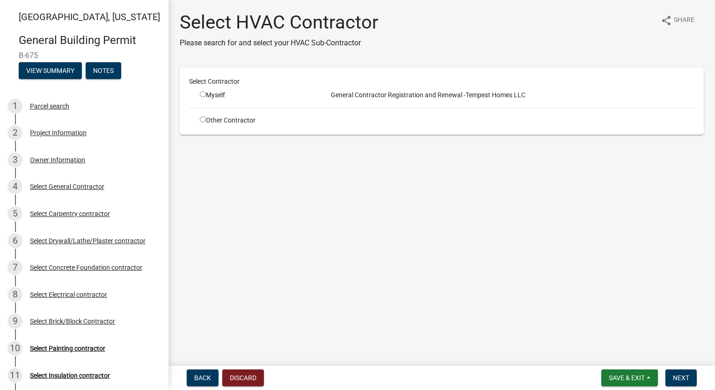
click at [202, 118] on input "radio" at bounding box center [203, 120] width 6 height 6
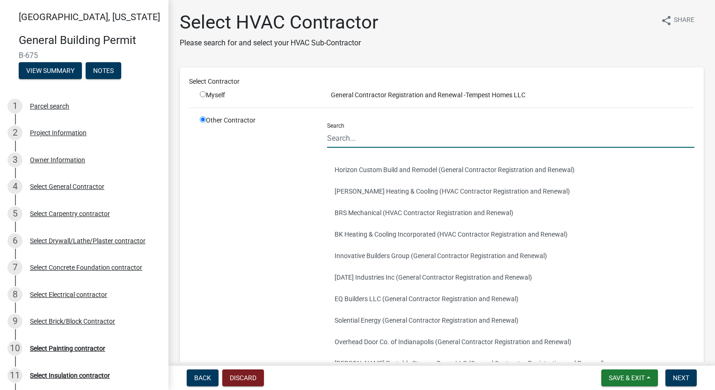
click at [365, 138] on input "Search" at bounding box center [510, 138] width 367 height 19
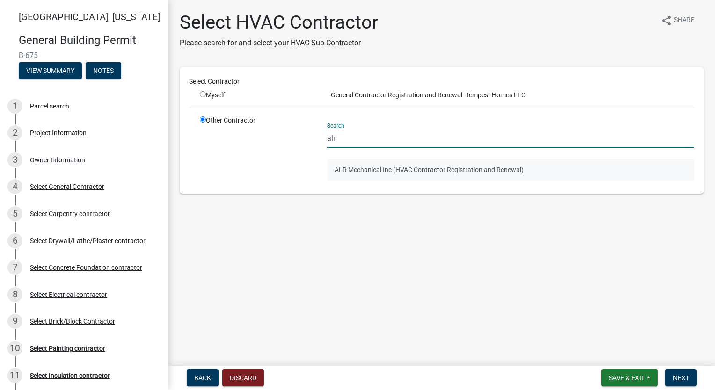
click at [378, 168] on button "ALR Mechanical Inc (HVAC Contractor Registration and Renewal)" at bounding box center [510, 170] width 367 height 22
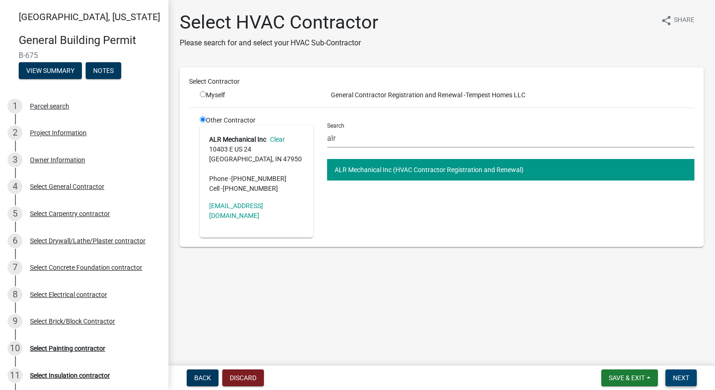
click at [677, 378] on span "Next" at bounding box center [681, 378] width 16 height 7
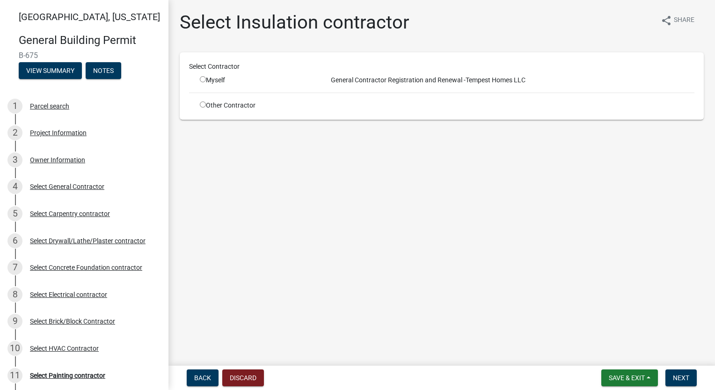
click at [200, 104] on input "radio" at bounding box center [203, 105] width 6 height 6
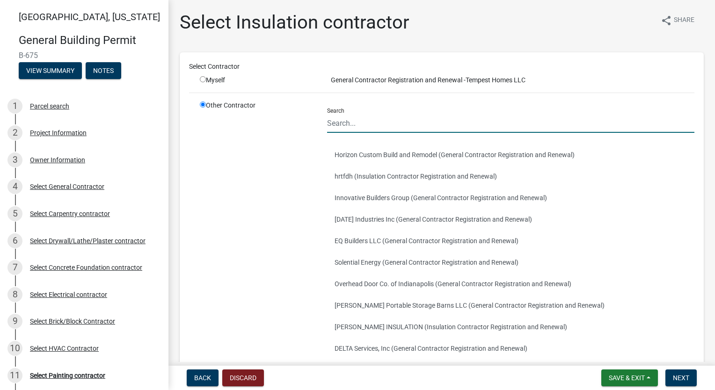
click at [390, 123] on input "Search" at bounding box center [510, 123] width 367 height 19
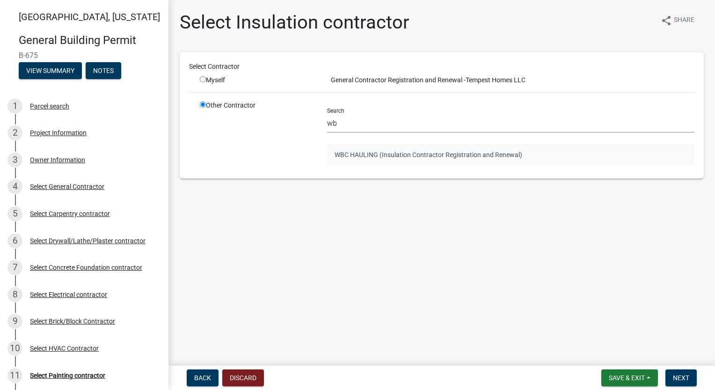
click at [367, 156] on button "WBC HAULING (Insulation Contractor Registration and Renewal)" at bounding box center [510, 155] width 367 height 22
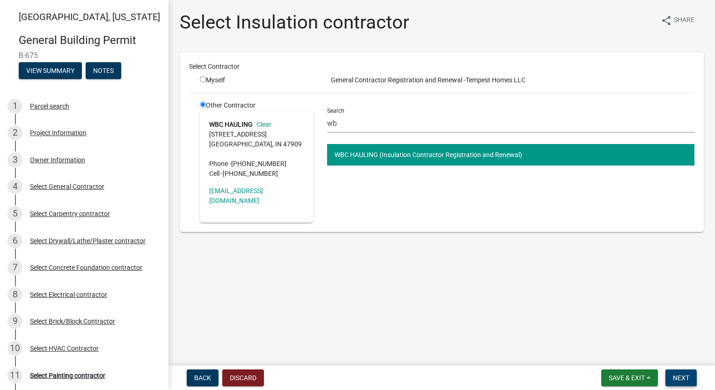
click at [683, 381] on span "Next" at bounding box center [681, 378] width 16 height 7
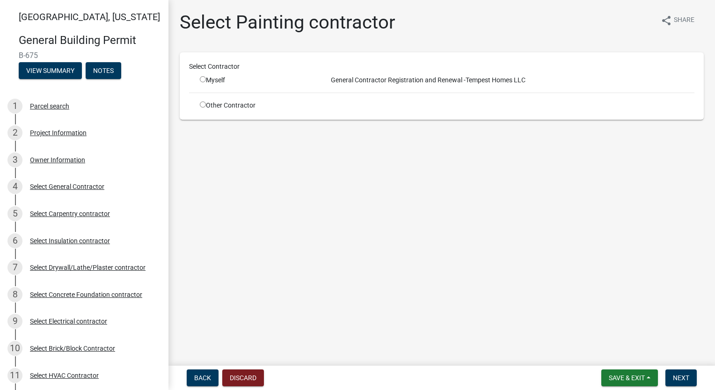
click at [200, 104] on input "radio" at bounding box center [203, 105] width 6 height 6
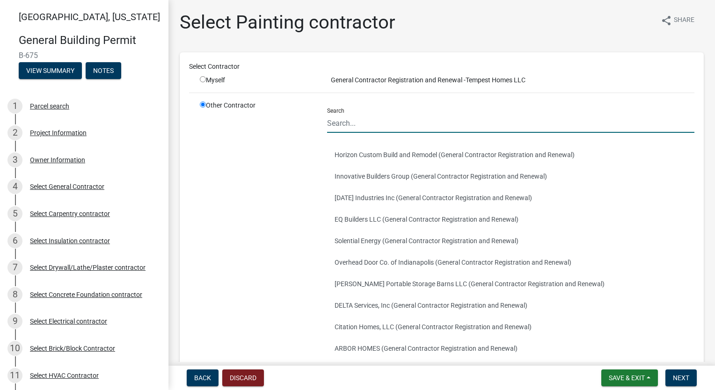
click at [391, 122] on input "Search" at bounding box center [510, 123] width 367 height 19
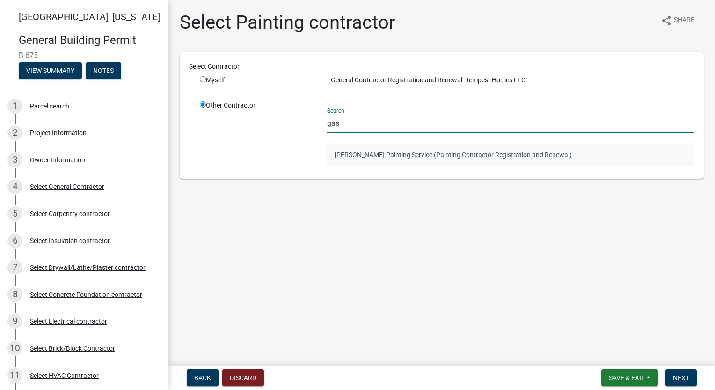
click at [392, 151] on button "[PERSON_NAME] Painting Service (Painting Contractor Registration and Renewal)" at bounding box center [510, 155] width 367 height 22
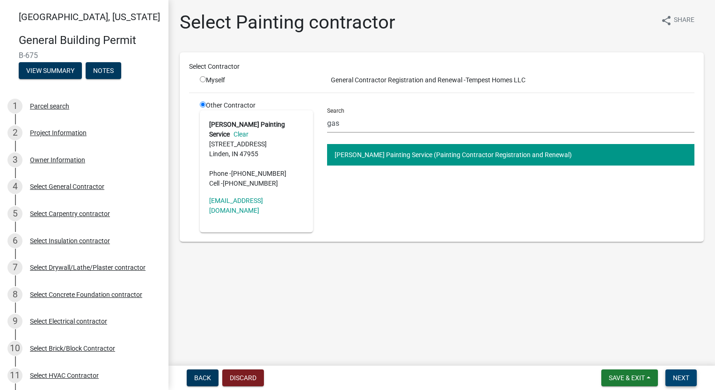
click at [680, 376] on span "Next" at bounding box center [681, 378] width 16 height 7
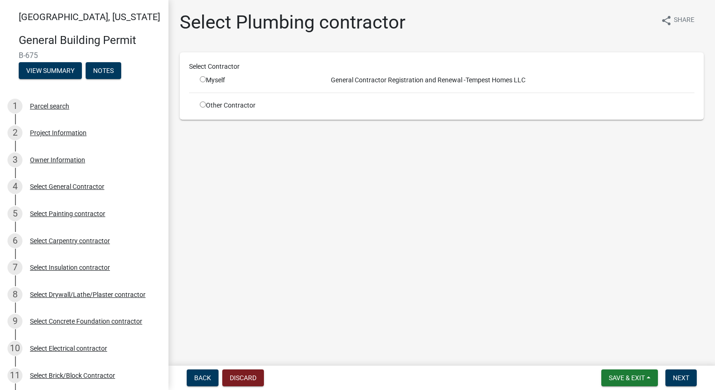
click at [207, 104] on div "Other Contractor" at bounding box center [256, 106] width 127 height 10
click at [205, 103] on input "radio" at bounding box center [203, 105] width 6 height 6
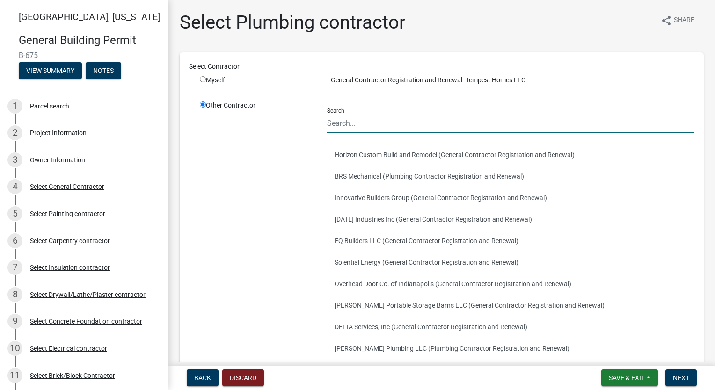
click at [389, 128] on input "Search" at bounding box center [510, 123] width 367 height 19
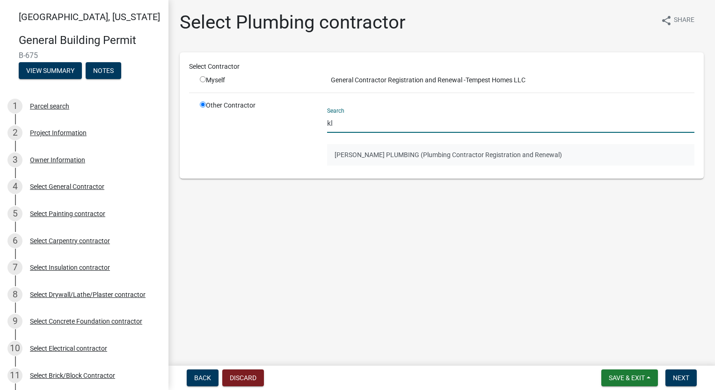
click at [379, 145] on button "[PERSON_NAME] PLUMBING (Plumbing Contractor Registration and Renewal)" at bounding box center [510, 155] width 367 height 22
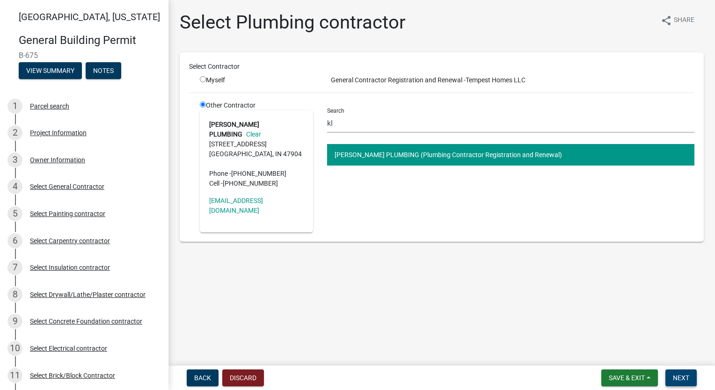
click at [675, 370] on button "Next" at bounding box center [681, 378] width 31 height 17
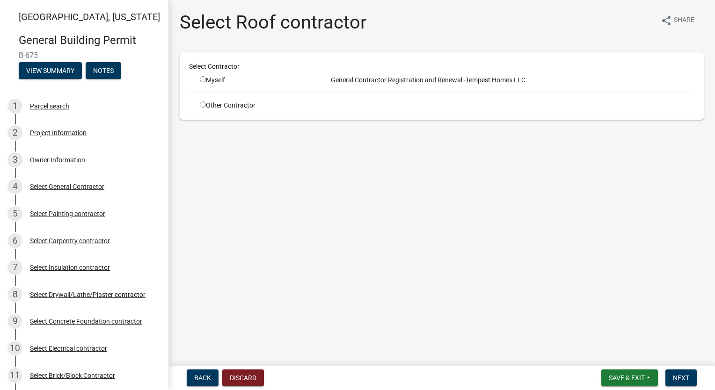
click at [203, 106] on input "radio" at bounding box center [203, 105] width 6 height 6
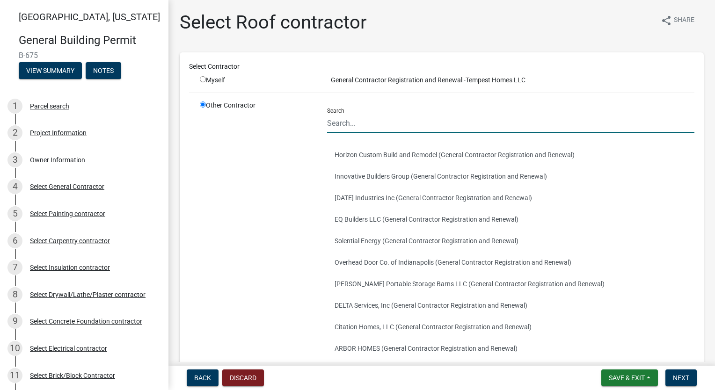
click at [375, 128] on input "Search" at bounding box center [510, 123] width 367 height 19
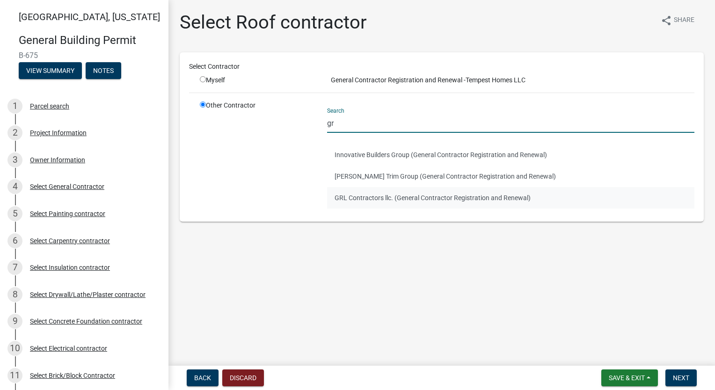
click at [382, 194] on button "GRL Contractors llc. (General Contractor Registration and Renewal)" at bounding box center [510, 198] width 367 height 22
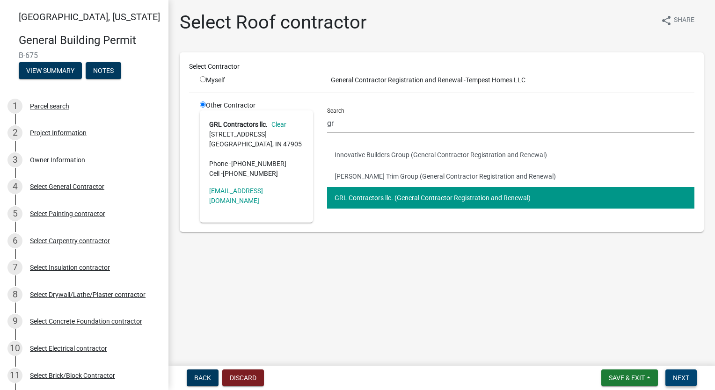
click at [685, 379] on span "Next" at bounding box center [681, 378] width 16 height 7
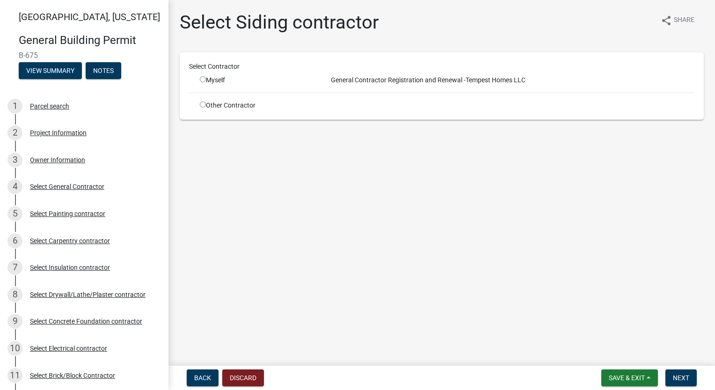
click at [204, 103] on input "radio" at bounding box center [203, 105] width 6 height 6
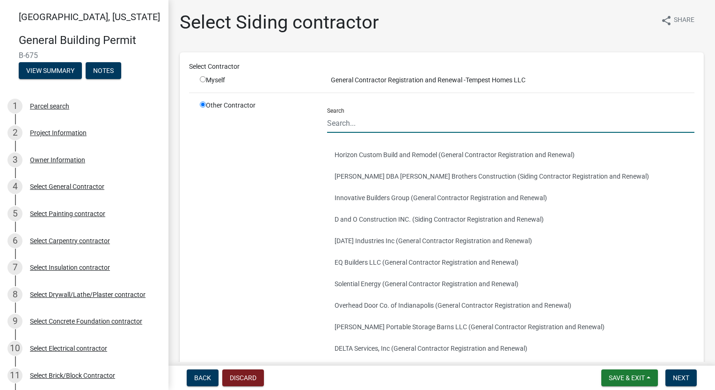
click at [373, 118] on input "Search" at bounding box center [510, 123] width 367 height 19
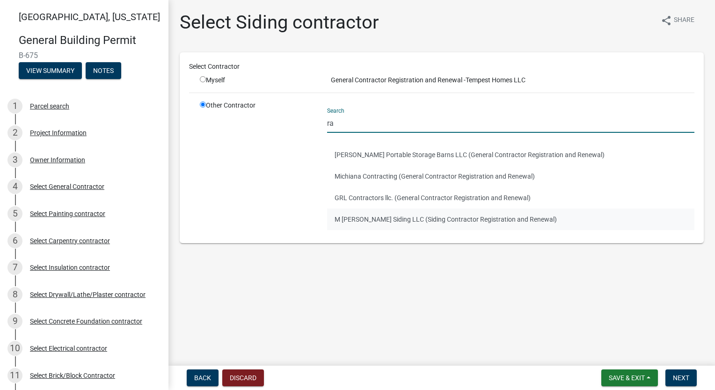
click at [377, 214] on button "M [PERSON_NAME] Siding LLC (Siding Contractor Registration and Renewal)" at bounding box center [510, 220] width 367 height 22
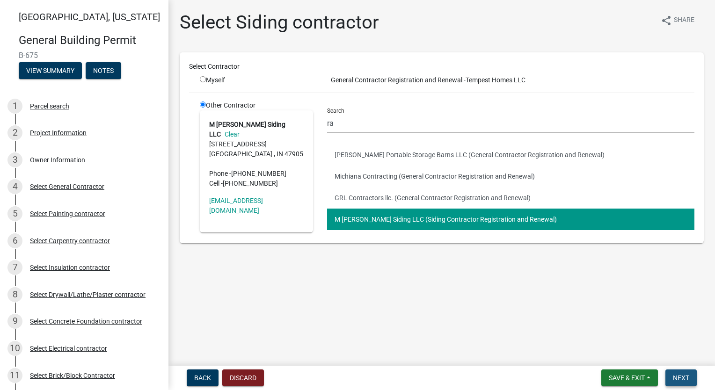
click at [685, 379] on span "Next" at bounding box center [681, 378] width 16 height 7
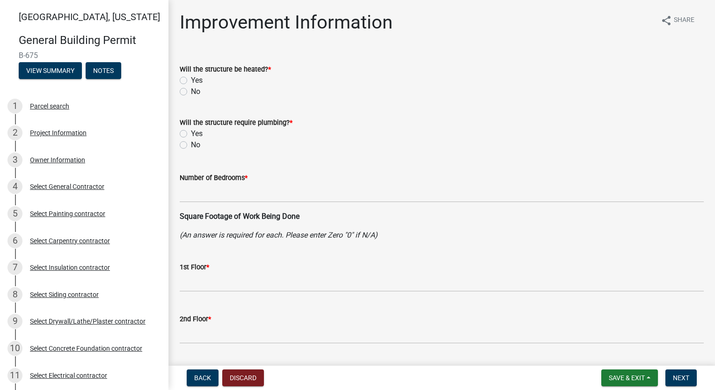
click at [191, 81] on label "Yes" at bounding box center [197, 80] width 12 height 11
click at [191, 81] on input "Yes" at bounding box center [194, 78] width 6 height 6
click at [181, 128] on div "Yes" at bounding box center [442, 133] width 524 height 11
click at [191, 132] on label "Yes" at bounding box center [197, 133] width 12 height 11
click at [191, 132] on input "Yes" at bounding box center [194, 131] width 6 height 6
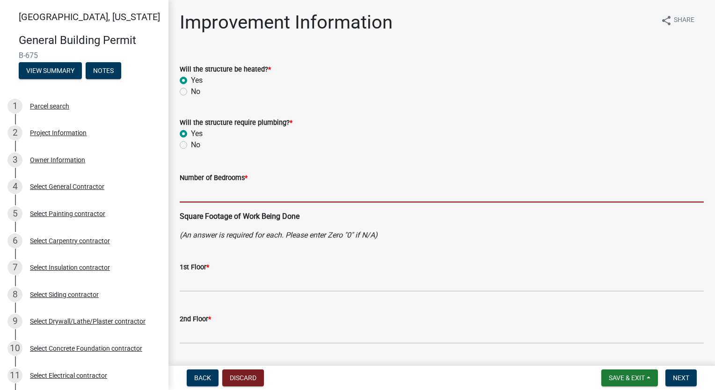
click at [218, 194] on input "text" at bounding box center [442, 193] width 524 height 19
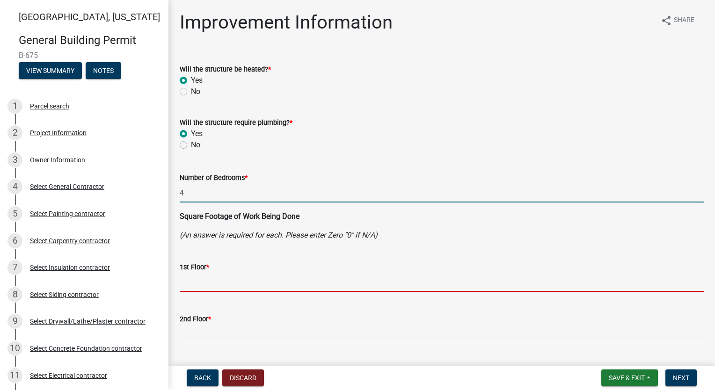
click at [228, 280] on input "text" at bounding box center [442, 282] width 524 height 19
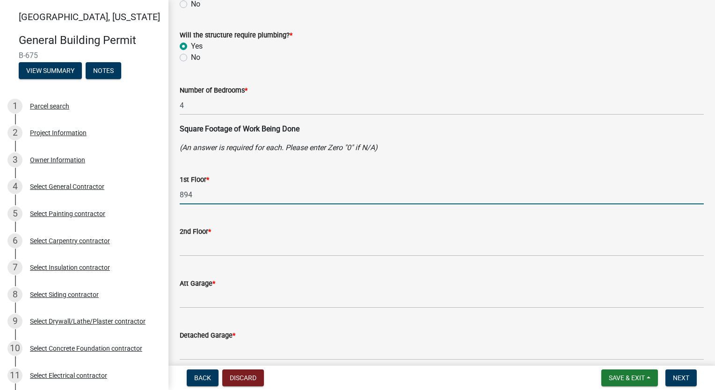
scroll to position [94, 0]
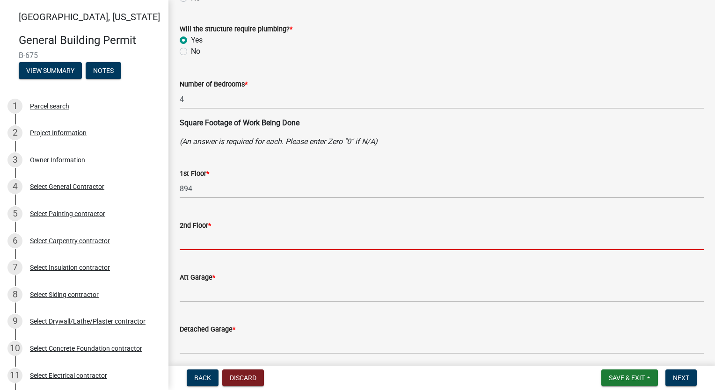
click at [246, 239] on input "text" at bounding box center [442, 240] width 524 height 19
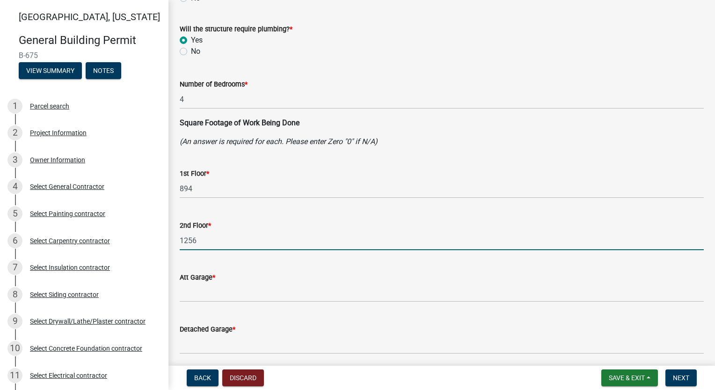
scroll to position [140, 0]
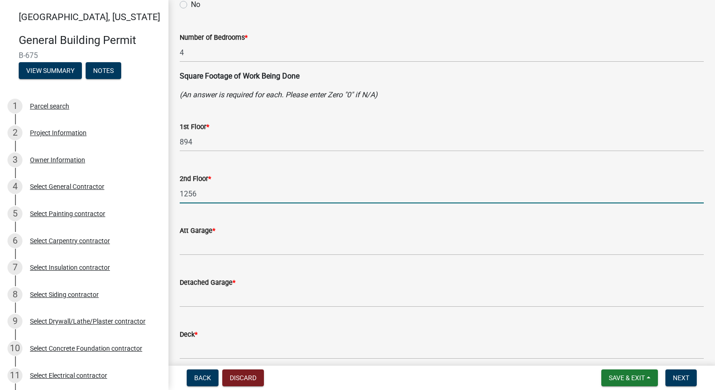
click at [237, 257] on wm-data-entity-input "Att Garage *" at bounding box center [442, 238] width 524 height 52
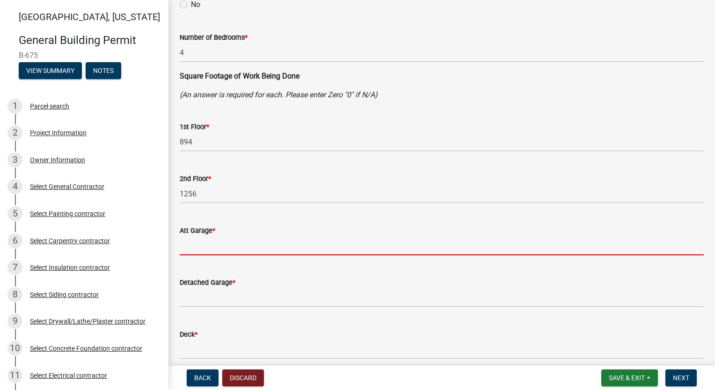
click at [236, 246] on input "text" at bounding box center [442, 245] width 524 height 19
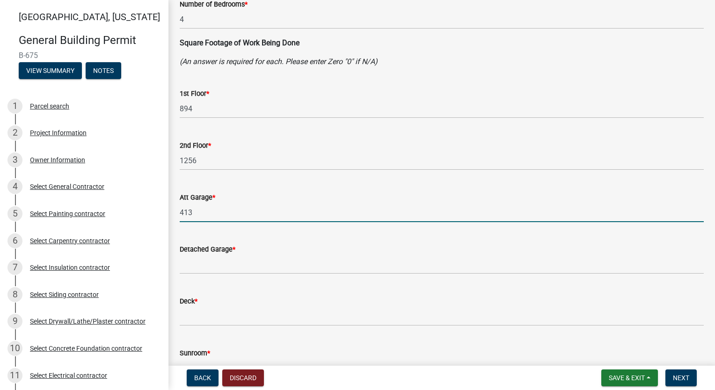
scroll to position [281, 0]
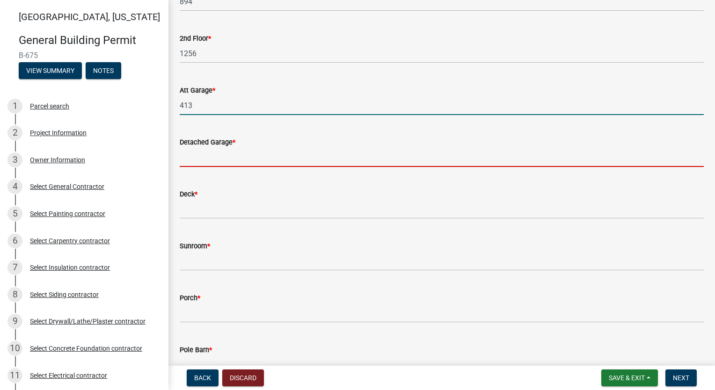
click at [245, 153] on input "text" at bounding box center [442, 157] width 524 height 19
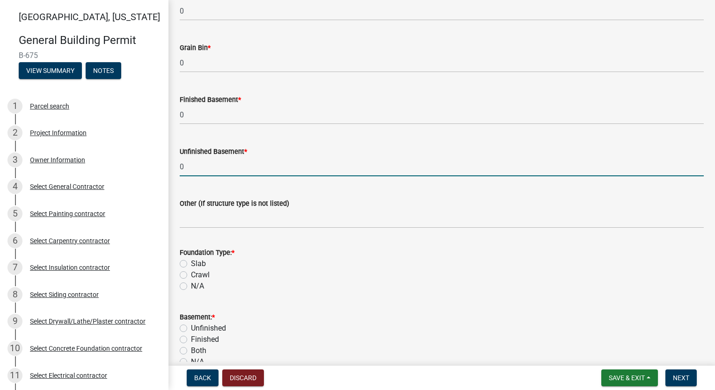
scroll to position [704, 0]
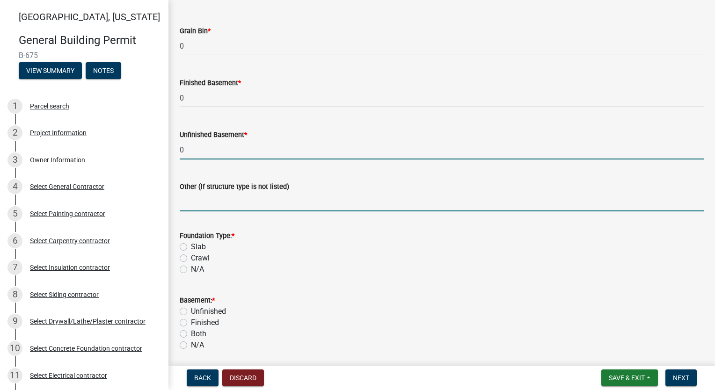
click at [217, 195] on input "Other (If structure type is not listed)" at bounding box center [442, 201] width 524 height 19
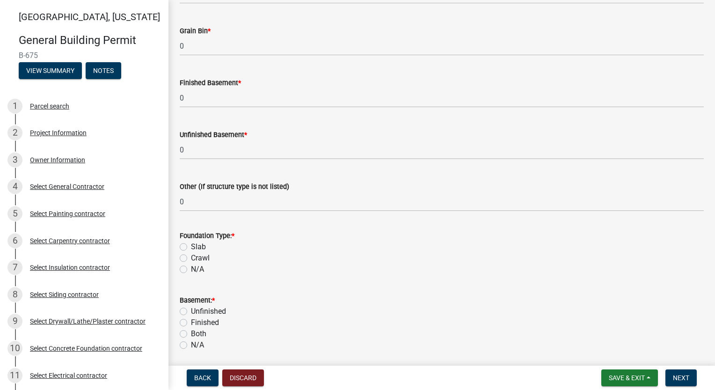
click at [191, 270] on label "N/A" at bounding box center [197, 269] width 13 height 11
click at [191, 270] on input "N/A" at bounding box center [194, 267] width 6 height 6
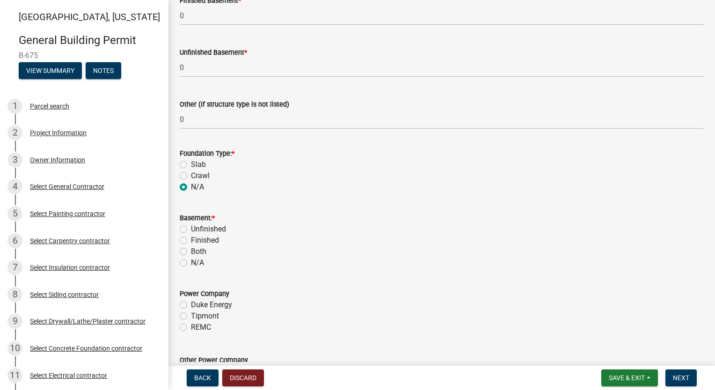
scroll to position [845, 0]
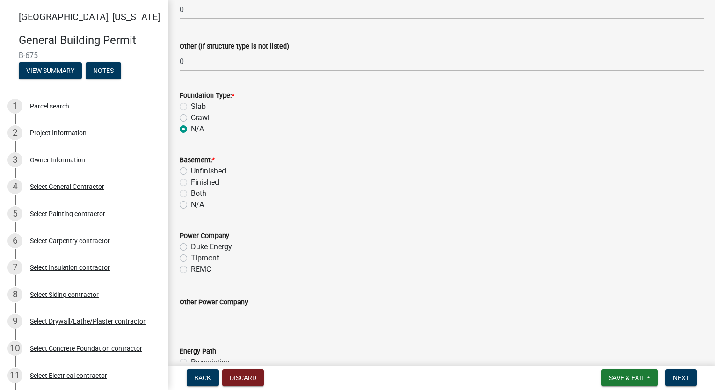
click at [191, 108] on label "Slab" at bounding box center [198, 106] width 15 height 11
click at [191, 107] on input "Slab" at bounding box center [194, 104] width 6 height 6
click at [304, 111] on div "Slab" at bounding box center [442, 106] width 524 height 11
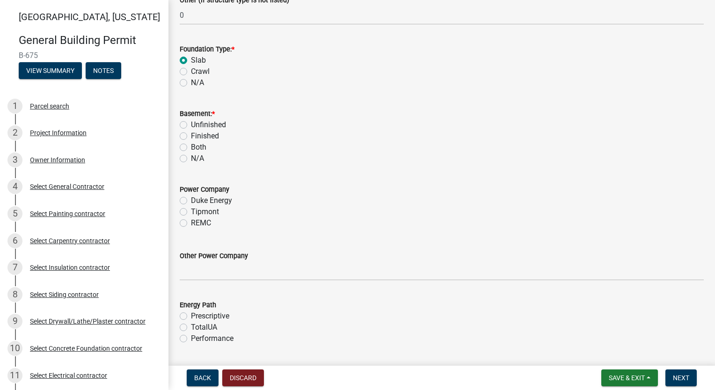
scroll to position [891, 0]
click at [191, 158] on label "N/A" at bounding box center [197, 158] width 13 height 11
click at [191, 158] on input "N/A" at bounding box center [194, 156] width 6 height 6
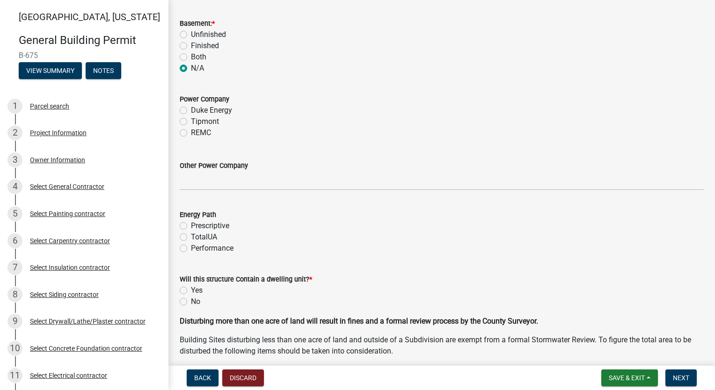
scroll to position [985, 0]
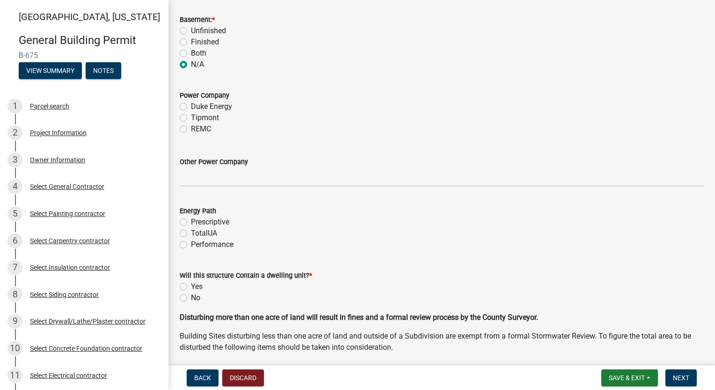
click at [191, 118] on label "Tipmont" at bounding box center [205, 117] width 28 height 11
click at [191, 118] on input "Tipmont" at bounding box center [194, 115] width 6 height 6
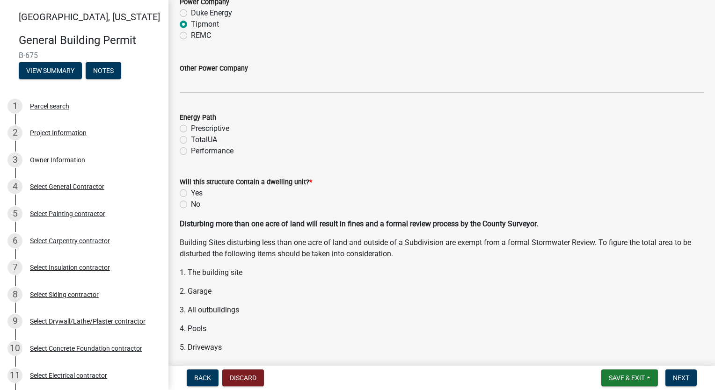
click at [191, 153] on label "Performance" at bounding box center [212, 151] width 43 height 11
click at [191, 152] on input "Performance" at bounding box center [194, 149] width 6 height 6
click at [191, 192] on label "Yes" at bounding box center [197, 193] width 12 height 11
click at [191, 192] on input "Yes" at bounding box center [194, 191] width 6 height 6
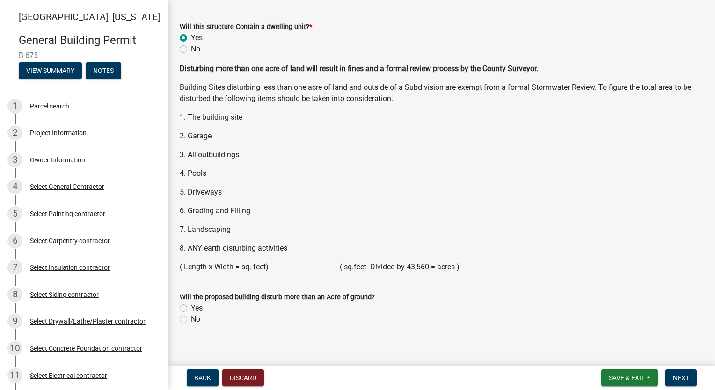
scroll to position [1242, 0]
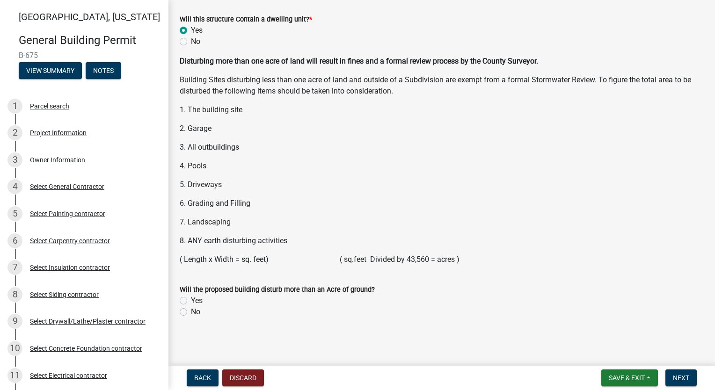
click at [191, 309] on label "No" at bounding box center [195, 312] width 9 height 11
click at [191, 309] on input "No" at bounding box center [194, 310] width 6 height 6
click at [671, 384] on button "Next" at bounding box center [681, 378] width 31 height 17
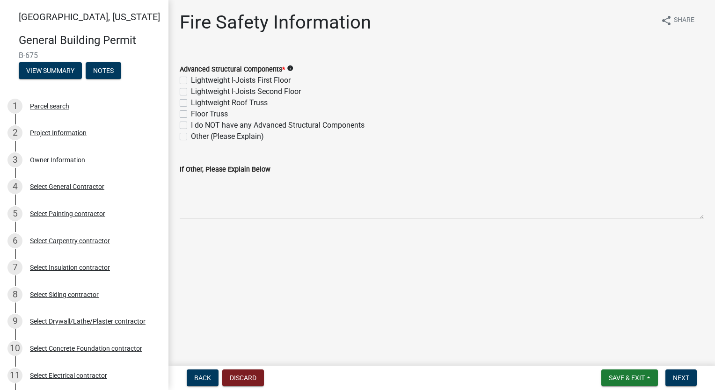
click at [191, 102] on label "Lightweight Roof Truss" at bounding box center [229, 102] width 77 height 11
click at [191, 102] on input "Lightweight Roof Truss" at bounding box center [194, 100] width 6 height 6
click at [191, 115] on label "Floor Truss" at bounding box center [209, 114] width 37 height 11
click at [191, 115] on input "Floor Truss" at bounding box center [194, 112] width 6 height 6
click at [680, 377] on span "Next" at bounding box center [681, 378] width 16 height 7
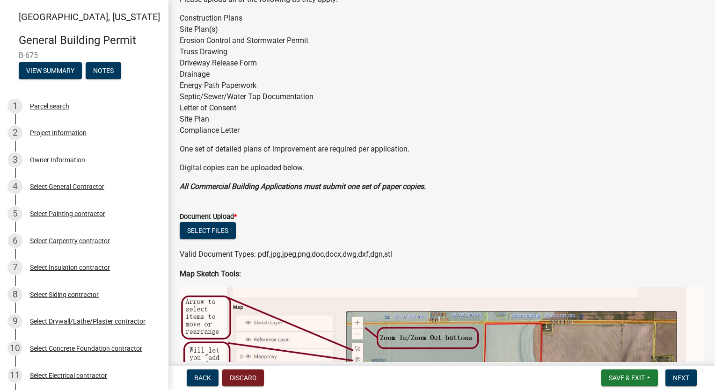
scroll to position [94, 0]
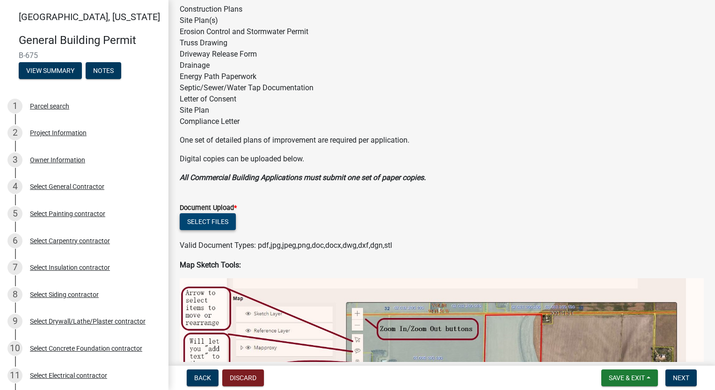
click at [209, 222] on button "Select files" at bounding box center [208, 221] width 56 height 17
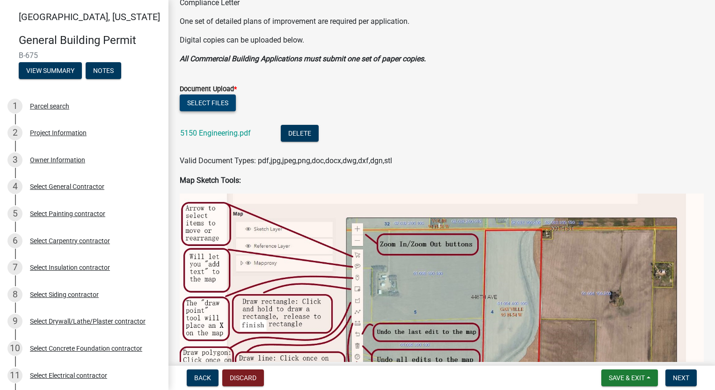
scroll to position [234, 0]
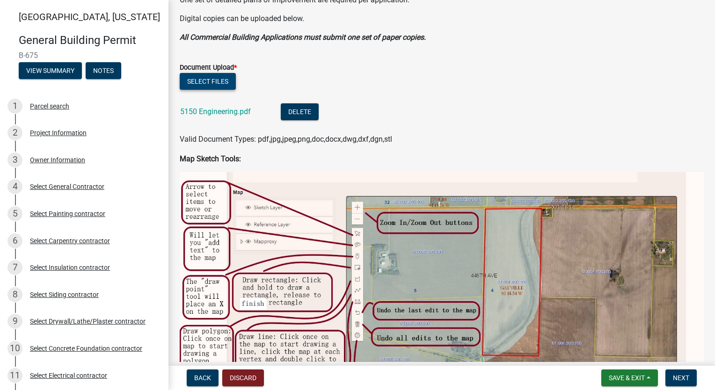
click at [209, 78] on button "Select files" at bounding box center [208, 81] width 56 height 17
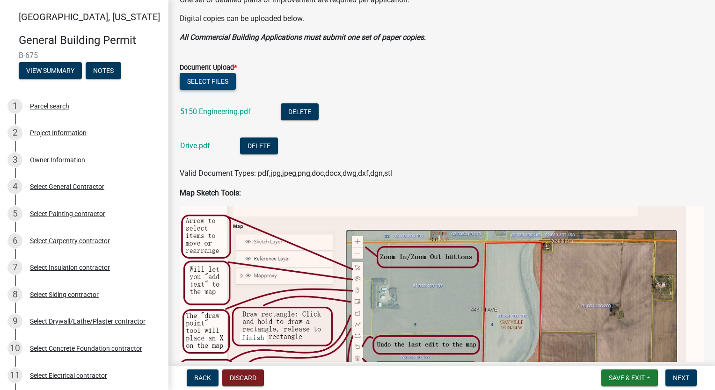
click at [225, 80] on button "Select files" at bounding box center [208, 81] width 56 height 17
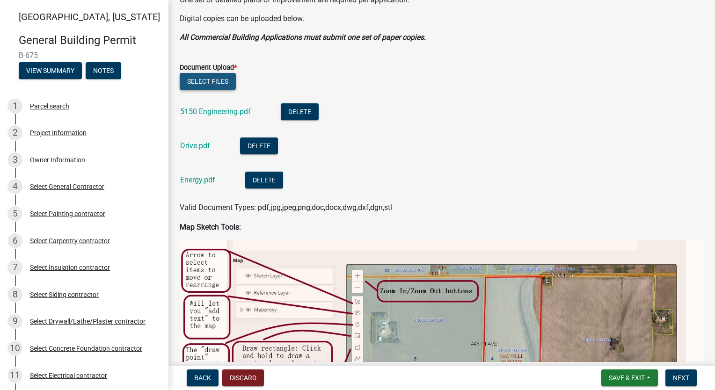
click at [215, 79] on button "Select files" at bounding box center [208, 81] width 56 height 17
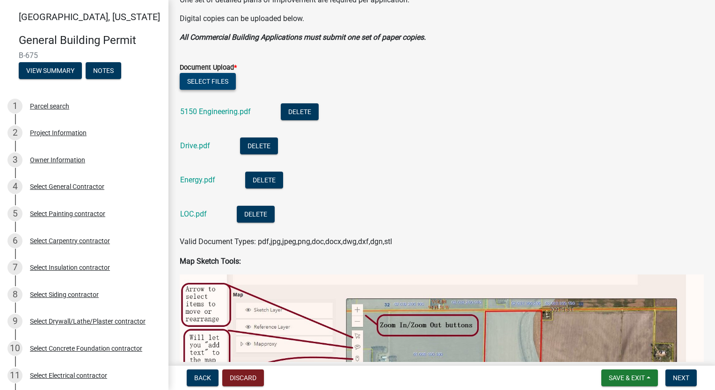
click at [224, 83] on button "Select files" at bounding box center [208, 81] width 56 height 17
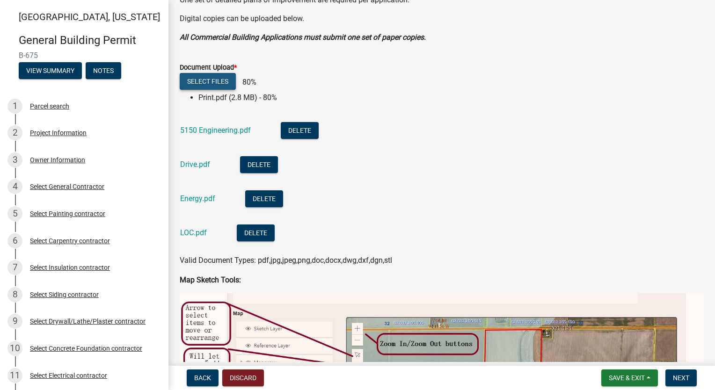
click at [208, 79] on button "Select files" at bounding box center [208, 81] width 56 height 17
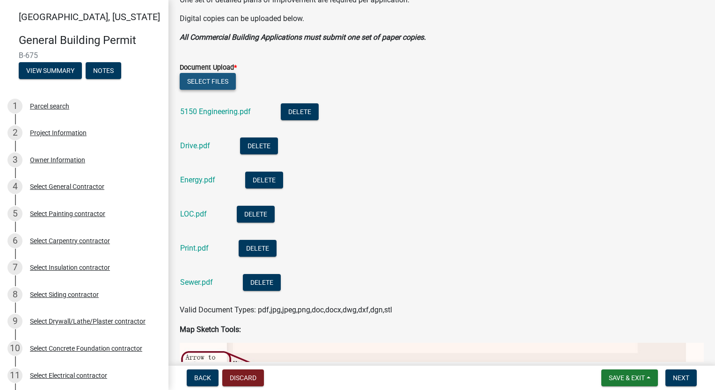
click at [218, 81] on button "Select files" at bounding box center [208, 81] width 56 height 17
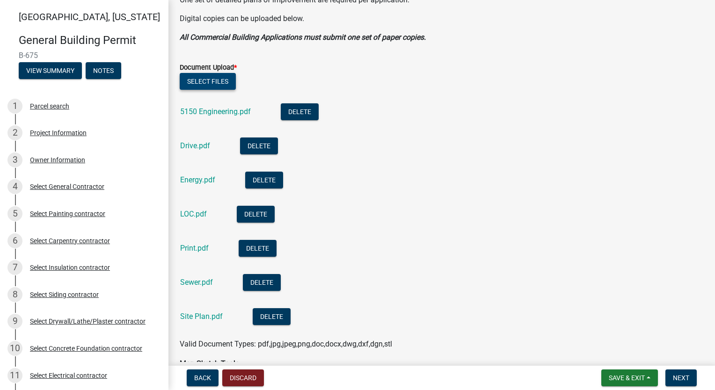
click at [211, 84] on button "Select files" at bounding box center [208, 81] width 56 height 17
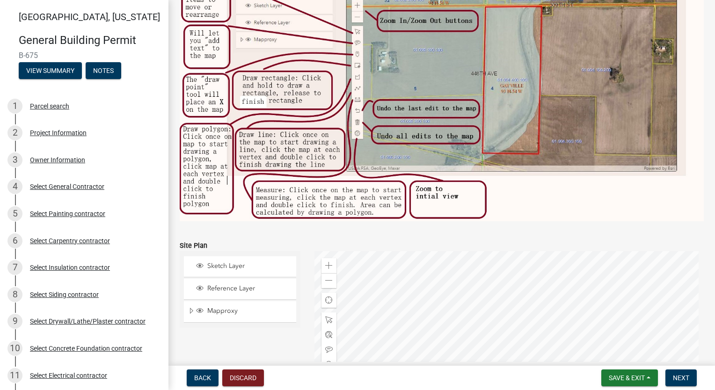
scroll to position [840, 0]
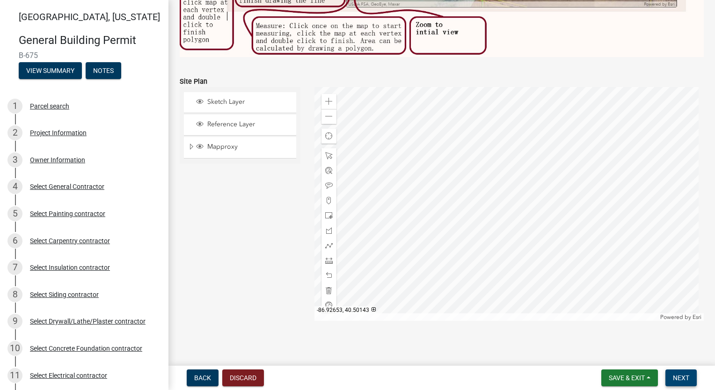
click at [679, 379] on span "Next" at bounding box center [681, 378] width 16 height 7
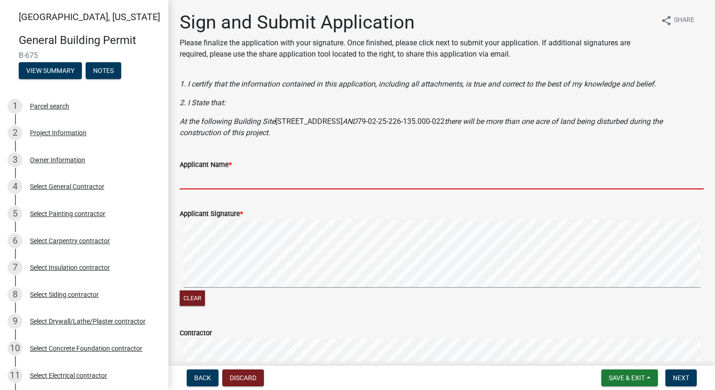
click at [217, 177] on input "Applicant Name *" at bounding box center [442, 179] width 524 height 19
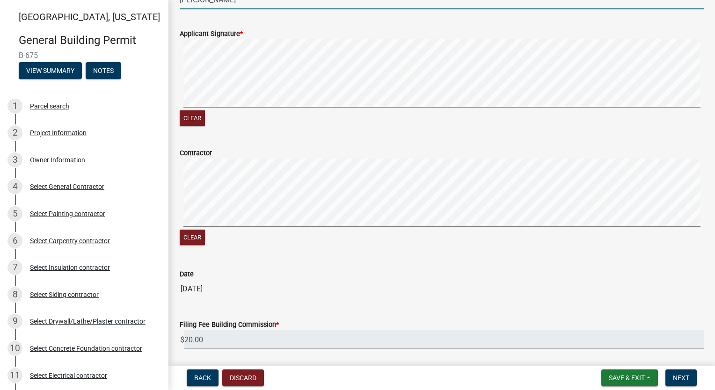
scroll to position [212, 0]
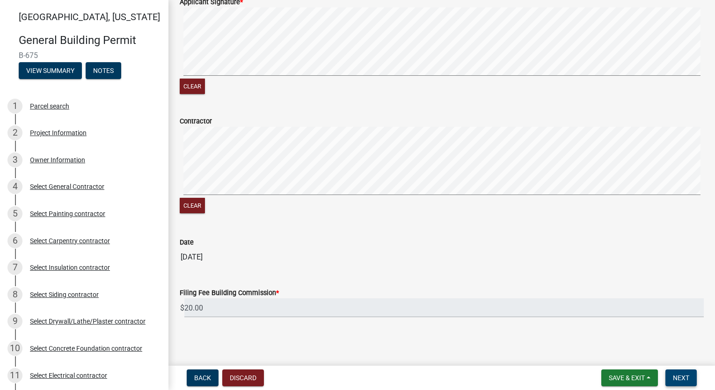
click at [680, 384] on button "Next" at bounding box center [681, 378] width 31 height 17
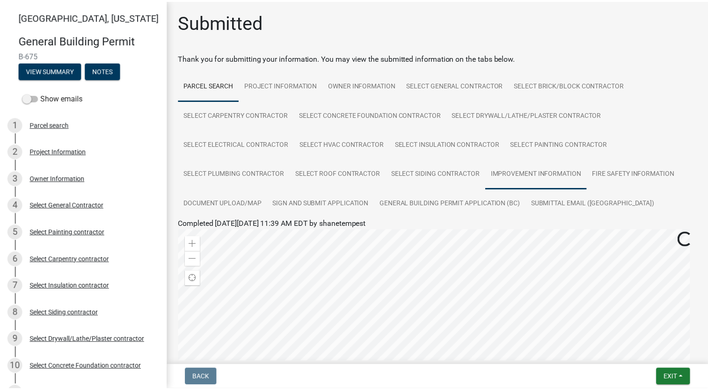
scroll to position [203, 0]
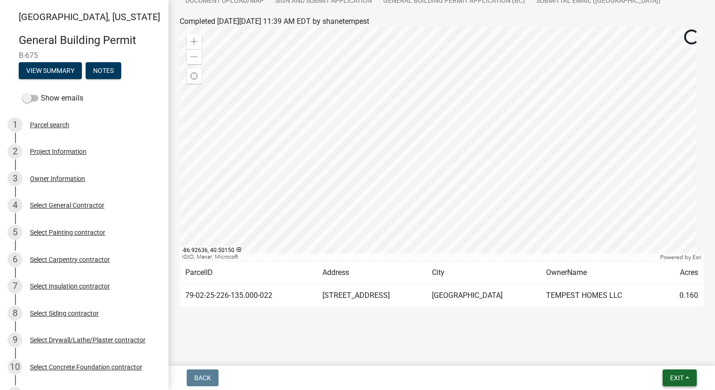
click at [676, 376] on span "Exit" at bounding box center [677, 378] width 14 height 7
click at [667, 354] on button "Save & Exit" at bounding box center [660, 354] width 75 height 22
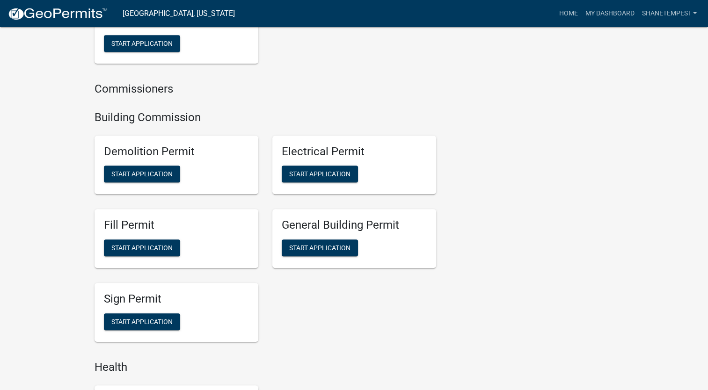
scroll to position [562, 0]
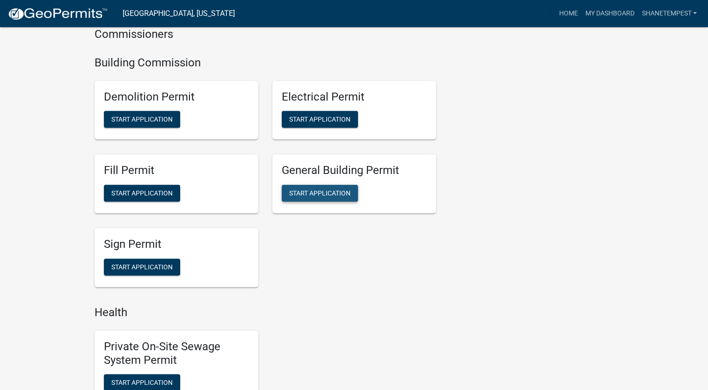
click at [345, 190] on span "Start Application" at bounding box center [319, 193] width 61 height 7
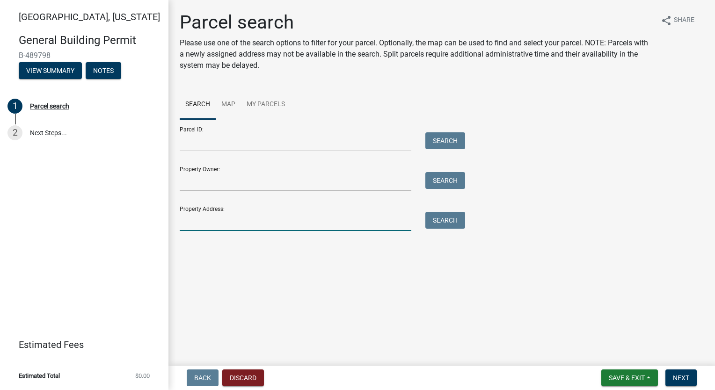
click at [258, 227] on input "Property Address:" at bounding box center [296, 221] width 232 height 19
click at [439, 221] on button "Search" at bounding box center [446, 220] width 40 height 17
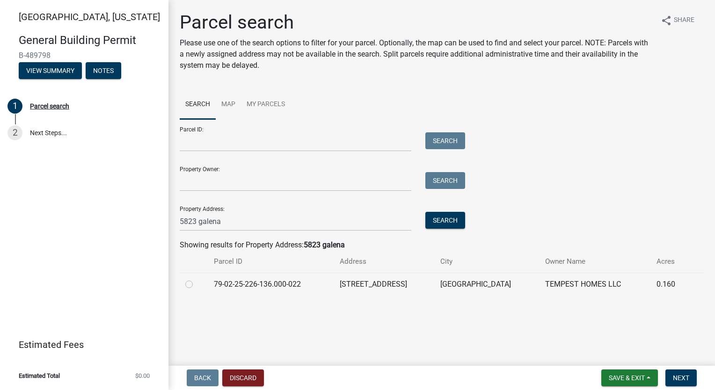
click at [197, 279] on label at bounding box center [197, 279] width 0 height 0
click at [197, 284] on input "radio" at bounding box center [200, 282] width 6 height 6
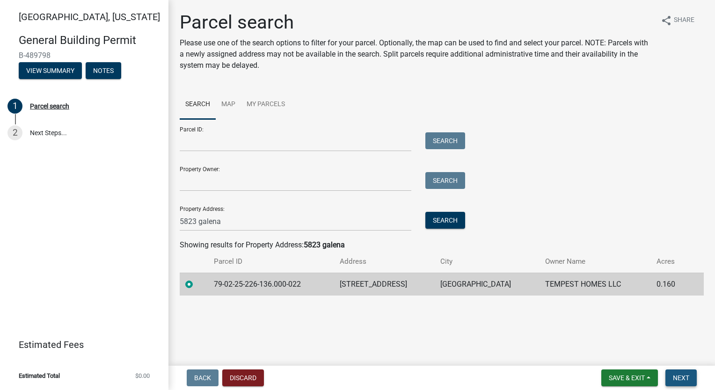
click at [680, 376] on span "Next" at bounding box center [681, 378] width 16 height 7
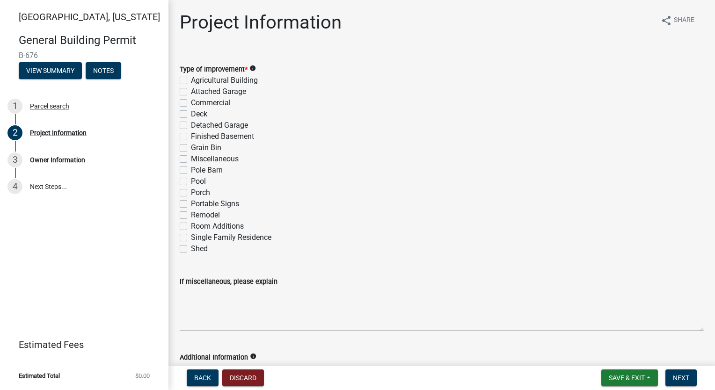
click at [191, 238] on label "Single Family Residence" at bounding box center [231, 237] width 81 height 11
click at [191, 238] on input "Single Family Residence" at bounding box center [194, 235] width 6 height 6
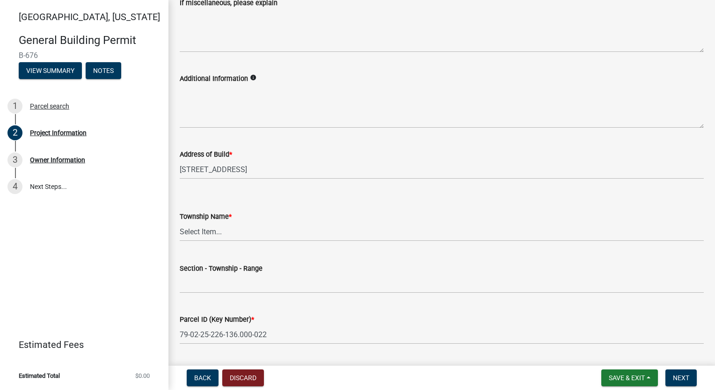
scroll to position [281, 0]
click at [223, 233] on select "Select Item... [PERSON_NAME] [PERSON_NAME] [GEOGRAPHIC_DATA][PERSON_NAME] Tippe…" at bounding box center [442, 229] width 524 height 19
click at [180, 220] on select "Select Item... [PERSON_NAME] [PERSON_NAME] [GEOGRAPHIC_DATA][PERSON_NAME] Tippe…" at bounding box center [442, 229] width 524 height 19
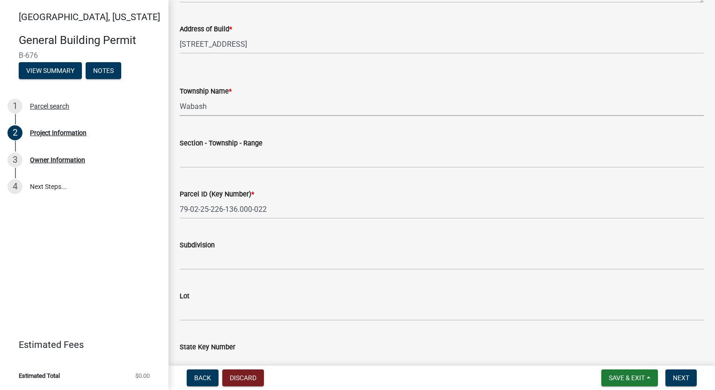
scroll to position [421, 0]
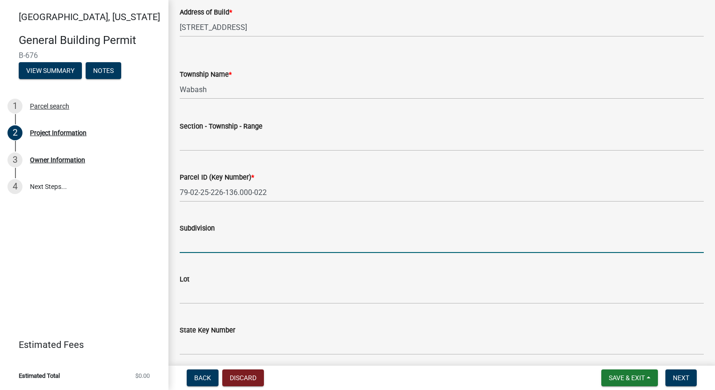
click at [199, 237] on input "Subdivision" at bounding box center [442, 243] width 524 height 19
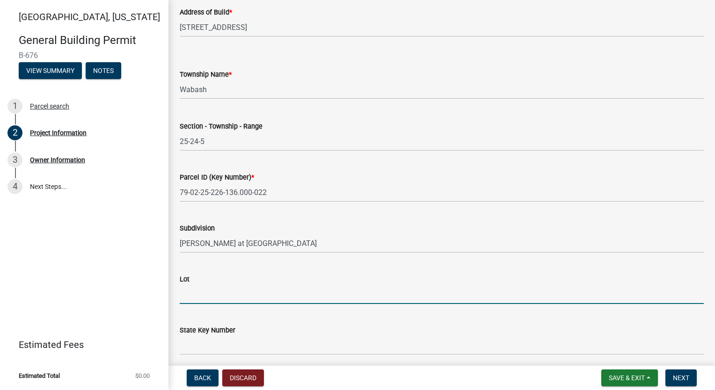
click at [224, 299] on input "Lot" at bounding box center [442, 294] width 524 height 19
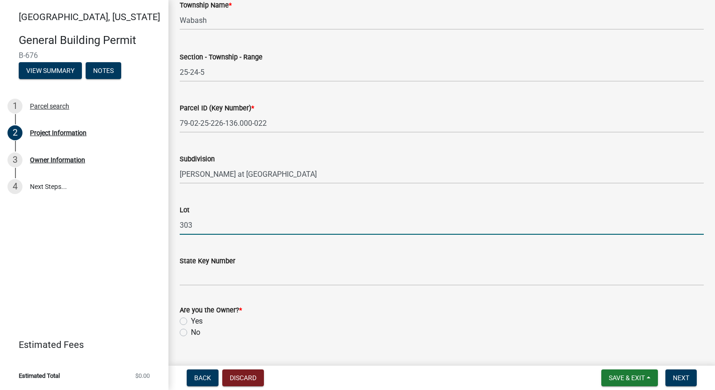
scroll to position [511, 0]
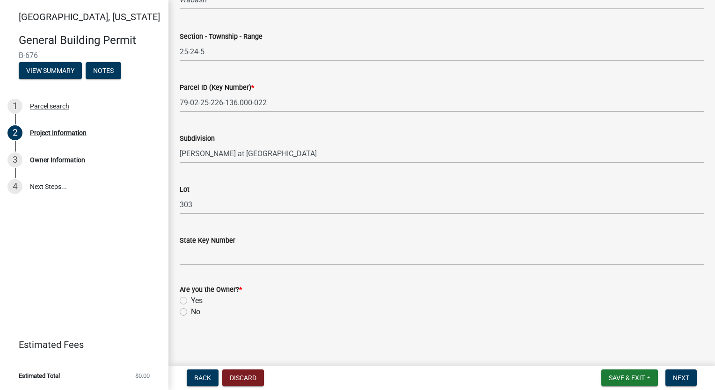
click at [191, 299] on label "Yes" at bounding box center [197, 300] width 12 height 11
click at [191, 299] on input "Yes" at bounding box center [194, 298] width 6 height 6
click at [675, 375] on span "Next" at bounding box center [681, 378] width 16 height 7
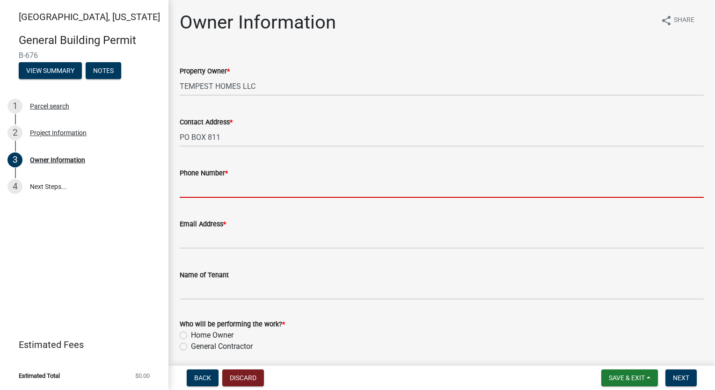
click at [229, 194] on input "Phone Number *" at bounding box center [442, 188] width 524 height 19
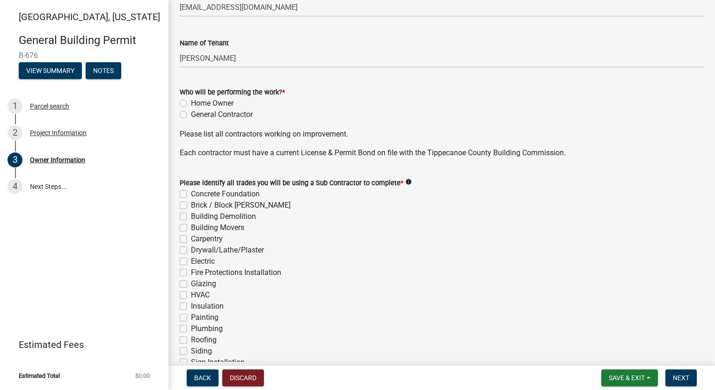
scroll to position [234, 0]
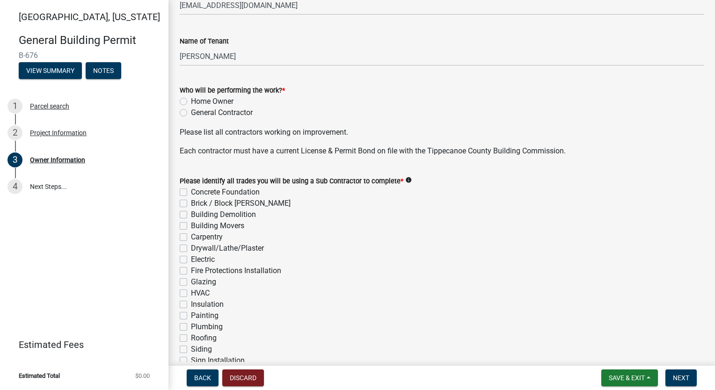
click at [191, 111] on label "General Contractor" at bounding box center [222, 112] width 62 height 11
click at [191, 111] on input "General Contractor" at bounding box center [194, 110] width 6 height 6
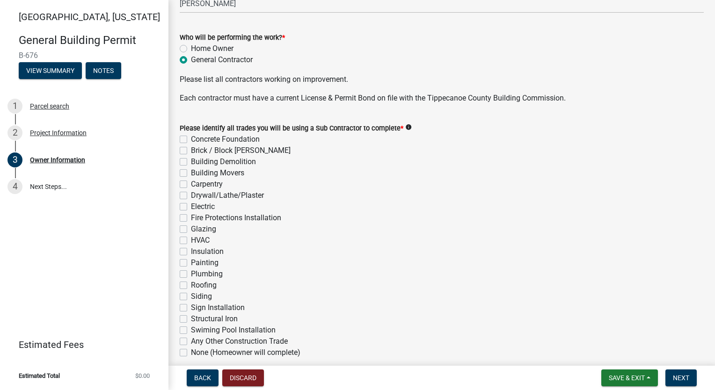
scroll to position [328, 0]
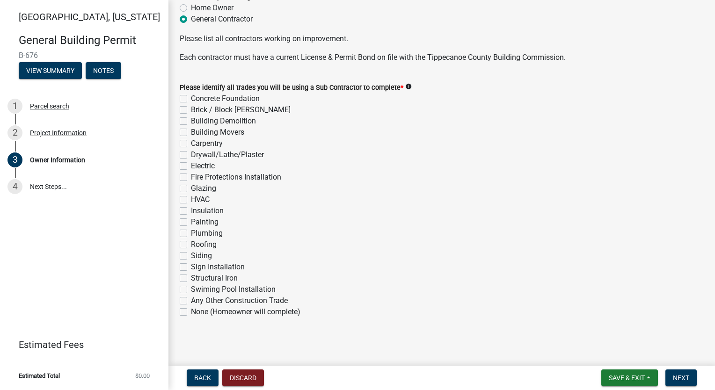
click at [191, 100] on label "Concrete Foundation" at bounding box center [225, 98] width 69 height 11
click at [191, 99] on input "Concrete Foundation" at bounding box center [194, 96] width 6 height 6
click at [191, 110] on label "Brick / Block [PERSON_NAME]" at bounding box center [241, 109] width 100 height 11
click at [191, 110] on input "Brick / Block [PERSON_NAME]" at bounding box center [194, 107] width 6 height 6
click at [191, 144] on label "Carpentry" at bounding box center [207, 143] width 32 height 11
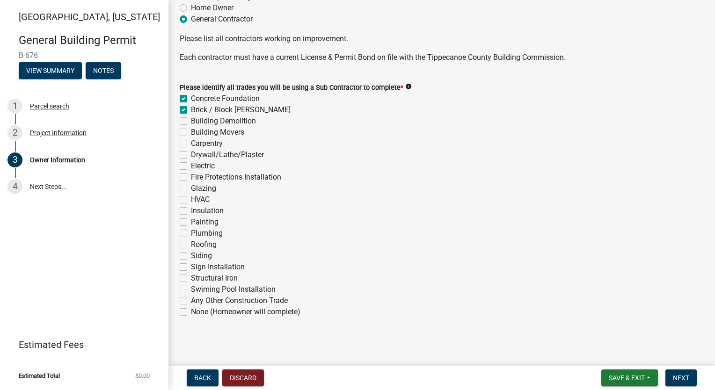
click at [191, 144] on input "Carpentry" at bounding box center [194, 141] width 6 height 6
click at [191, 155] on label "Drywall/Lathe/Plaster" at bounding box center [227, 154] width 73 height 11
click at [191, 155] on input "Drywall/Lathe/Plaster" at bounding box center [194, 152] width 6 height 6
click at [191, 166] on label "Electric" at bounding box center [203, 166] width 24 height 11
click at [191, 166] on input "Electric" at bounding box center [194, 164] width 6 height 6
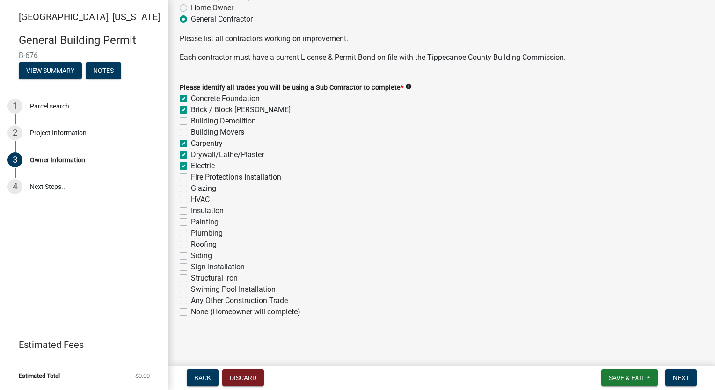
click at [191, 198] on label "HVAC" at bounding box center [200, 199] width 19 height 11
click at [191, 198] on input "HVAC" at bounding box center [194, 197] width 6 height 6
click at [191, 211] on label "Insulation" at bounding box center [207, 211] width 33 height 11
click at [191, 211] on input "Insulation" at bounding box center [194, 209] width 6 height 6
click at [191, 222] on label "Painting" at bounding box center [205, 222] width 28 height 11
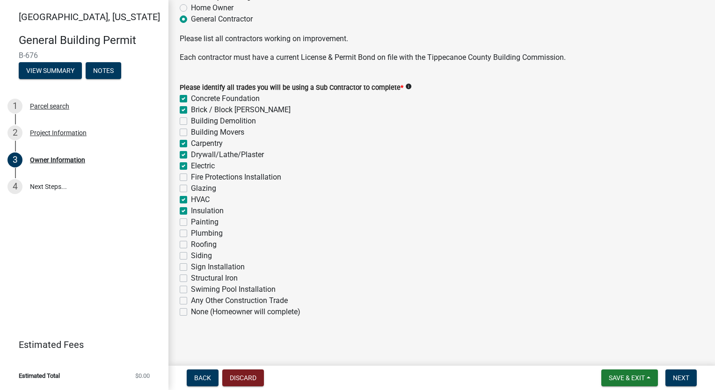
click at [191, 222] on input "Painting" at bounding box center [194, 220] width 6 height 6
click at [191, 234] on label "Plumbing" at bounding box center [207, 233] width 32 height 11
click at [191, 234] on input "Plumbing" at bounding box center [194, 231] width 6 height 6
click at [191, 248] on label "Roofing" at bounding box center [204, 244] width 26 height 11
click at [191, 245] on input "Roofing" at bounding box center [194, 242] width 6 height 6
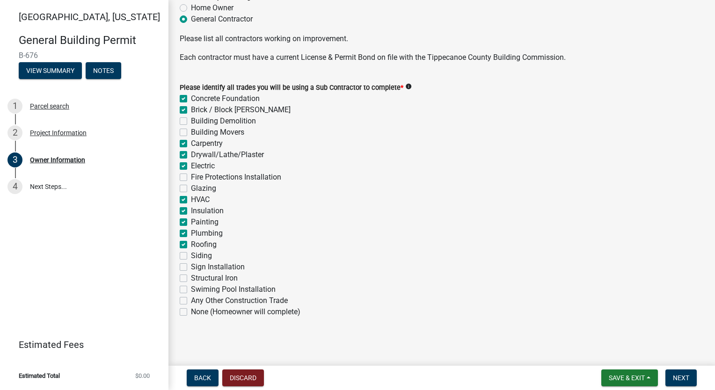
click at [191, 257] on label "Siding" at bounding box center [201, 255] width 21 height 11
click at [191, 257] on input "Siding" at bounding box center [194, 253] width 6 height 6
click at [687, 374] on button "Next" at bounding box center [681, 378] width 31 height 17
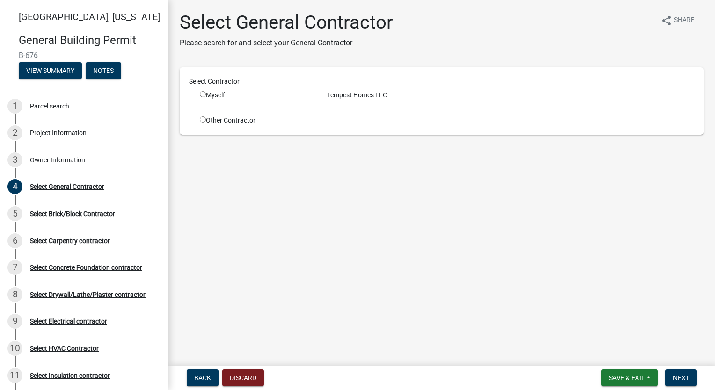
click at [202, 94] on input "radio" at bounding box center [203, 94] width 6 height 6
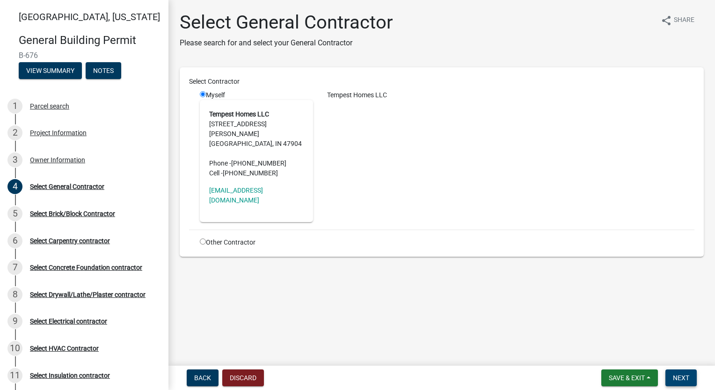
click at [676, 379] on span "Next" at bounding box center [681, 378] width 16 height 7
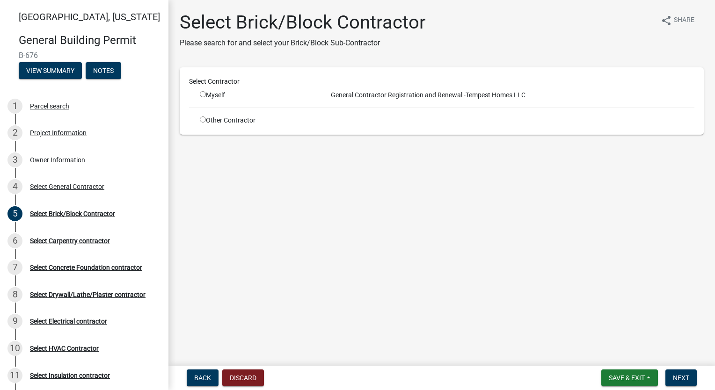
click at [202, 119] on input "radio" at bounding box center [203, 120] width 6 height 6
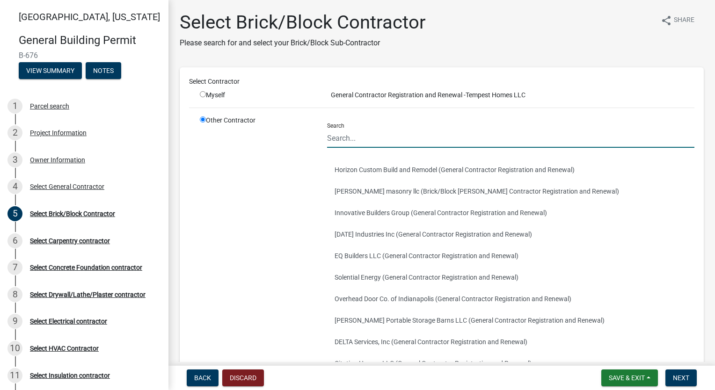
click at [363, 140] on input "Search" at bounding box center [510, 138] width 367 height 19
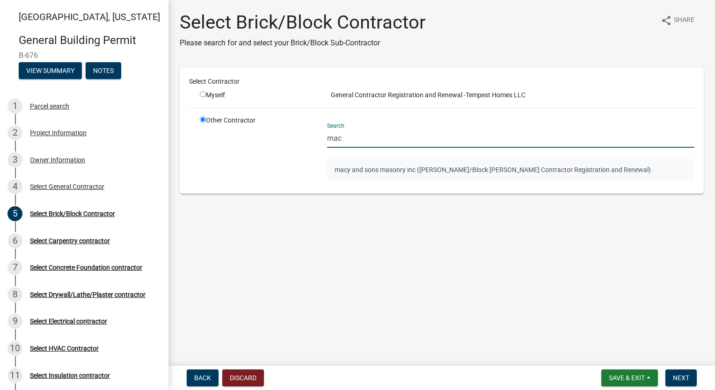
click at [382, 169] on button "macy and sons masonry inc ([PERSON_NAME]/Block [PERSON_NAME] Contractor Registr…" at bounding box center [510, 170] width 367 height 22
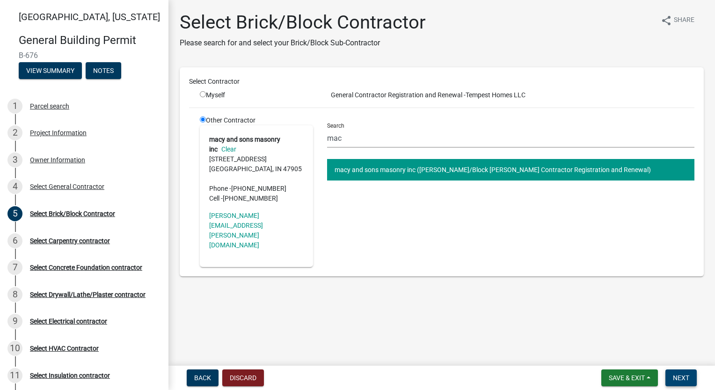
click at [675, 372] on button "Next" at bounding box center [681, 378] width 31 height 17
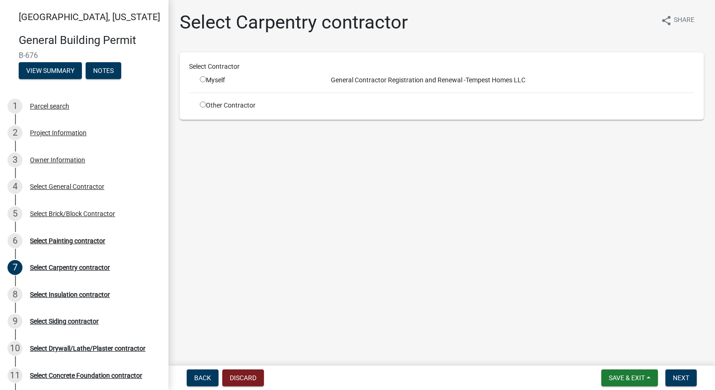
click at [202, 102] on input "radio" at bounding box center [203, 105] width 6 height 6
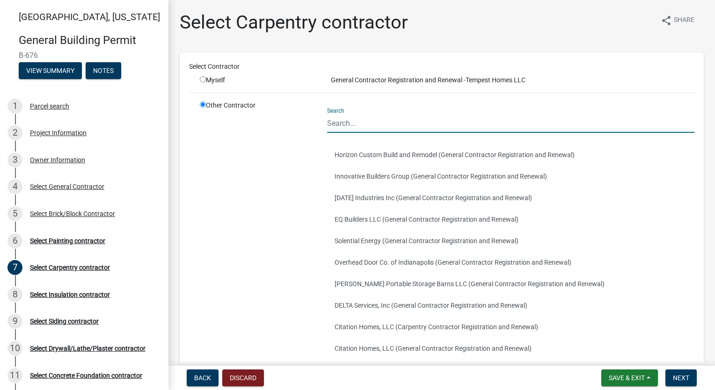
click at [386, 117] on input "Search" at bounding box center [510, 123] width 367 height 19
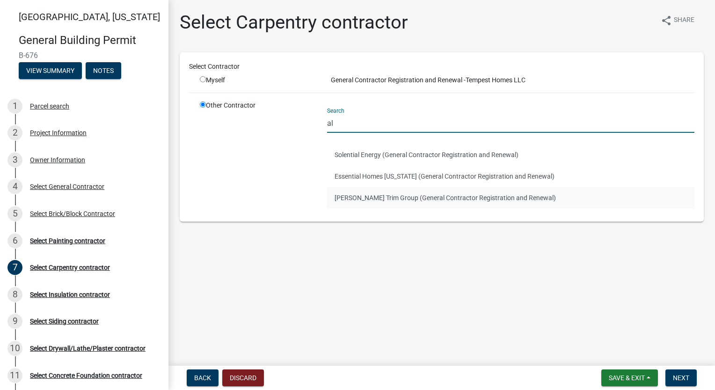
click at [399, 190] on button "[PERSON_NAME] Trim Group (General Contractor Registration and Renewal)" at bounding box center [510, 198] width 367 height 22
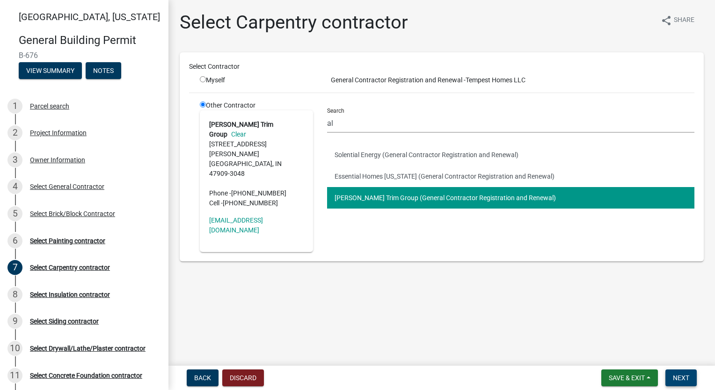
click at [676, 379] on span "Next" at bounding box center [681, 378] width 16 height 7
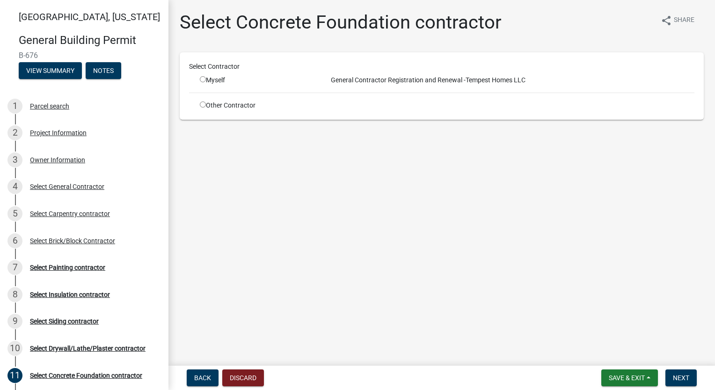
click at [202, 102] on input "radio" at bounding box center [203, 105] width 6 height 6
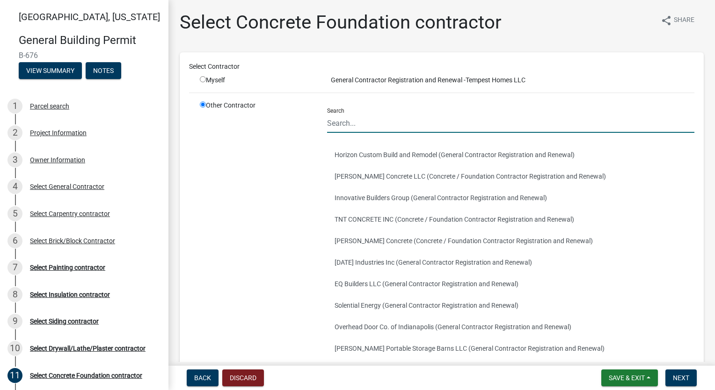
click at [391, 114] on input "Search" at bounding box center [510, 123] width 367 height 19
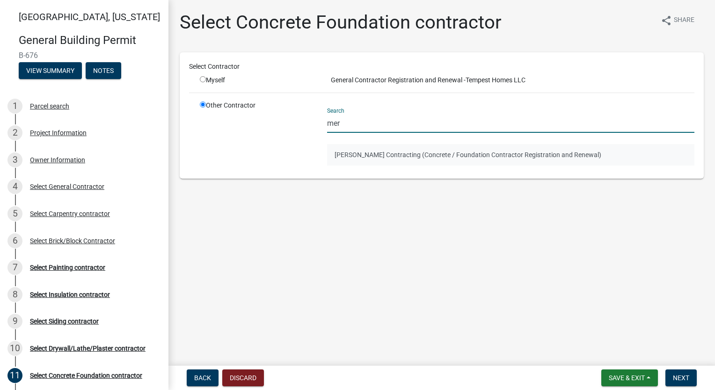
drag, startPoint x: 376, startPoint y: 152, endPoint x: 375, endPoint y: 156, distance: 4.9
click at [375, 156] on button "[PERSON_NAME] Contracting (Concrete / Foundation Contractor Registration and Re…" at bounding box center [510, 155] width 367 height 22
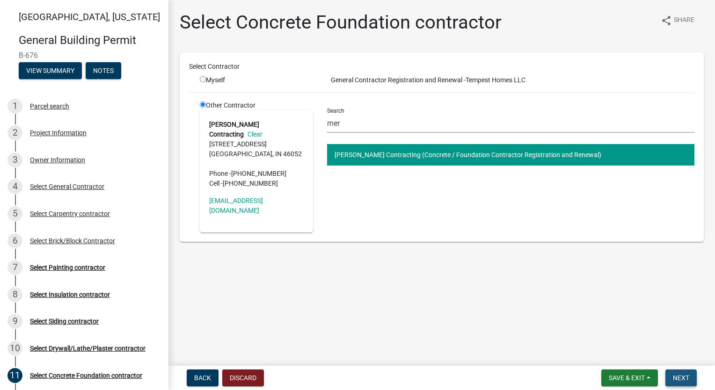
click at [688, 372] on button "Next" at bounding box center [681, 378] width 31 height 17
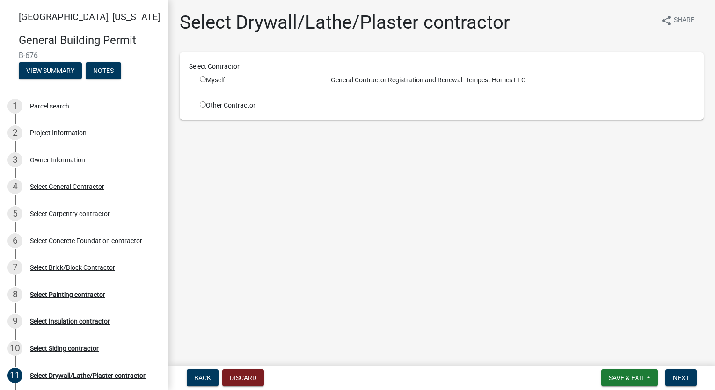
click at [206, 103] on div "Other Contractor" at bounding box center [256, 106] width 127 height 10
click at [202, 103] on input "radio" at bounding box center [203, 105] width 6 height 6
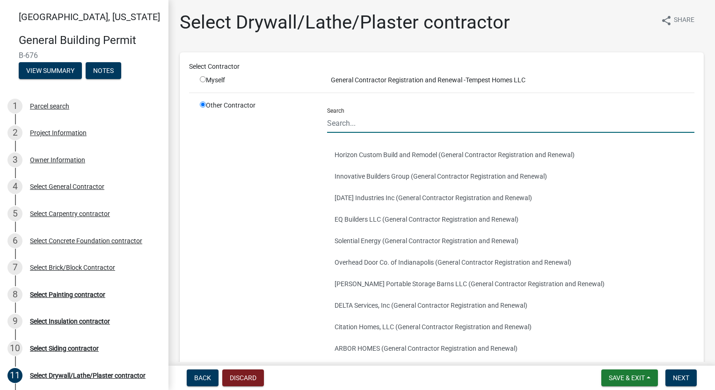
click at [370, 120] on input "Search" at bounding box center [510, 123] width 367 height 19
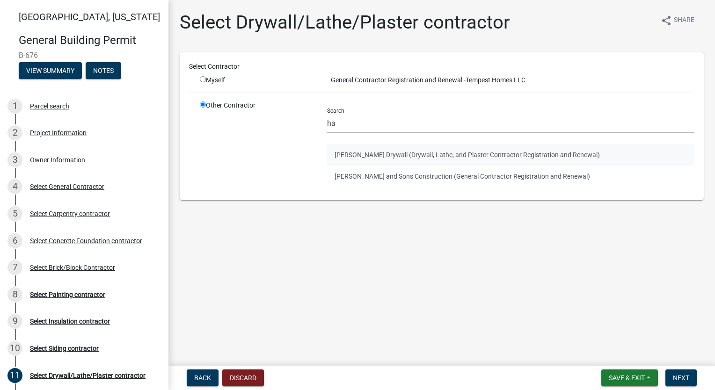
click at [384, 153] on button "[PERSON_NAME] Drywall (Drywall, Lathe, and Plaster Contractor Registration and …" at bounding box center [510, 155] width 367 height 22
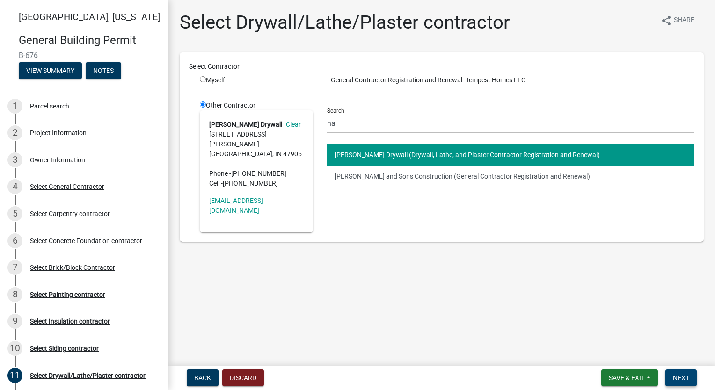
click at [678, 381] on span "Next" at bounding box center [681, 378] width 16 height 7
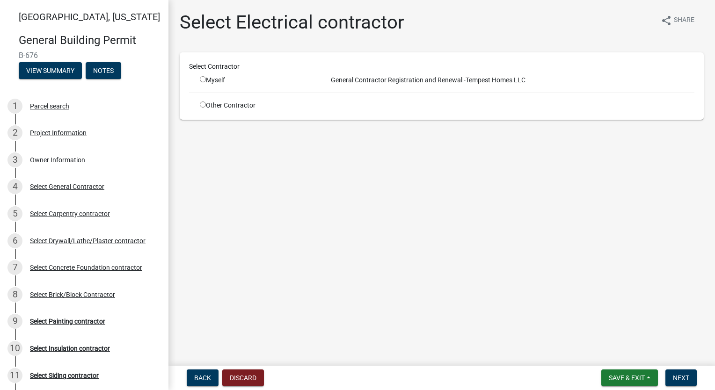
click at [204, 103] on input "radio" at bounding box center [203, 105] width 6 height 6
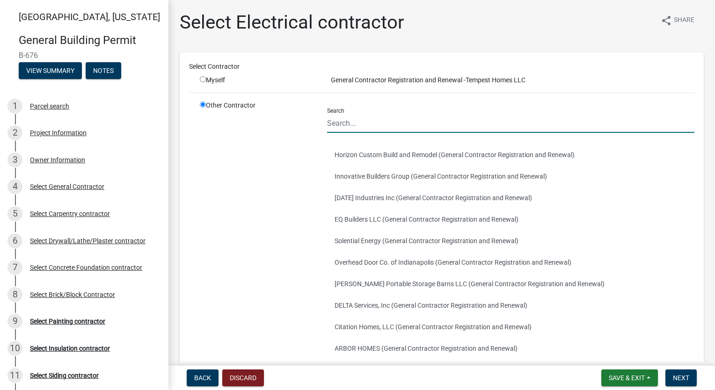
click at [363, 123] on input "Search" at bounding box center [510, 123] width 367 height 19
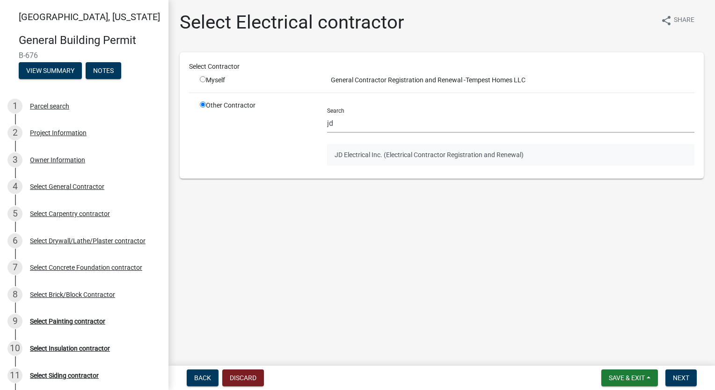
click at [361, 149] on button "JD Electrical Inc. (Electrical Contractor Registration and Renewal)" at bounding box center [510, 155] width 367 height 22
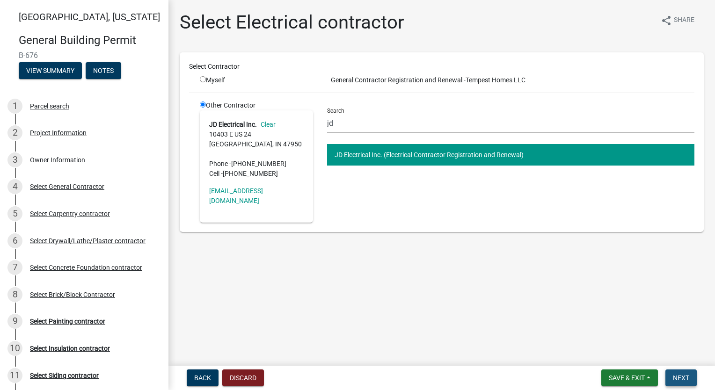
click at [683, 376] on span "Next" at bounding box center [681, 378] width 16 height 7
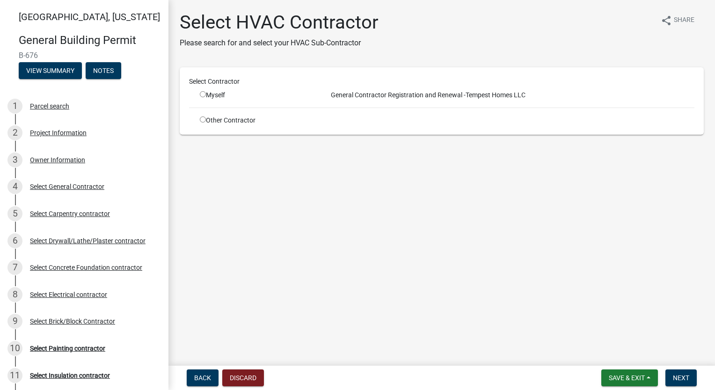
click at [200, 118] on input "radio" at bounding box center [203, 120] width 6 height 6
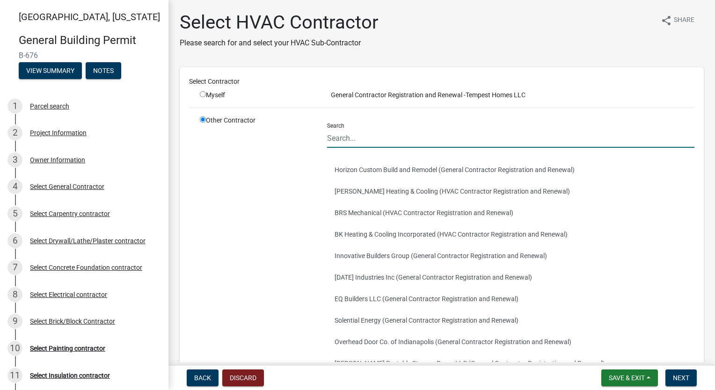
click at [399, 142] on input "Search" at bounding box center [510, 138] width 367 height 19
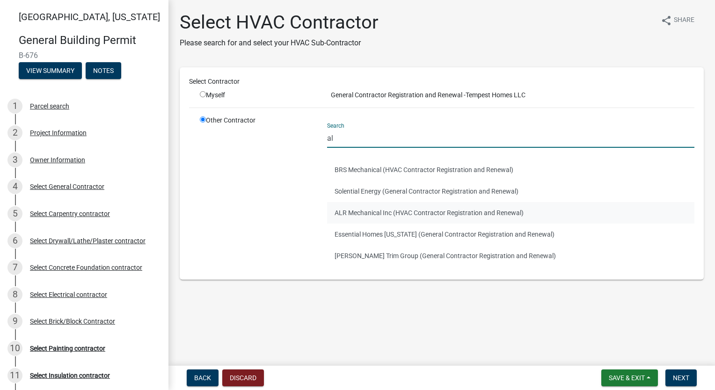
click at [382, 218] on button "ALR Mechanical Inc (HVAC Contractor Registration and Renewal)" at bounding box center [510, 213] width 367 height 22
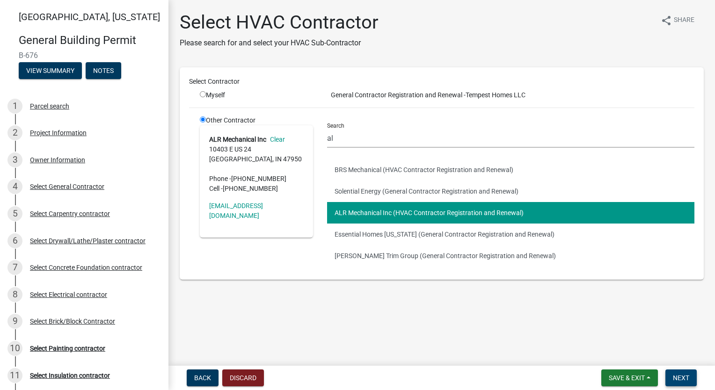
click at [691, 377] on button "Next" at bounding box center [681, 378] width 31 height 17
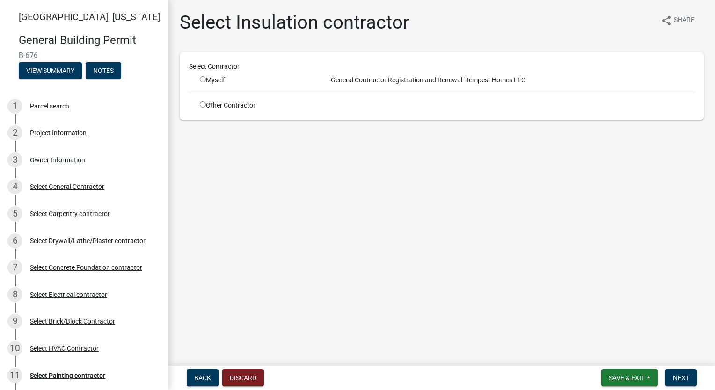
click at [201, 102] on input "radio" at bounding box center [203, 105] width 6 height 6
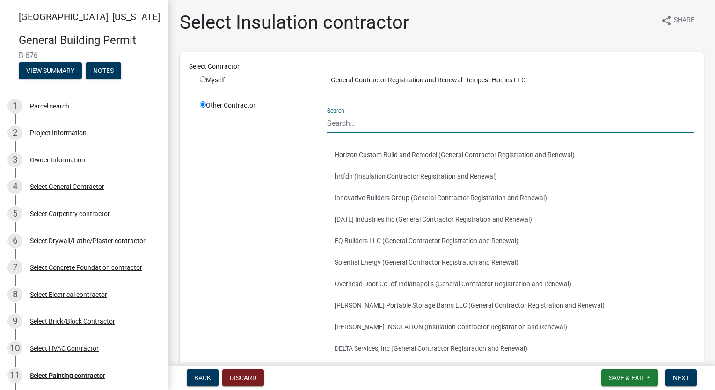
click at [374, 126] on input "Search" at bounding box center [510, 123] width 367 height 19
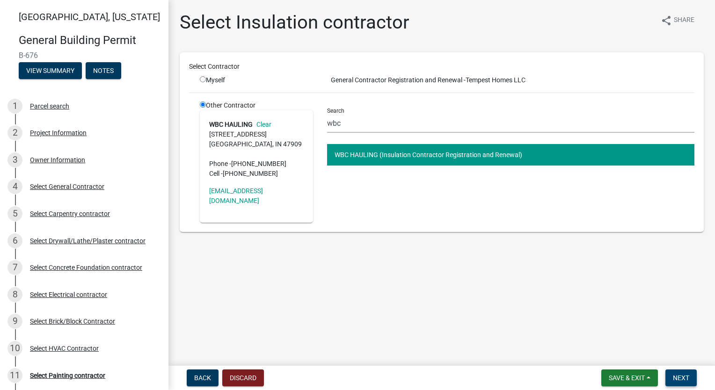
click at [686, 382] on button "Next" at bounding box center [681, 378] width 31 height 17
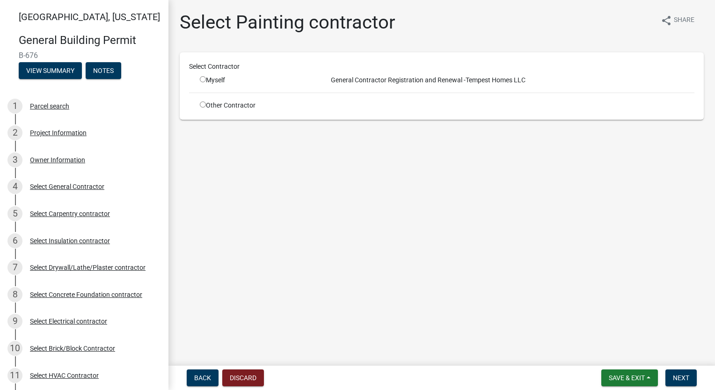
click at [204, 103] on input "radio" at bounding box center [203, 105] width 6 height 6
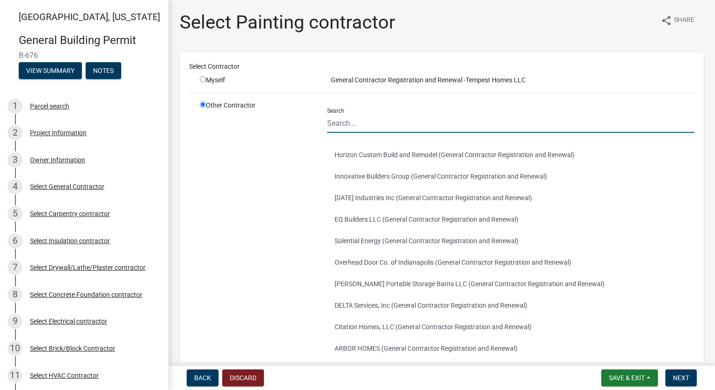
click at [370, 119] on input "Search" at bounding box center [510, 123] width 367 height 19
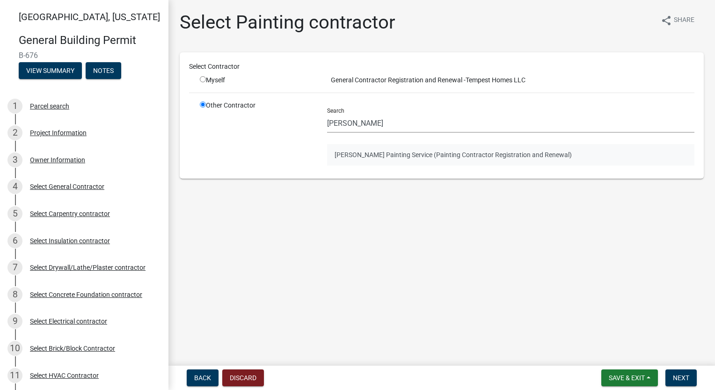
click at [386, 153] on button "[PERSON_NAME] Painting Service (Painting Contractor Registration and Renewal)" at bounding box center [510, 155] width 367 height 22
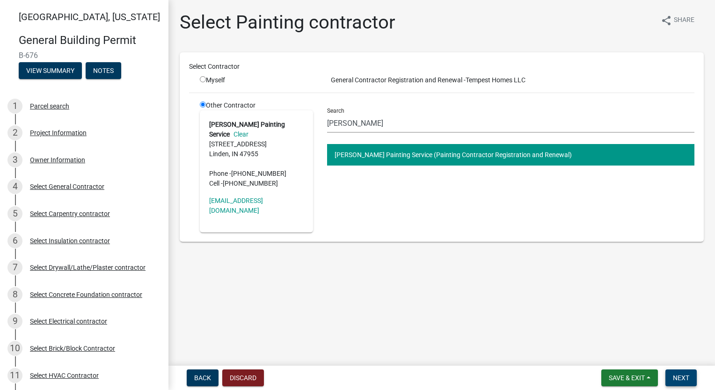
click at [678, 372] on button "Next" at bounding box center [681, 378] width 31 height 17
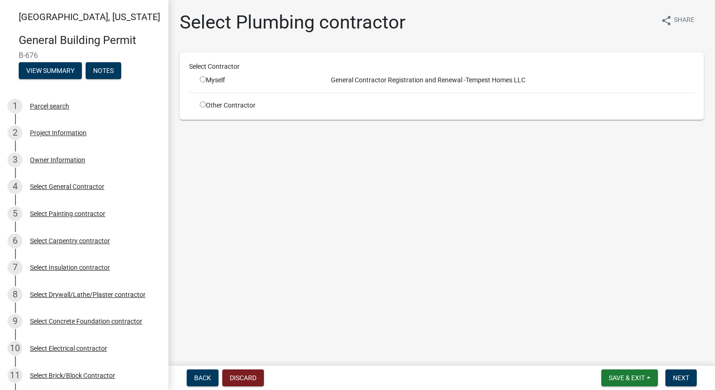
click at [205, 105] on input "radio" at bounding box center [203, 105] width 6 height 6
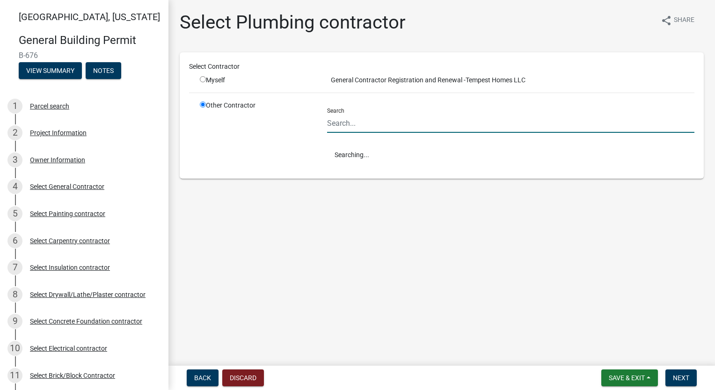
click at [383, 121] on input "Search" at bounding box center [510, 123] width 367 height 19
click at [446, 164] on button "[PERSON_NAME] PLUMBING (Plumbing Contractor Registration and Renewal)" at bounding box center [510, 155] width 367 height 22
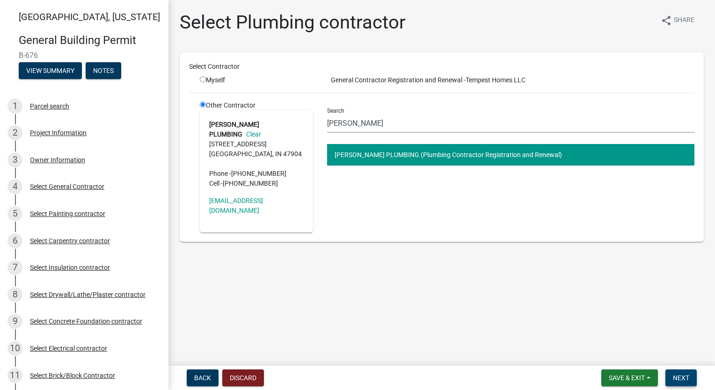
click at [685, 385] on button "Next" at bounding box center [681, 378] width 31 height 17
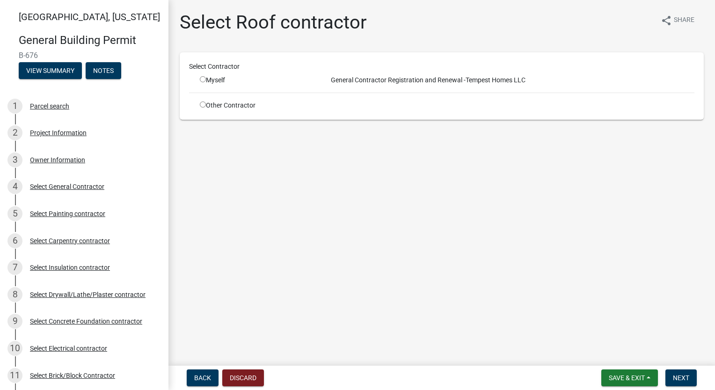
click at [202, 104] on input "radio" at bounding box center [203, 105] width 6 height 6
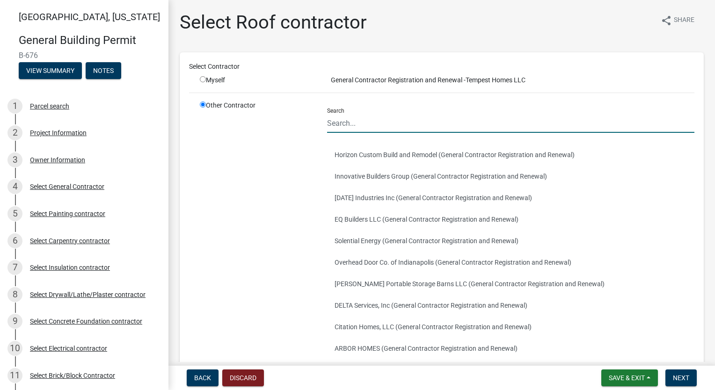
click at [351, 120] on input "Search" at bounding box center [510, 123] width 367 height 19
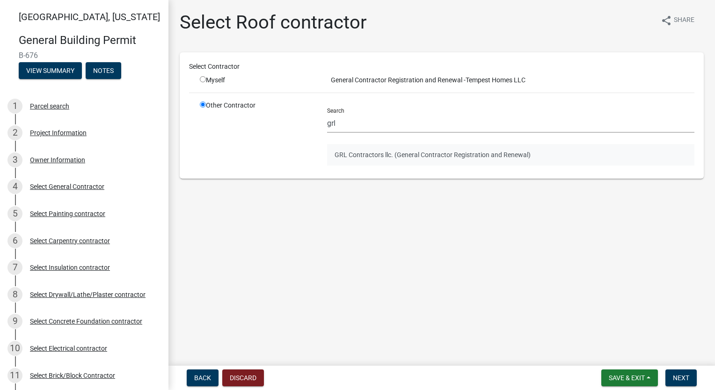
drag, startPoint x: 373, startPoint y: 155, endPoint x: 399, endPoint y: 169, distance: 29.5
click at [374, 154] on button "GRL Contractors llc. (General Contractor Registration and Renewal)" at bounding box center [510, 155] width 367 height 22
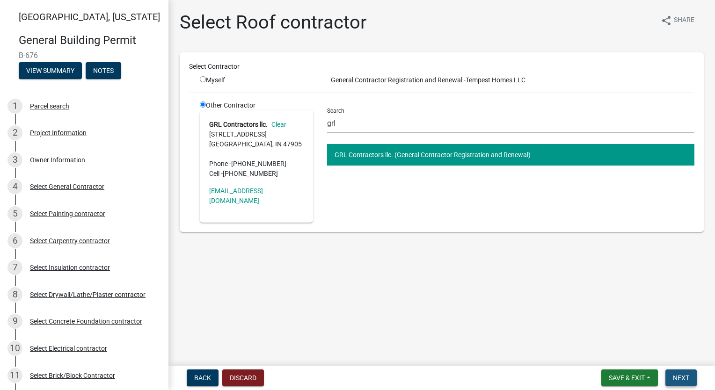
click at [675, 371] on button "Next" at bounding box center [681, 378] width 31 height 17
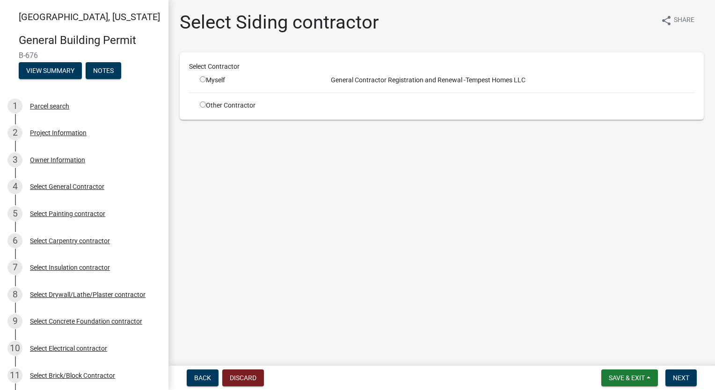
click at [203, 104] on input "radio" at bounding box center [203, 105] width 6 height 6
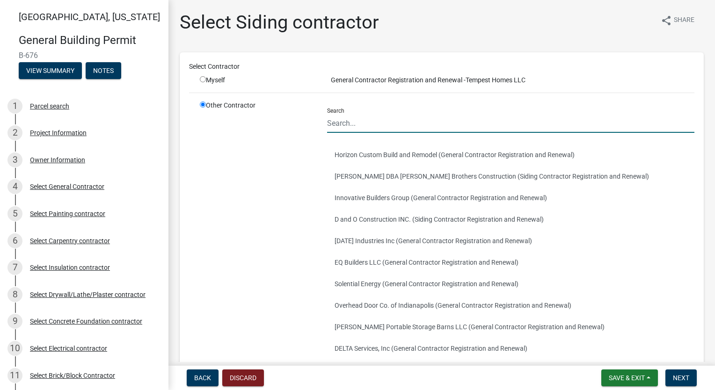
click at [358, 123] on input "Search" at bounding box center [510, 123] width 367 height 19
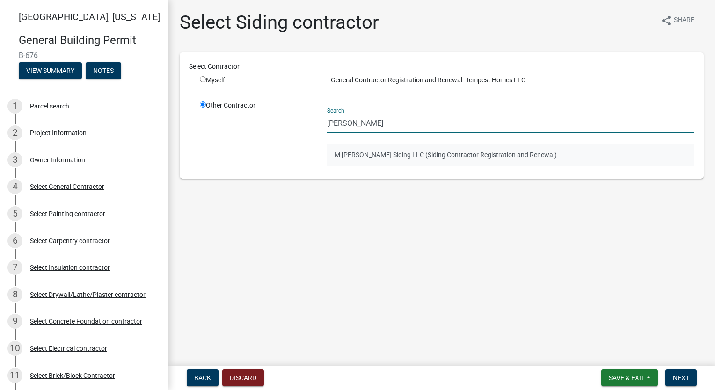
click at [391, 156] on button "M [PERSON_NAME] Siding LLC (Siding Contractor Registration and Renewal)" at bounding box center [510, 155] width 367 height 22
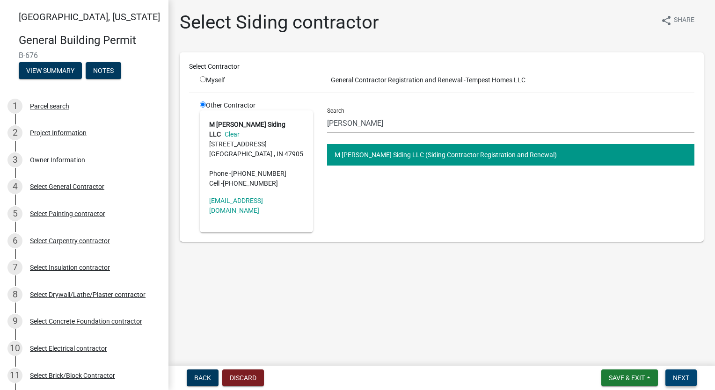
click at [686, 381] on span "Next" at bounding box center [681, 378] width 16 height 7
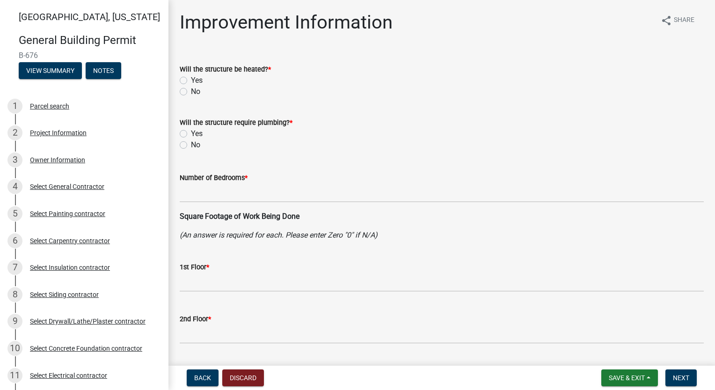
click at [191, 81] on label "Yes" at bounding box center [197, 80] width 12 height 11
click at [191, 81] on input "Yes" at bounding box center [194, 78] width 6 height 6
click at [191, 135] on label "Yes" at bounding box center [197, 133] width 12 height 11
click at [191, 134] on input "Yes" at bounding box center [194, 131] width 6 height 6
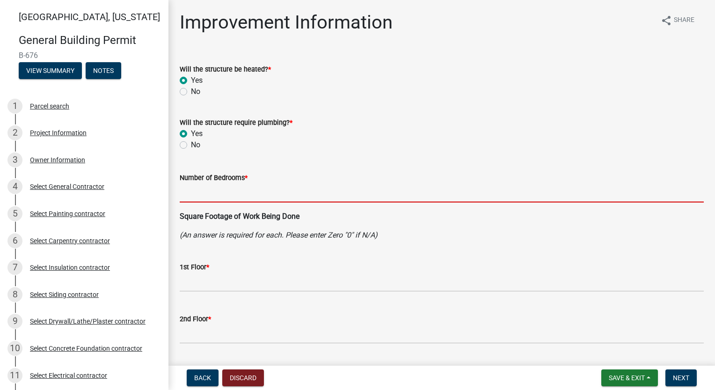
click at [204, 187] on input "text" at bounding box center [442, 193] width 524 height 19
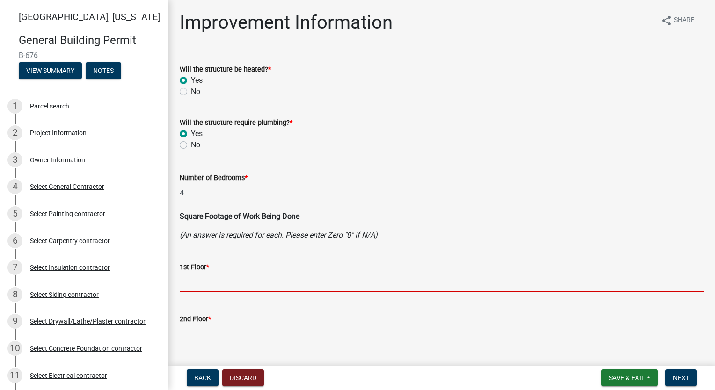
click at [241, 275] on input "text" at bounding box center [442, 282] width 524 height 19
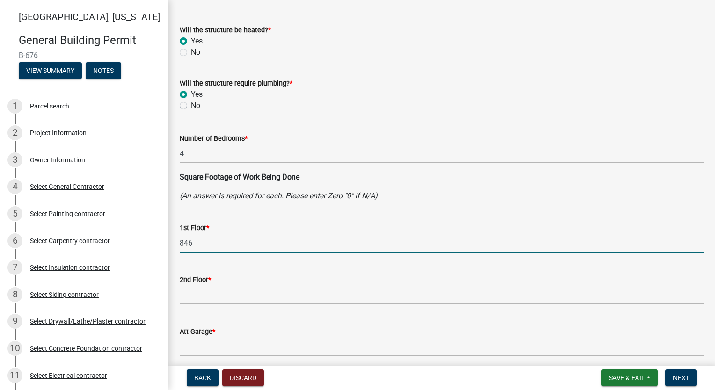
scroll to position [94, 0]
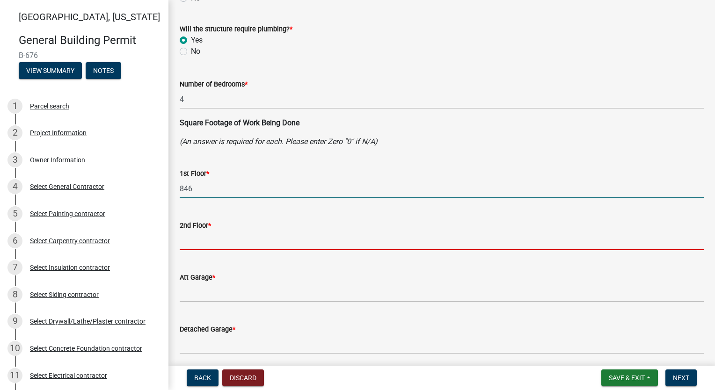
click at [223, 239] on input "text" at bounding box center [442, 240] width 524 height 19
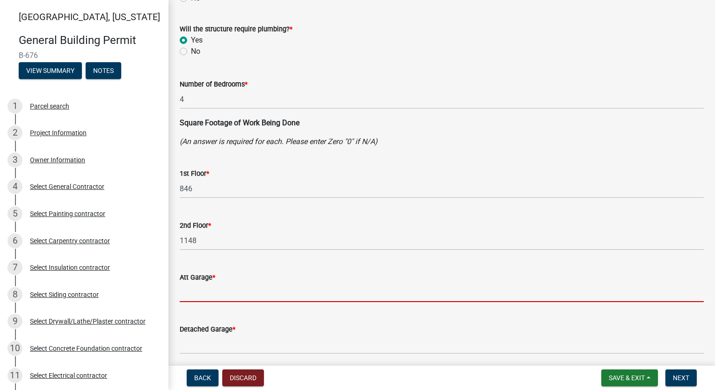
click at [257, 293] on input "text" at bounding box center [442, 292] width 524 height 19
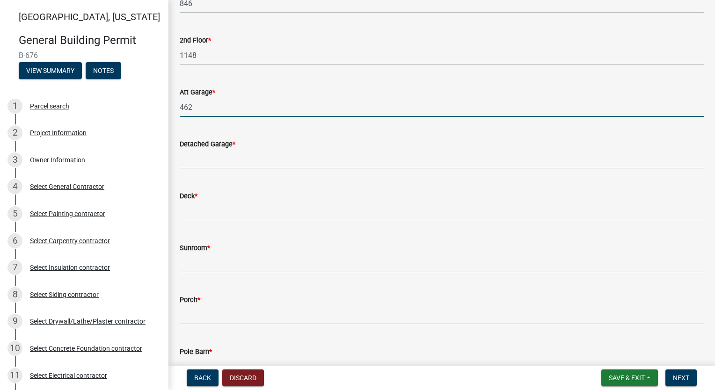
scroll to position [281, 0]
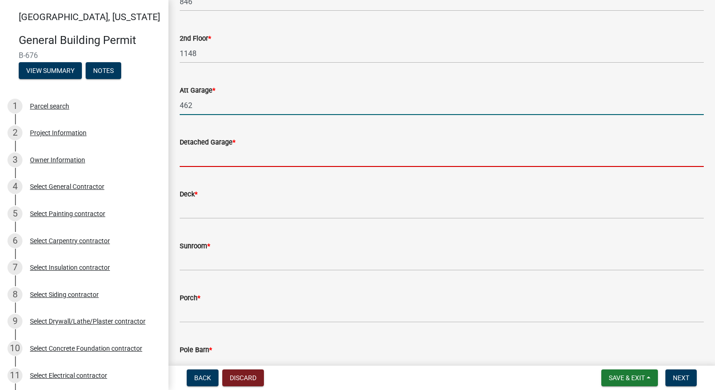
click at [245, 162] on input "text" at bounding box center [442, 157] width 524 height 19
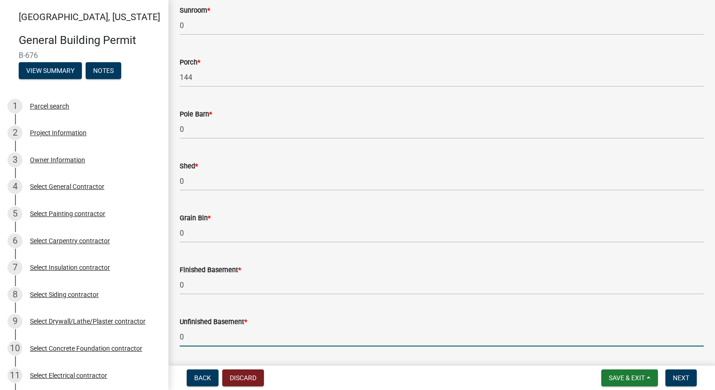
scroll to position [725, 0]
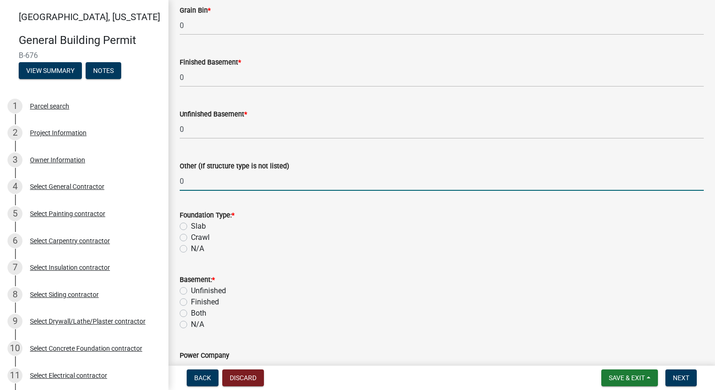
click at [191, 229] on label "Slab" at bounding box center [198, 226] width 15 height 11
click at [191, 227] on input "Slab" at bounding box center [194, 224] width 6 height 6
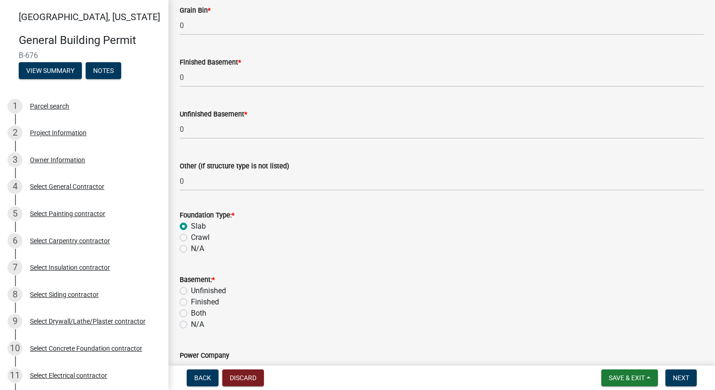
click at [191, 328] on label "N/A" at bounding box center [197, 324] width 13 height 11
click at [191, 325] on input "N/A" at bounding box center [194, 322] width 6 height 6
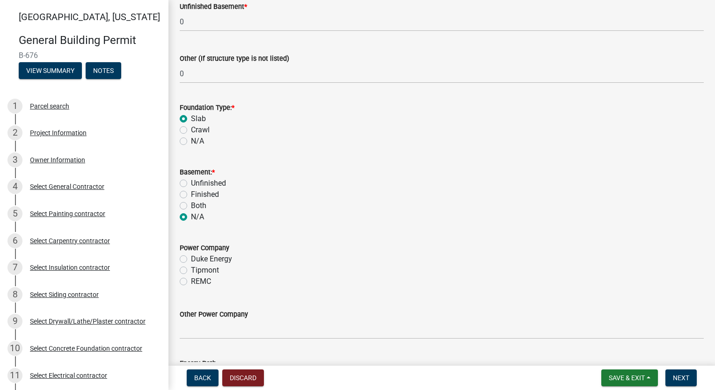
scroll to position [912, 0]
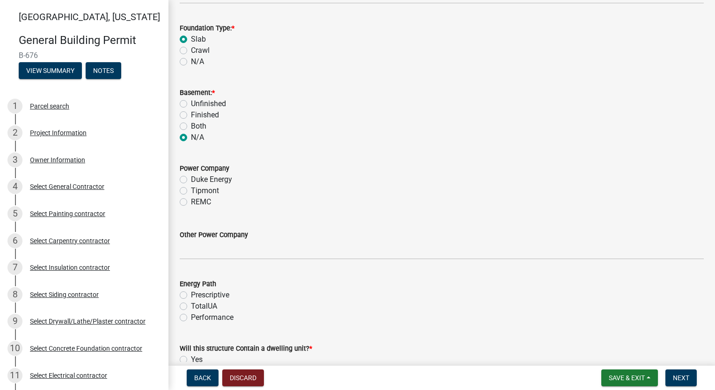
click at [191, 194] on label "Tipmont" at bounding box center [205, 190] width 28 height 11
click at [191, 191] on input "Tipmont" at bounding box center [194, 188] width 6 height 6
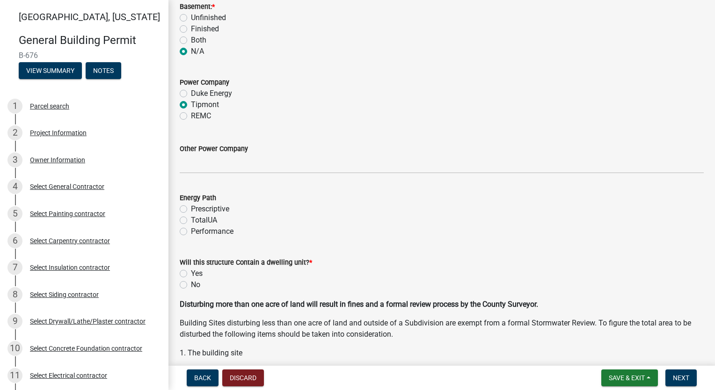
scroll to position [1006, 0]
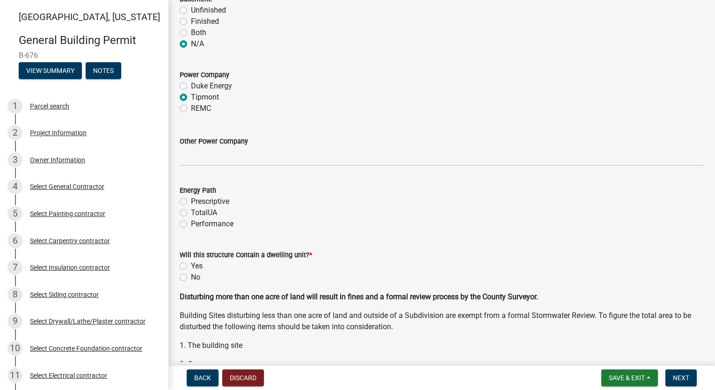
click at [191, 225] on label "Performance" at bounding box center [212, 224] width 43 height 11
click at [191, 225] on input "Performance" at bounding box center [194, 222] width 6 height 6
click at [191, 267] on label "Yes" at bounding box center [197, 266] width 12 height 11
click at [191, 267] on input "Yes" at bounding box center [194, 264] width 6 height 6
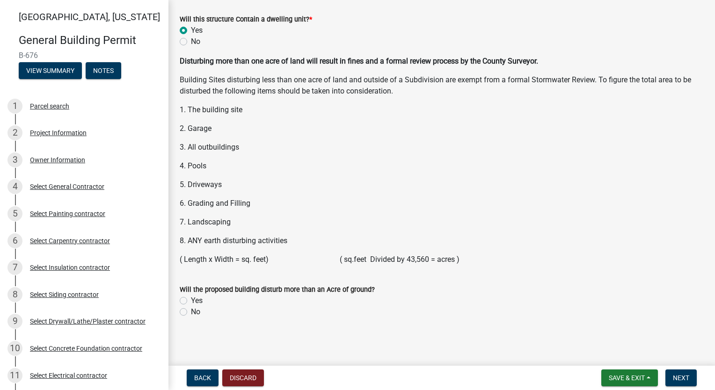
click at [191, 313] on label "No" at bounding box center [195, 312] width 9 height 11
click at [191, 313] on input "No" at bounding box center [194, 310] width 6 height 6
click at [683, 372] on button "Next" at bounding box center [681, 378] width 31 height 17
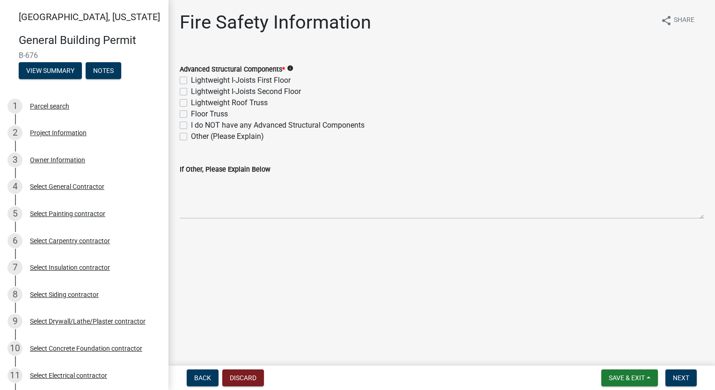
click at [191, 117] on label "Floor Truss" at bounding box center [209, 114] width 37 height 11
click at [191, 115] on input "Floor Truss" at bounding box center [194, 112] width 6 height 6
click at [191, 101] on label "Lightweight Roof Truss" at bounding box center [229, 102] width 77 height 11
click at [191, 101] on input "Lightweight Roof Truss" at bounding box center [194, 100] width 6 height 6
click at [686, 375] on span "Next" at bounding box center [681, 378] width 16 height 7
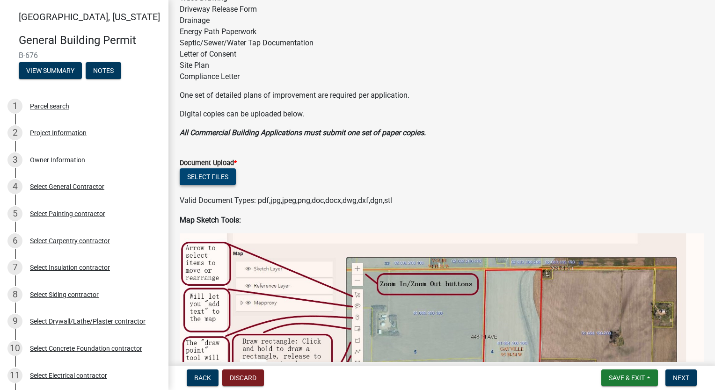
scroll to position [140, 0]
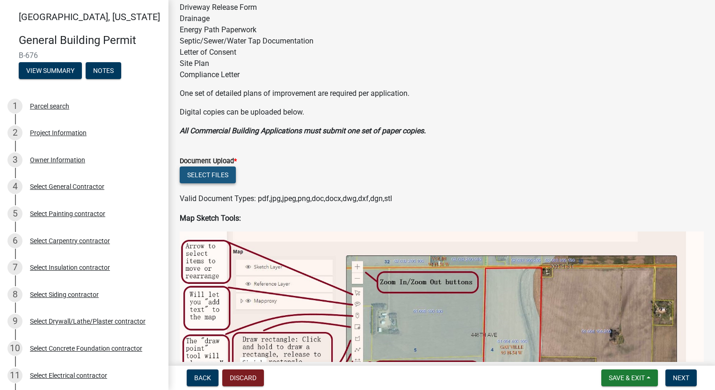
click at [213, 175] on button "Select files" at bounding box center [208, 175] width 56 height 17
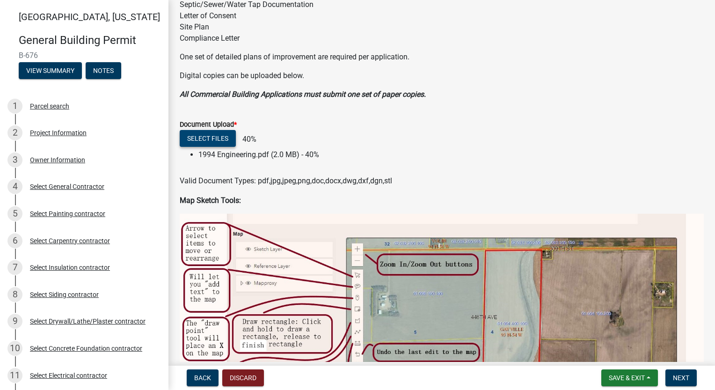
scroll to position [234, 0]
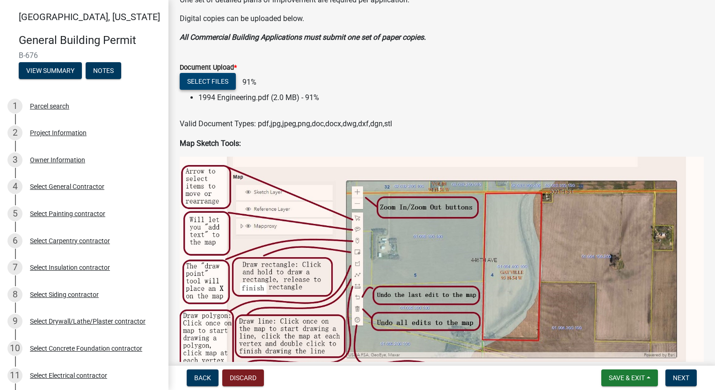
click at [202, 78] on button "Select files" at bounding box center [208, 81] width 56 height 17
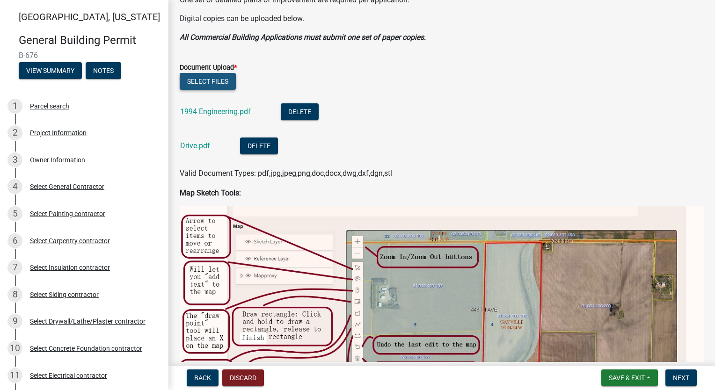
click at [203, 85] on button "Select files" at bounding box center [208, 81] width 56 height 17
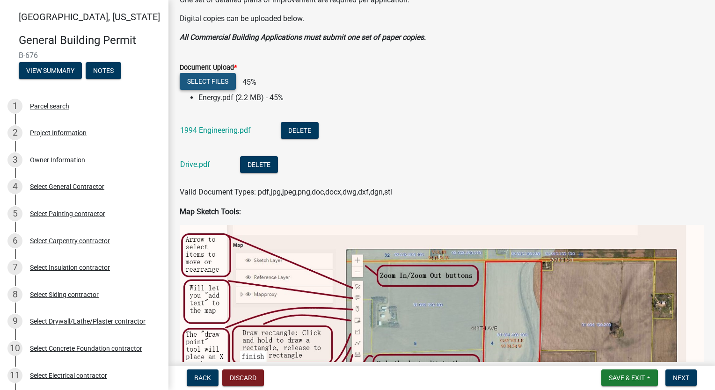
click at [225, 84] on button "Select files" at bounding box center [208, 81] width 56 height 17
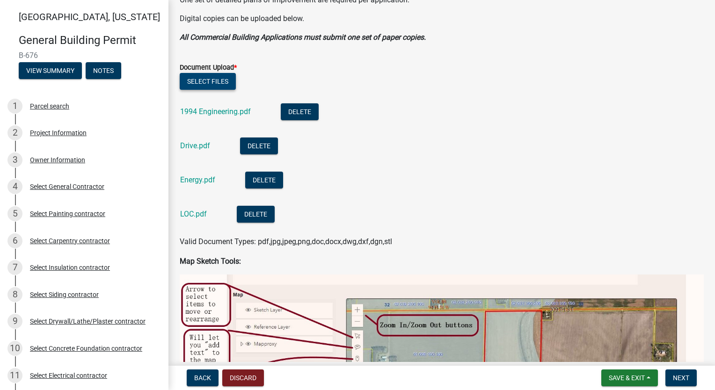
click at [213, 80] on button "Select files" at bounding box center [208, 81] width 56 height 17
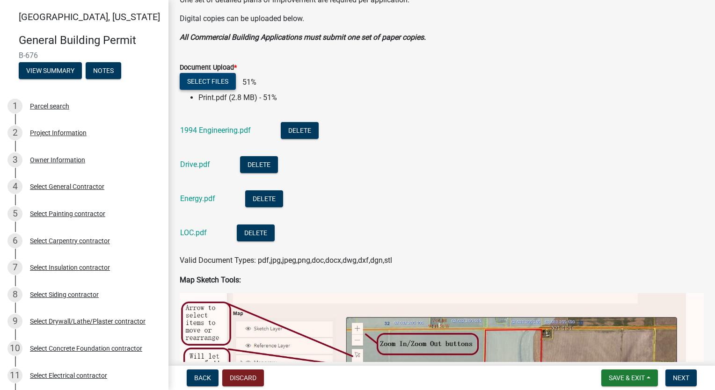
click at [218, 80] on button "Select files" at bounding box center [208, 81] width 56 height 17
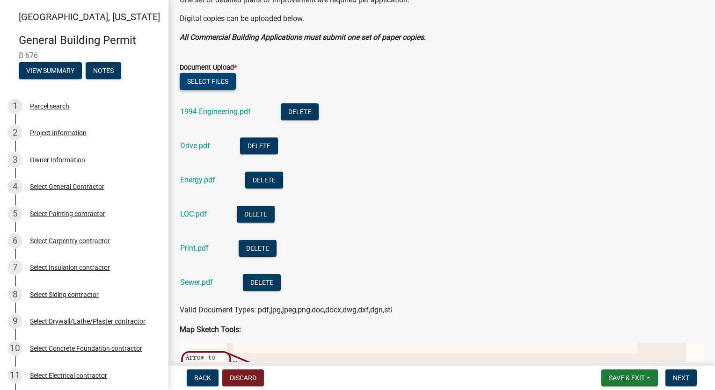
click at [220, 80] on button "Select files" at bounding box center [208, 81] width 56 height 17
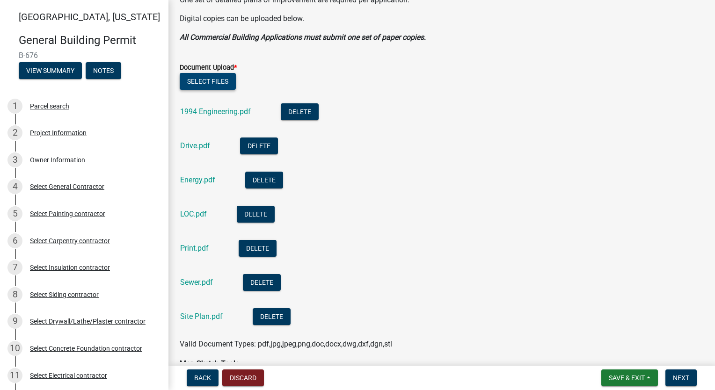
click at [225, 81] on button "Select files" at bounding box center [208, 81] width 56 height 17
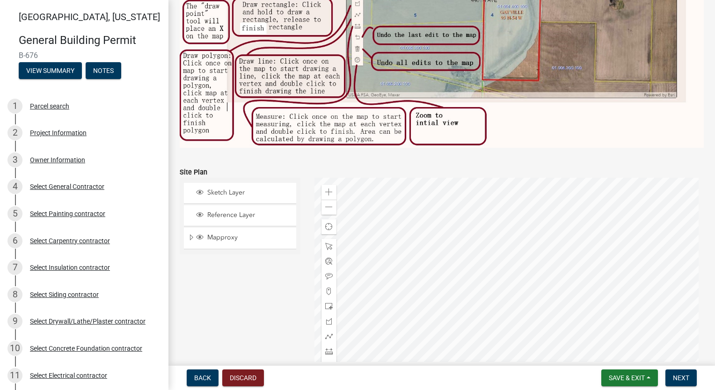
scroll to position [840, 0]
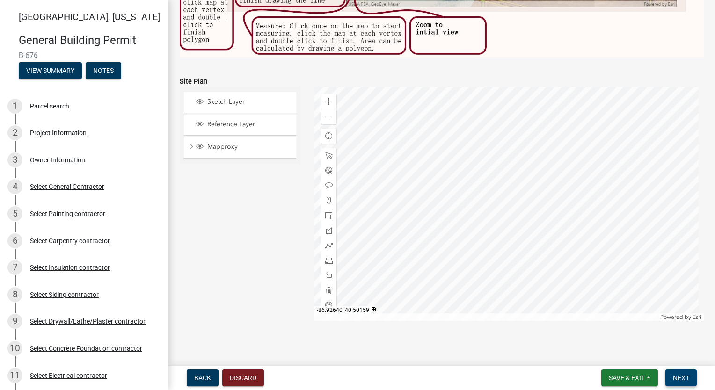
click at [678, 375] on span "Next" at bounding box center [681, 378] width 16 height 7
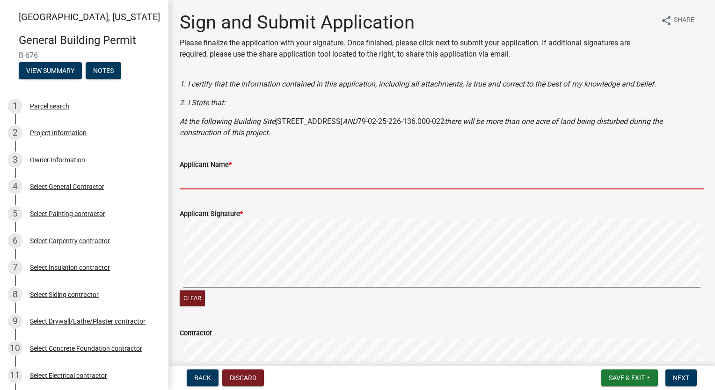
click at [213, 176] on input "Applicant Name *" at bounding box center [442, 179] width 524 height 19
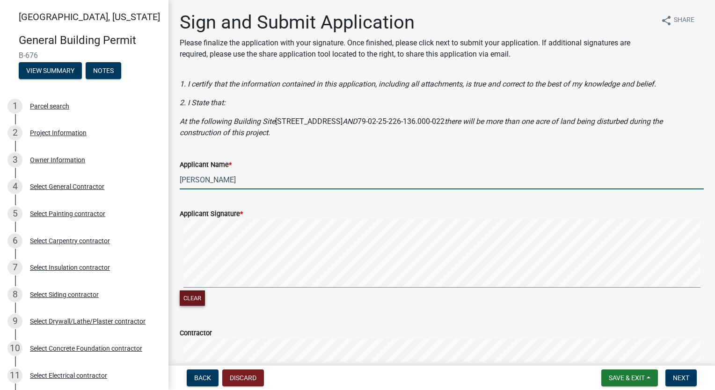
click at [192, 294] on button "Clear" at bounding box center [192, 298] width 25 height 15
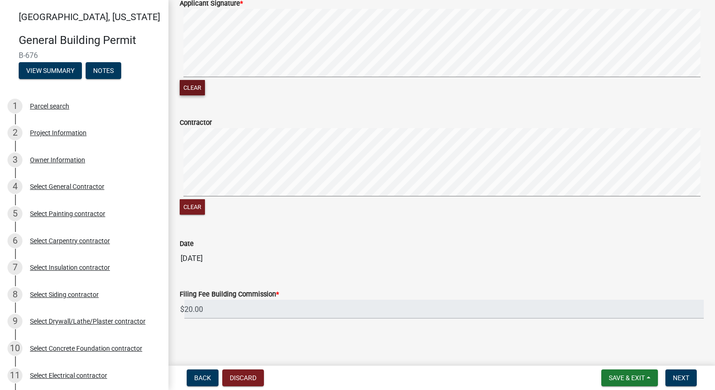
scroll to position [212, 0]
click at [678, 374] on button "Next" at bounding box center [681, 378] width 31 height 17
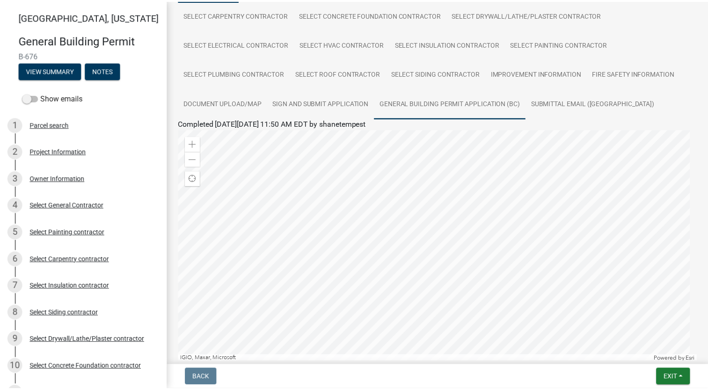
scroll to position [203, 0]
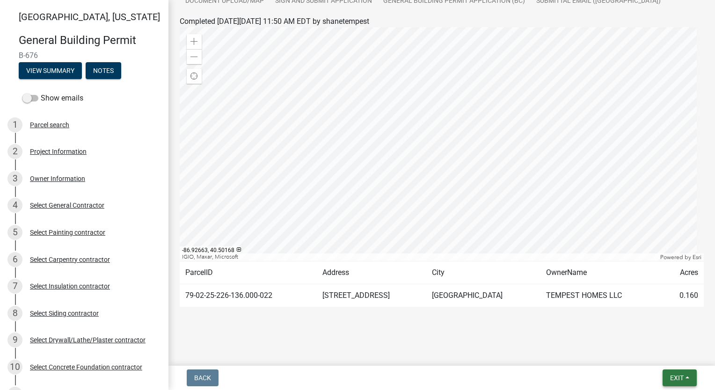
click at [673, 375] on span "Exit" at bounding box center [677, 378] width 14 height 7
click at [663, 356] on button "Save & Exit" at bounding box center [660, 354] width 75 height 22
